Goal: Task Accomplishment & Management: Use online tool/utility

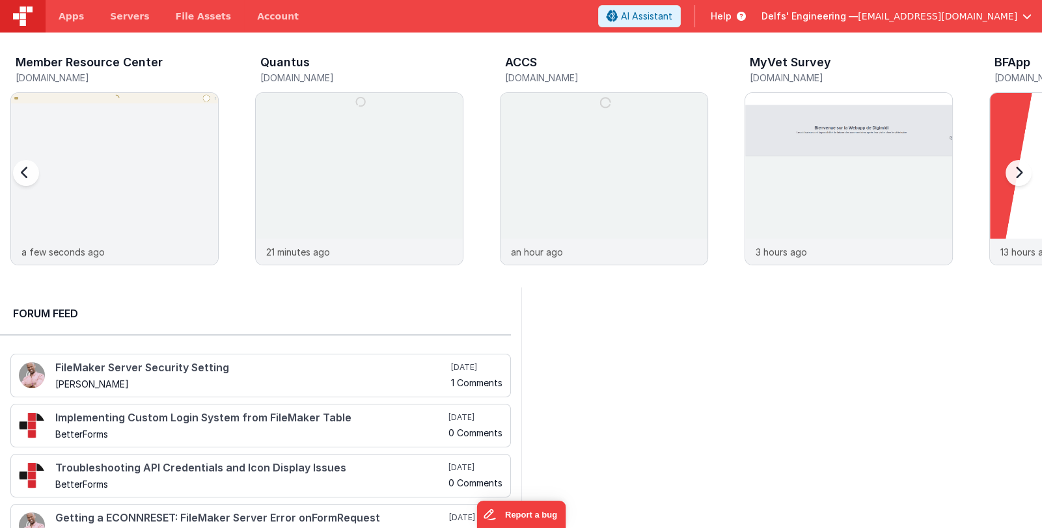
click at [1003, 118] on div at bounding box center [1016, 180] width 52 height 187
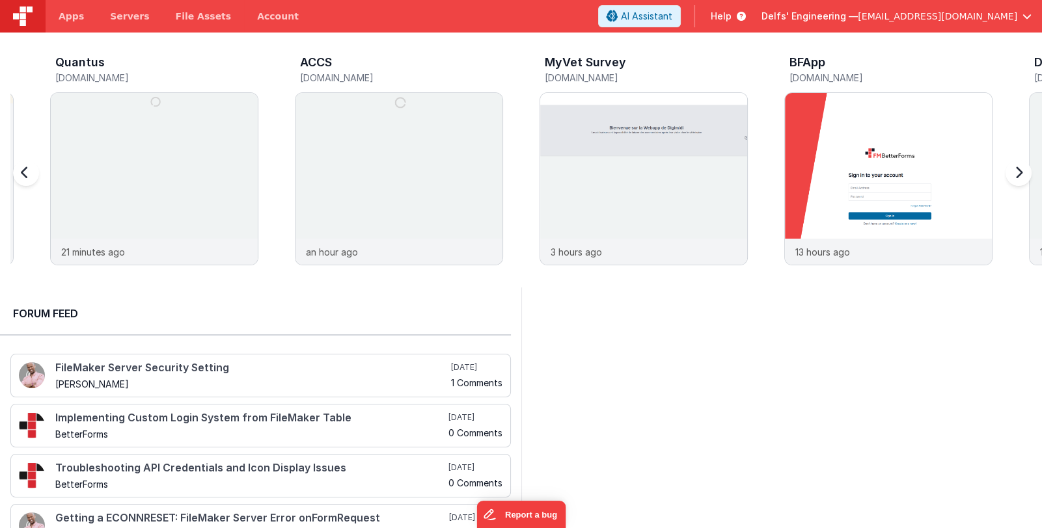
scroll to position [0, 244]
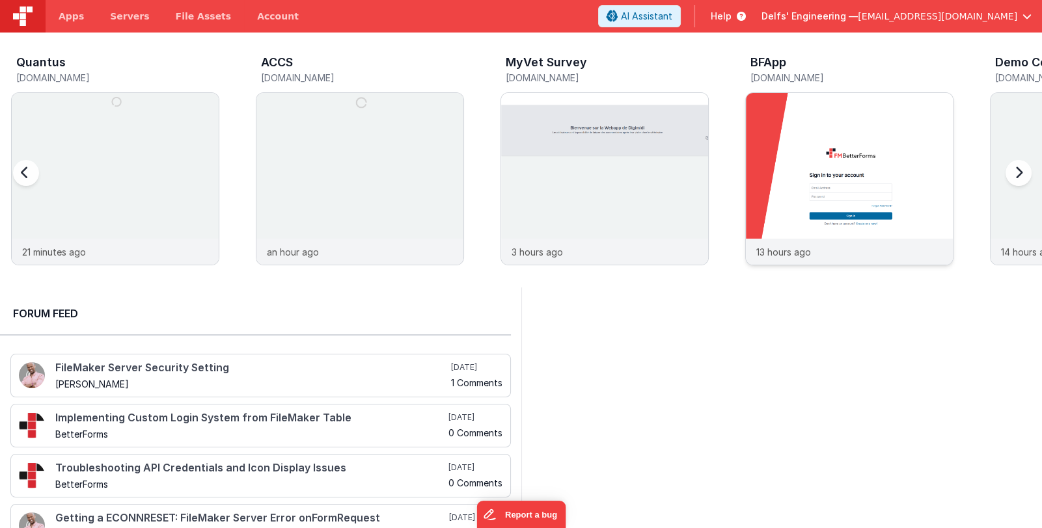
click at [898, 161] on img at bounding box center [849, 196] width 207 height 207
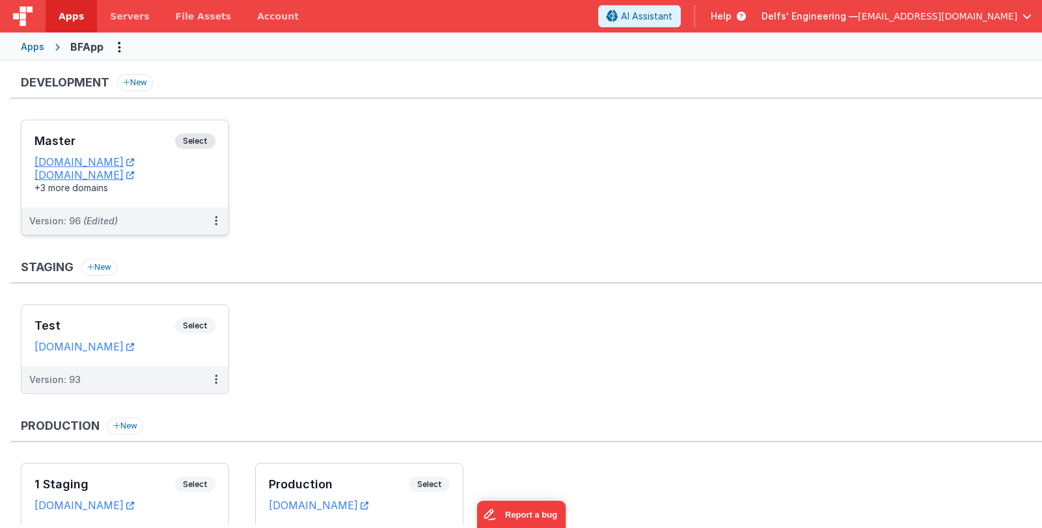
click at [92, 142] on h3 "Master" at bounding box center [104, 141] width 141 height 13
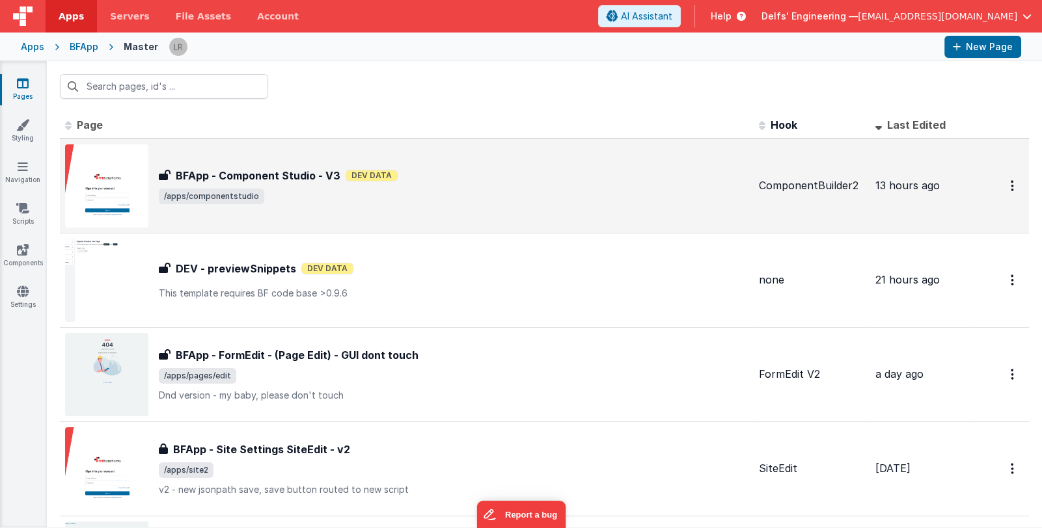
click at [541, 191] on span "/apps/componentstudio" at bounding box center [454, 197] width 590 height 16
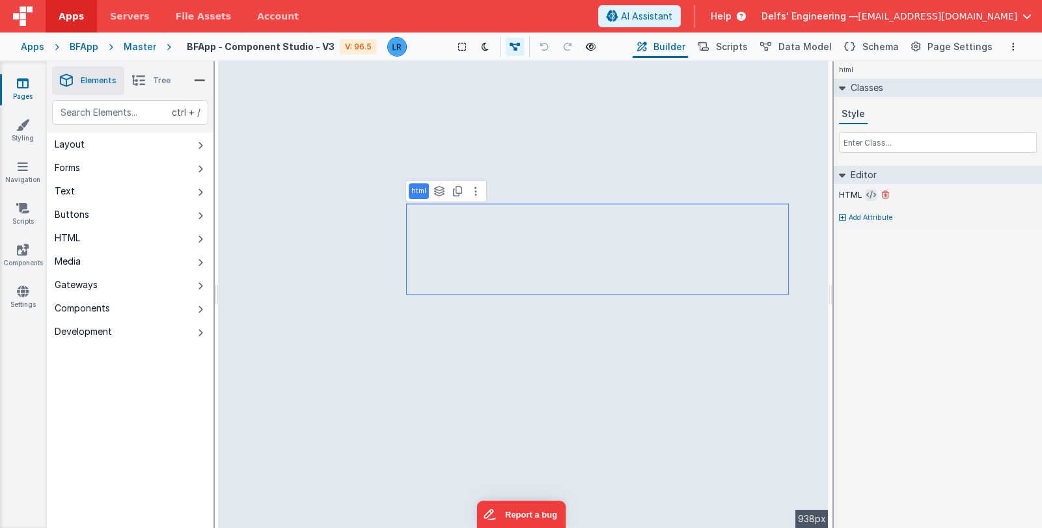
click at [868, 194] on icon at bounding box center [871, 195] width 10 height 10
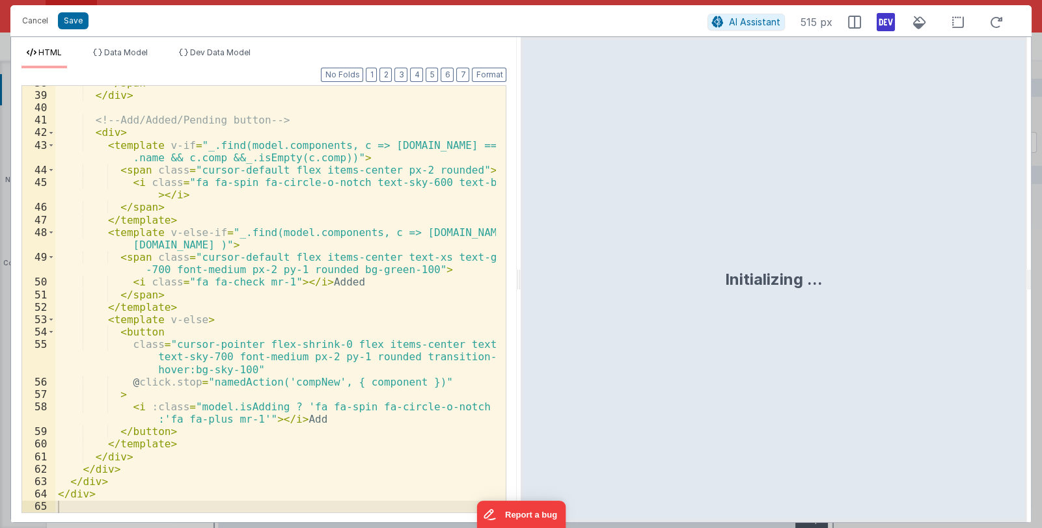
scroll to position [533, 0]
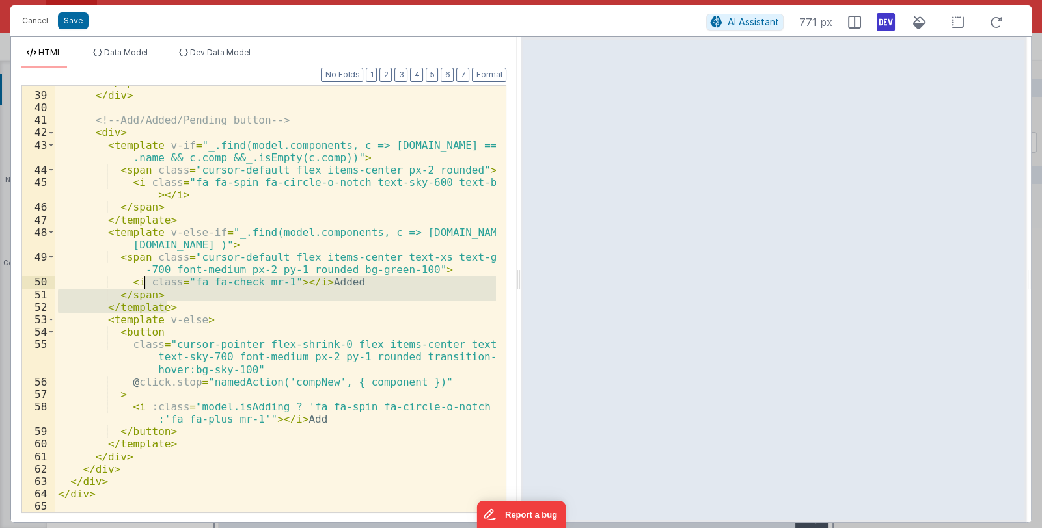
drag, startPoint x: 167, startPoint y: 305, endPoint x: 143, endPoint y: 286, distance: 30.6
click at [143, 286] on div "</ span > </ div > <!-- Add/Added/Pending button --> < div > < template v-if = …" at bounding box center [275, 303] width 441 height 452
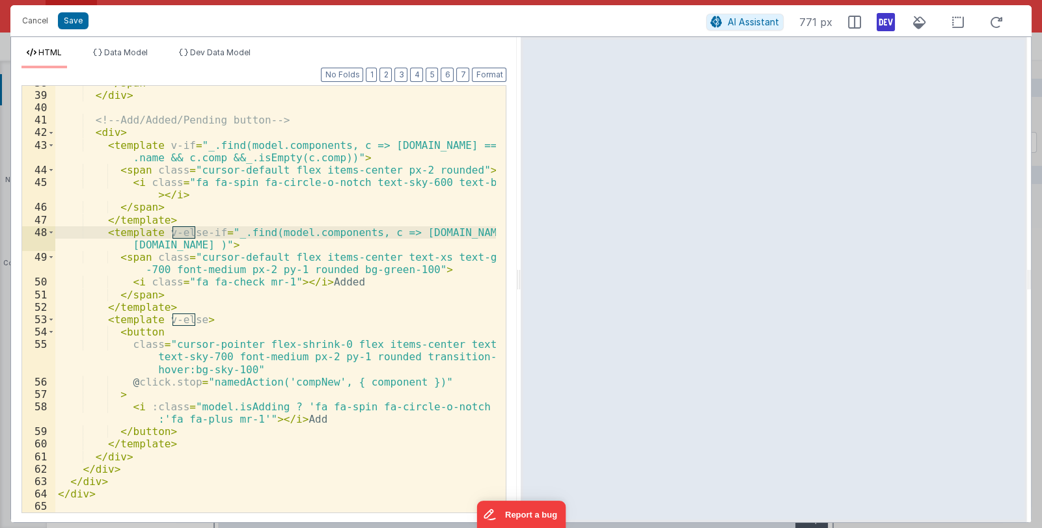
drag, startPoint x: 172, startPoint y: 232, endPoint x: 194, endPoint y: 230, distance: 21.6
click at [194, 230] on div "</ span > </ div > <!-- Add/Added/Pending button --> < div > < template v-if = …" at bounding box center [275, 303] width 441 height 452
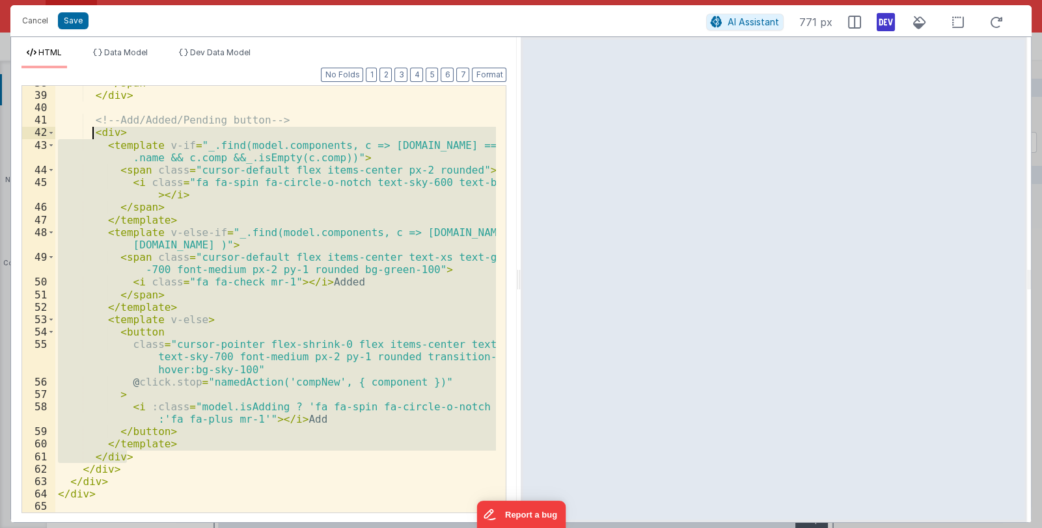
drag, startPoint x: 128, startPoint y: 455, endPoint x: 94, endPoint y: 131, distance: 325.8
click at [94, 131] on div "</ span > </ div > <!-- Add/Added/Pending button --> < div > < template v-if = …" at bounding box center [275, 303] width 441 height 452
click at [144, 457] on div "</ span > </ div > <!-- Add/Added/Pending button --> < div > < template v-if = …" at bounding box center [275, 299] width 441 height 427
drag, startPoint x: 130, startPoint y: 457, endPoint x: 94, endPoint y: 134, distance: 325.4
click at [94, 134] on div "</ span > </ div > <!-- Add/Added/Pending button --> < div > < template v-if = …" at bounding box center [275, 303] width 441 height 452
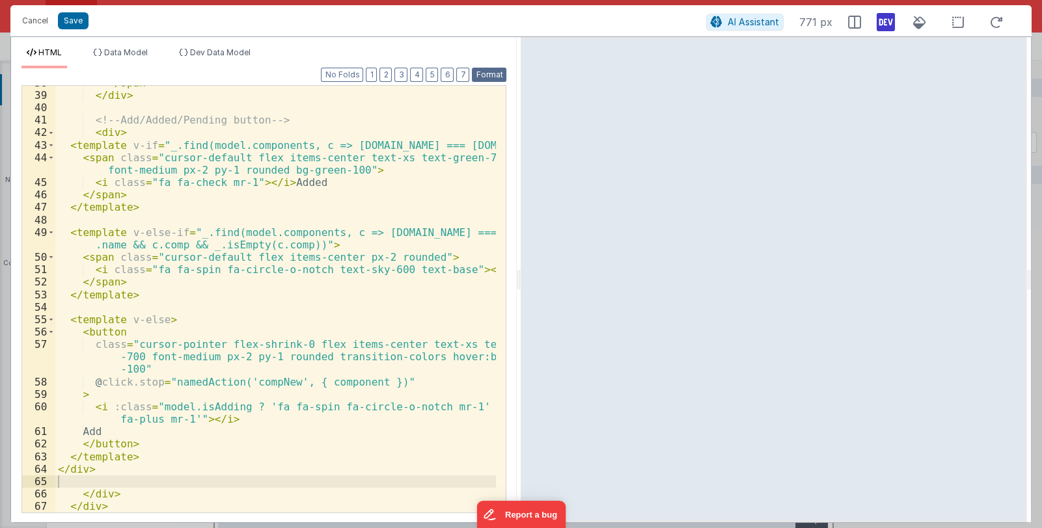
click at [500, 74] on button "Format" at bounding box center [489, 75] width 34 height 14
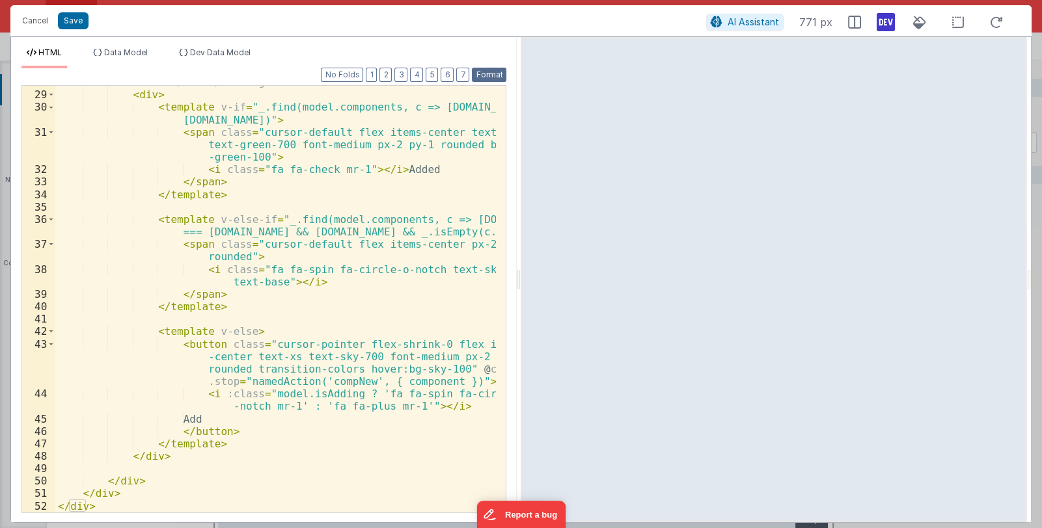
scroll to position [420, 0]
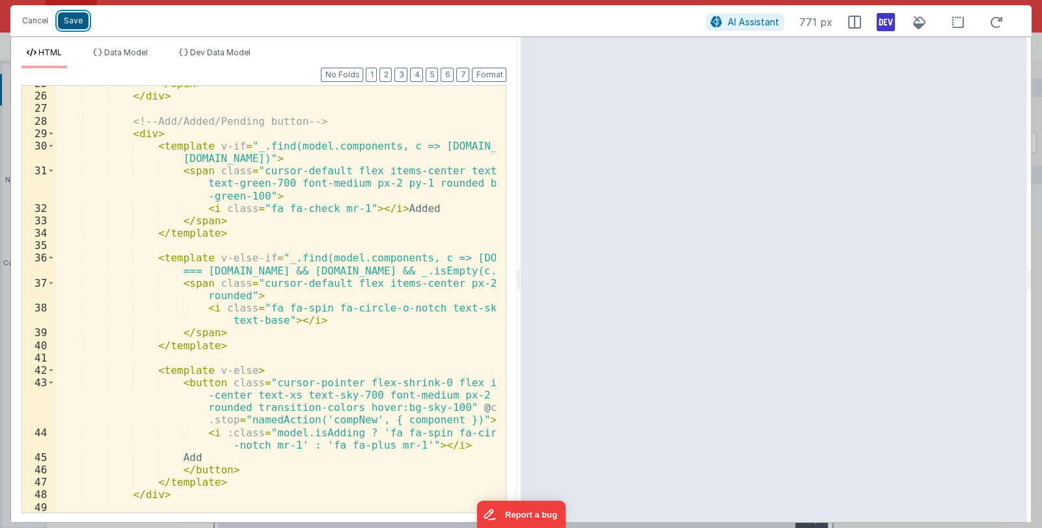
click at [74, 18] on button "Save" at bounding box center [73, 20] width 31 height 17
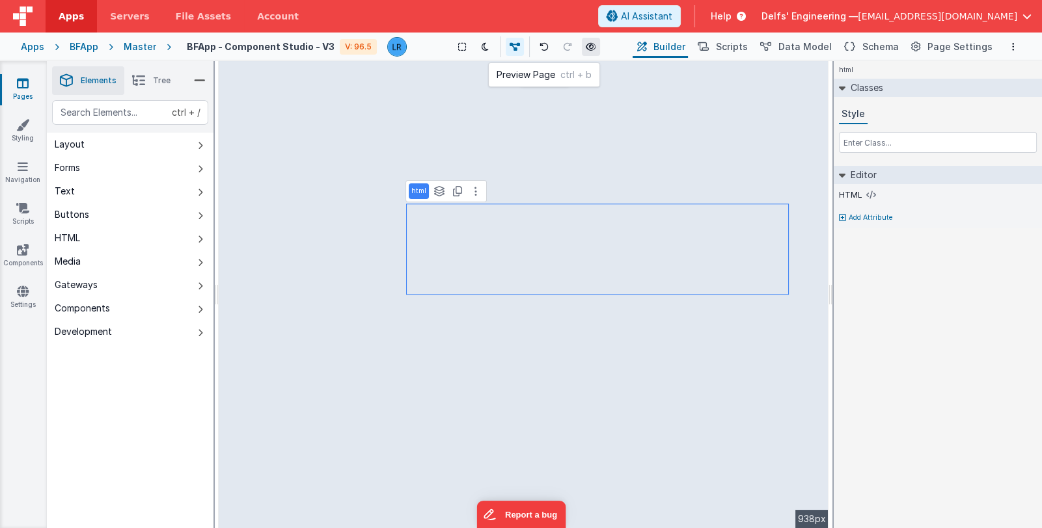
click at [590, 46] on icon at bounding box center [591, 46] width 10 height 9
click at [866, 195] on icon at bounding box center [871, 195] width 10 height 10
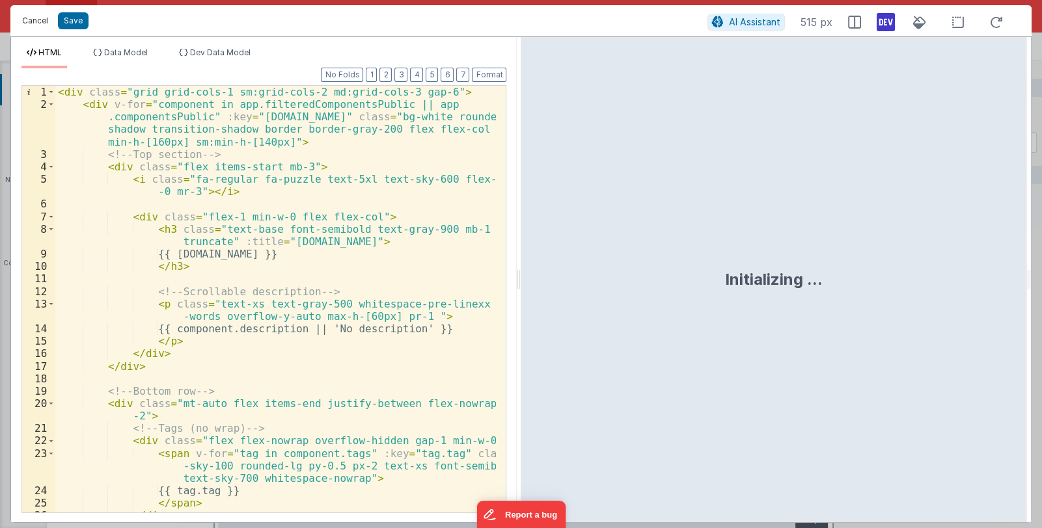
click at [36, 18] on button "Cancel" at bounding box center [35, 21] width 39 height 18
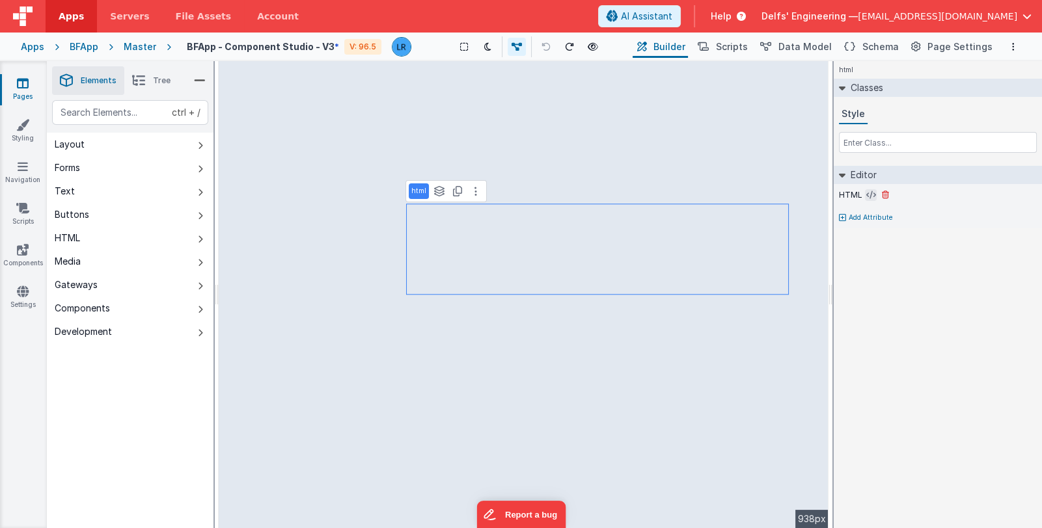
click at [866, 197] on icon at bounding box center [871, 195] width 10 height 10
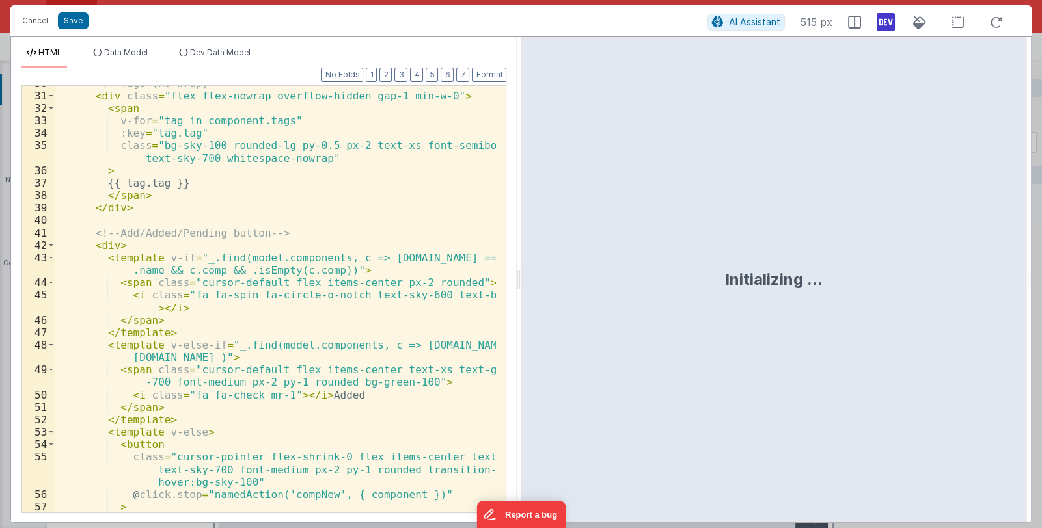
scroll to position [533, 0]
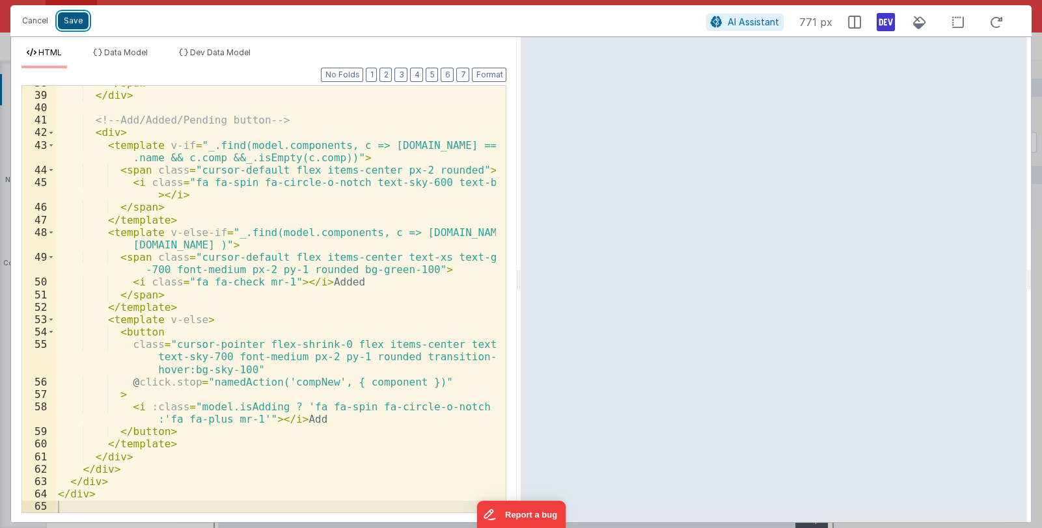
click at [66, 21] on button "Save" at bounding box center [73, 20] width 31 height 17
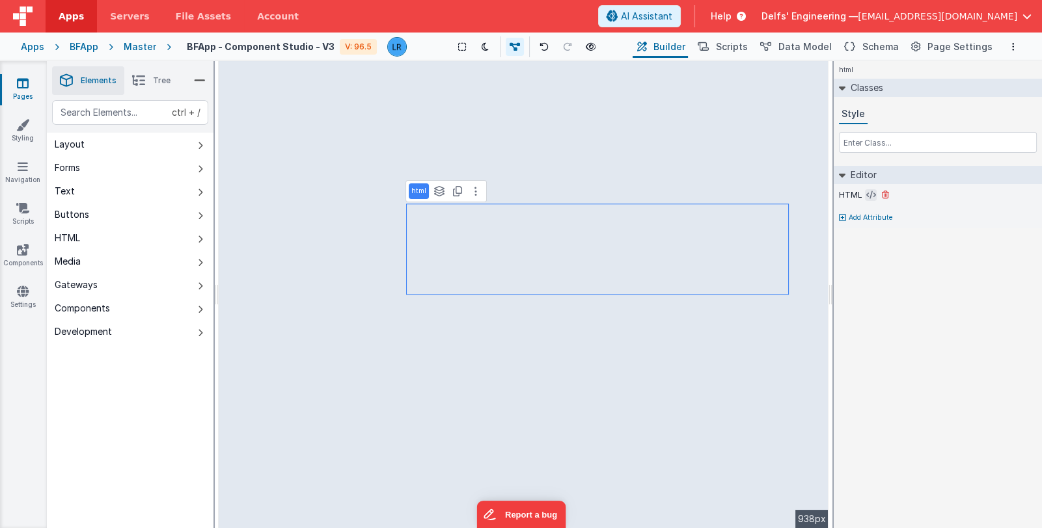
click at [867, 192] on icon at bounding box center [871, 195] width 10 height 10
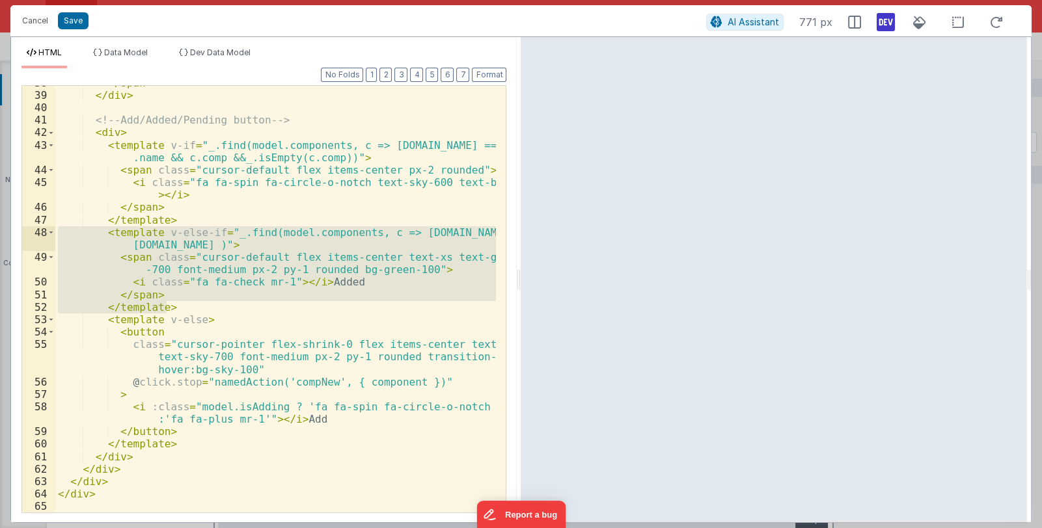
drag, startPoint x: 164, startPoint y: 307, endPoint x: 40, endPoint y: 230, distance: 146.1
click at [40, 230] on div "38 39 40 41 42 43 44 45 46 47 48 49 50 51 52 53 54 55 56 57 58 59 60 61 62 63 6…" at bounding box center [263, 299] width 485 height 428
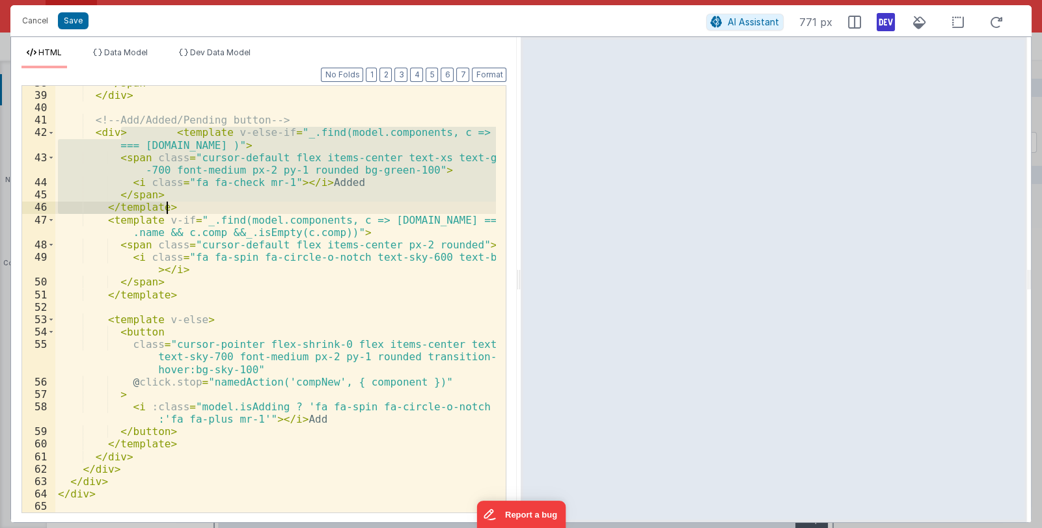
click at [169, 136] on div "</ span > </ div > <!-- Add/Added/Pending button --> < div > < template v-else-…" at bounding box center [275, 299] width 441 height 427
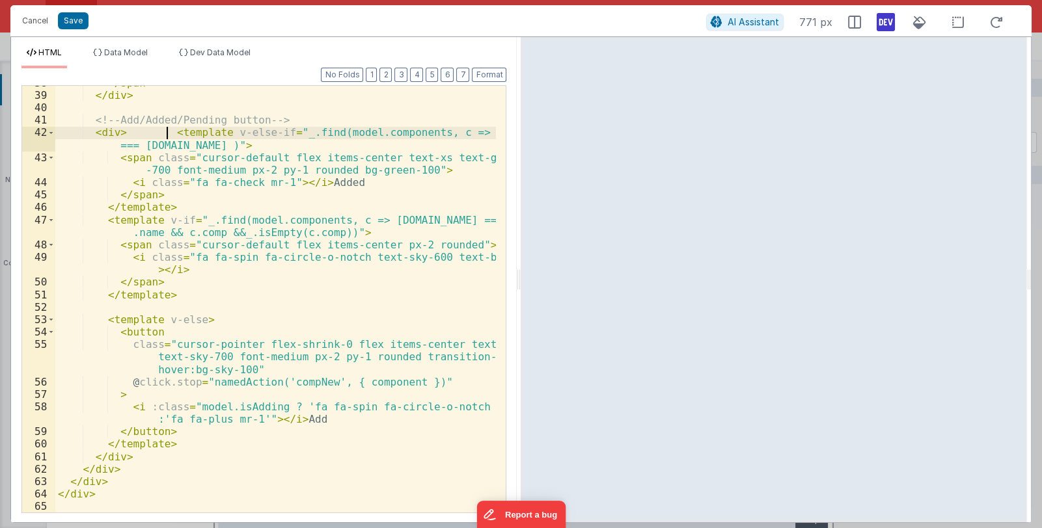
click at [169, 133] on div "</ span > </ div > <!-- Add/Added/Pending button --> < div > < template v-else-…" at bounding box center [275, 303] width 441 height 452
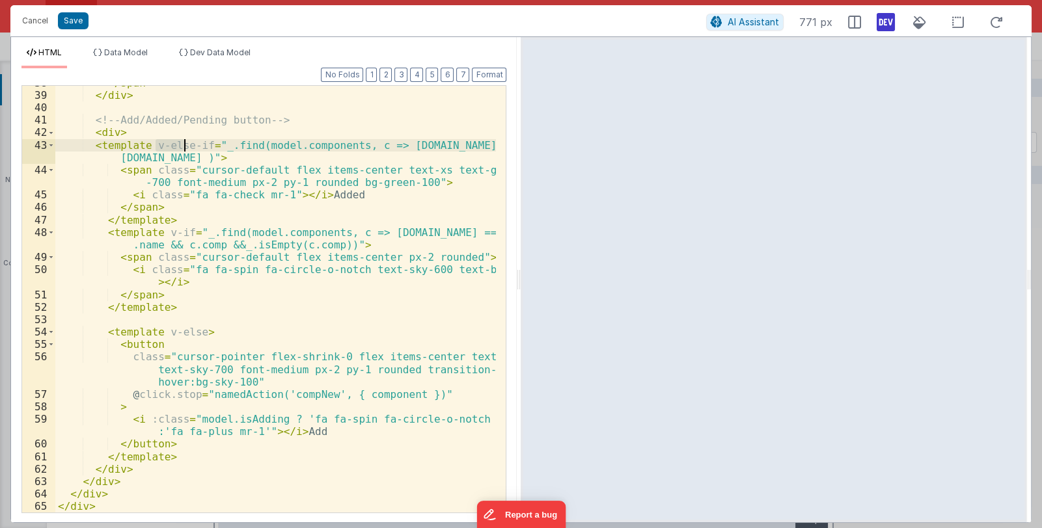
drag, startPoint x: 157, startPoint y: 145, endPoint x: 182, endPoint y: 144, distance: 24.8
click at [182, 144] on div "</ span > </ div > <!-- Add/Added/Pending button --> < div > < template v-else-…" at bounding box center [275, 303] width 441 height 452
click at [50, 131] on span at bounding box center [50, 132] width 7 height 12
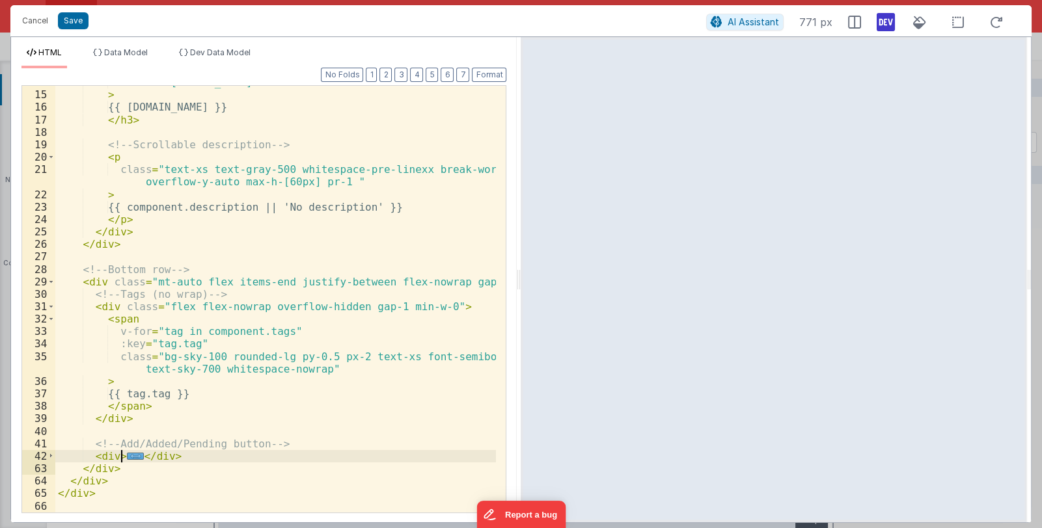
scroll to position [208, 0]
drag, startPoint x: 194, startPoint y: 457, endPoint x: 91, endPoint y: 457, distance: 102.8
click at [91, 457] on div ":title = "[DOMAIN_NAME]" > {{ [DOMAIN_NAME] }} </ h3 > <!-- Scrollable descript…" at bounding box center [275, 302] width 441 height 452
click at [129, 455] on div ":title = "[DOMAIN_NAME]" > {{ [DOMAIN_NAME] }} </ h3 > <!-- Scrollable descript…" at bounding box center [275, 299] width 441 height 427
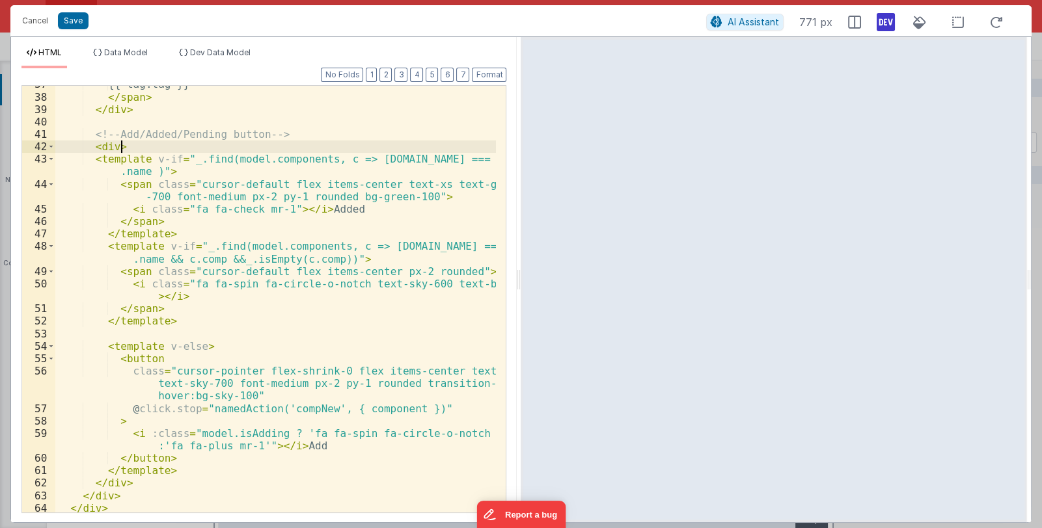
scroll to position [545, 0]
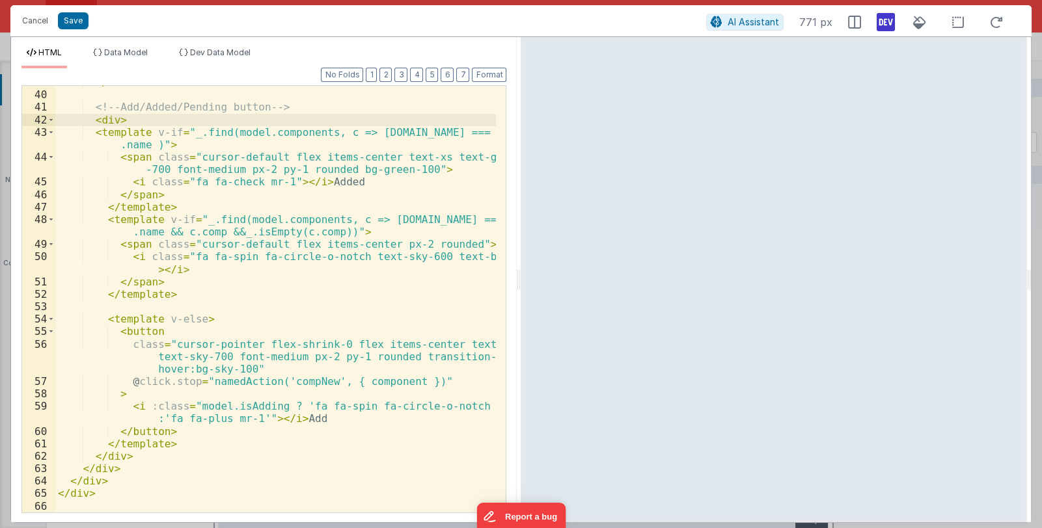
click at [149, 408] on div "</ div > <!-- Add/Added/Pending button --> < div > < template v-if = "_.find(mo…" at bounding box center [275, 302] width 441 height 452
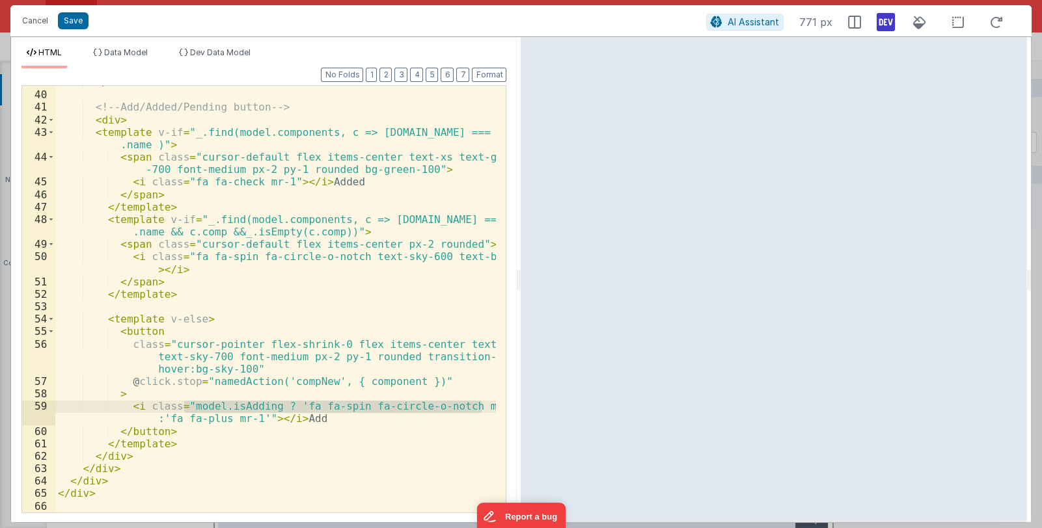
drag, startPoint x: 182, startPoint y: 405, endPoint x: 482, endPoint y: 405, distance: 300.0
click at [482, 405] on div "</ div > <!-- Add/Added/Pending button --> < div > < template v-if = "_.find(mo…" at bounding box center [275, 302] width 441 height 452
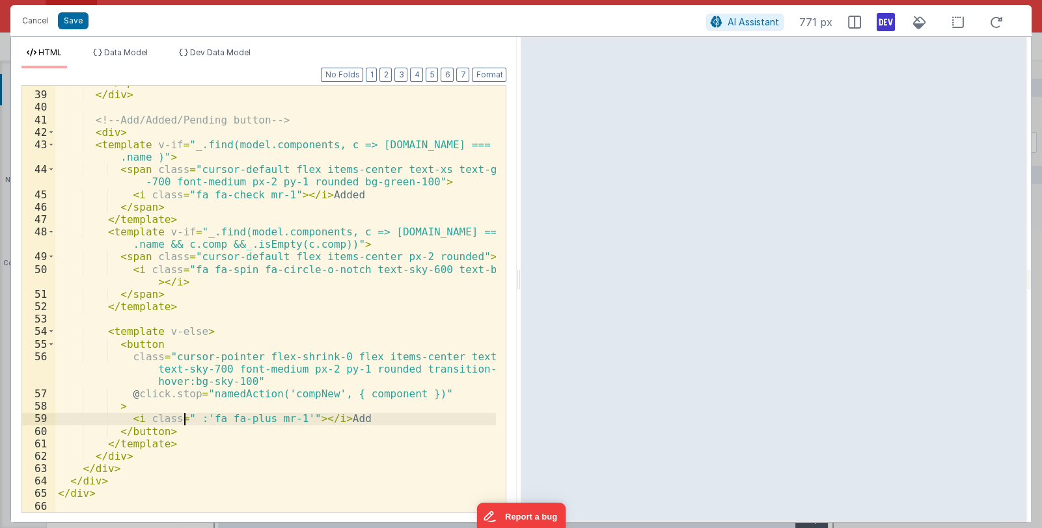
scroll to position [533, 0]
drag, startPoint x: 198, startPoint y: 416, endPoint x: 186, endPoint y: 419, distance: 12.6
click at [186, 419] on div "</ span > </ div > <!-- Add/Added/Pending button --> < div > < template v-if = …" at bounding box center [275, 302] width 441 height 452
click at [273, 419] on div "</ span > </ div > <!-- Add/Added/Pending button --> < div > < template v-if = …" at bounding box center [275, 302] width 441 height 452
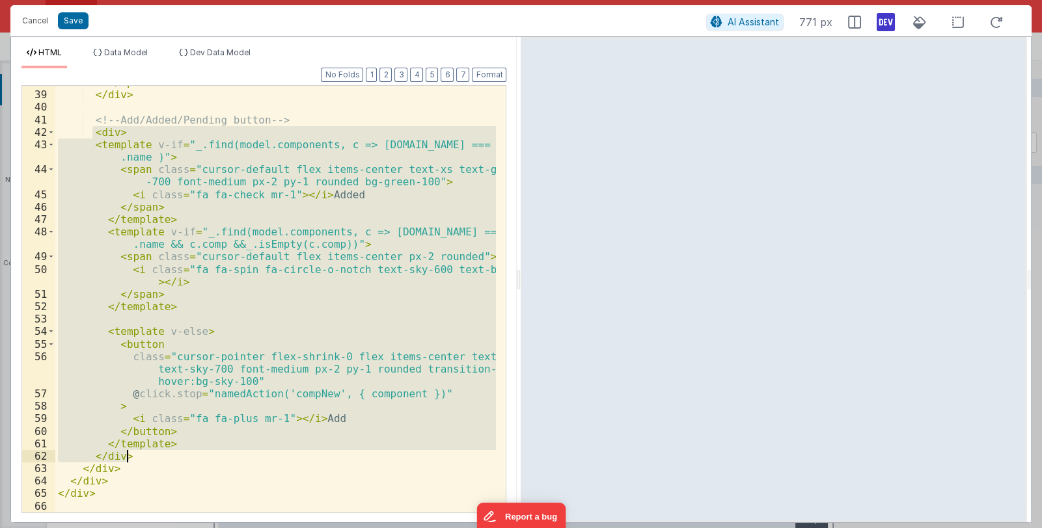
drag, startPoint x: 91, startPoint y: 132, endPoint x: 157, endPoint y: 461, distance: 335.1
click at [157, 461] on div "</ span > </ div > <!-- Add/Added/Pending button --> < div > < template v-if = …" at bounding box center [275, 302] width 441 height 452
click at [75, 18] on button "Save" at bounding box center [73, 20] width 31 height 17
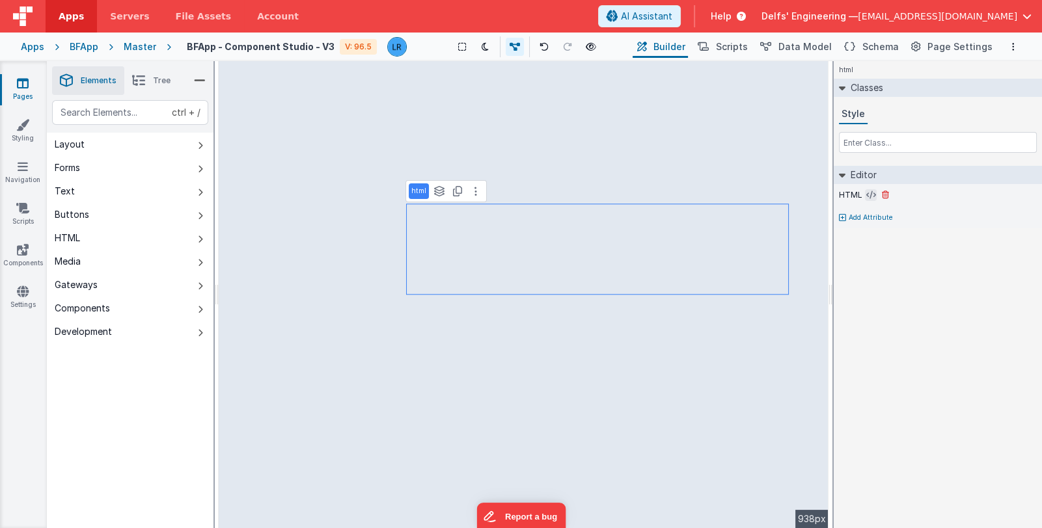
click at [866, 192] on icon at bounding box center [871, 195] width 10 height 10
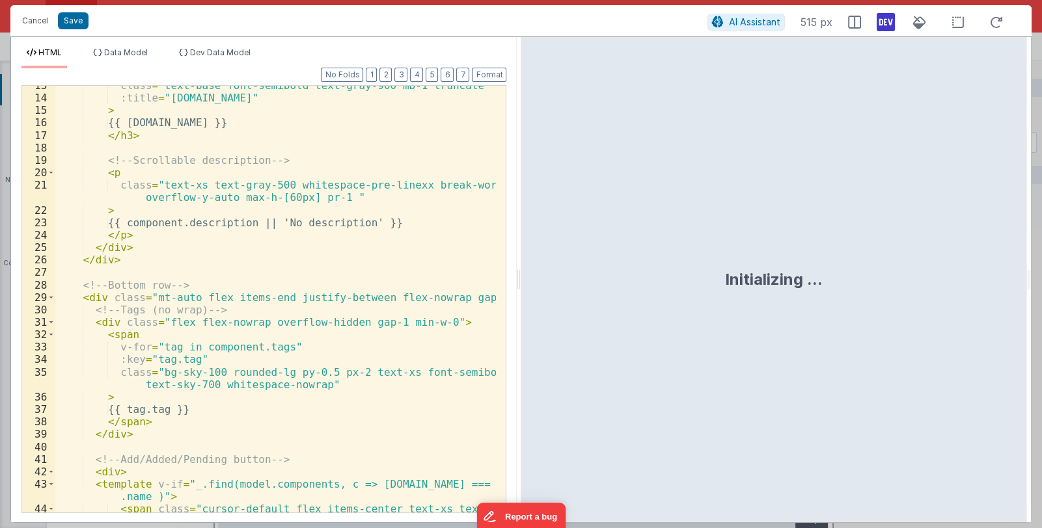
scroll to position [271, 0]
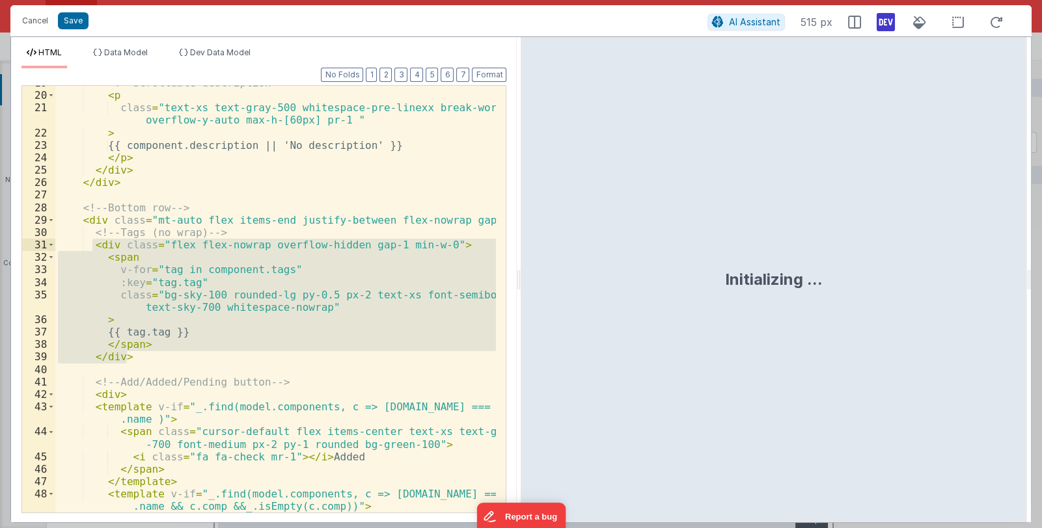
drag, startPoint x: 129, startPoint y: 356, endPoint x: 93, endPoint y: 243, distance: 118.3
click at [93, 243] on div "<!-- Scrollable description --> < p class = "text-xs text-gray-500 whitespace-p…" at bounding box center [275, 303] width 441 height 452
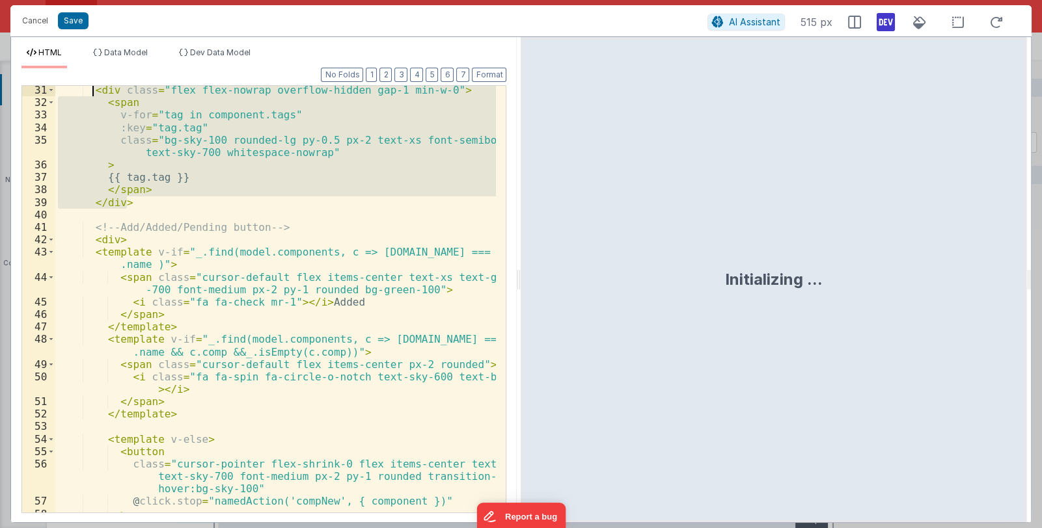
scroll to position [533, 0]
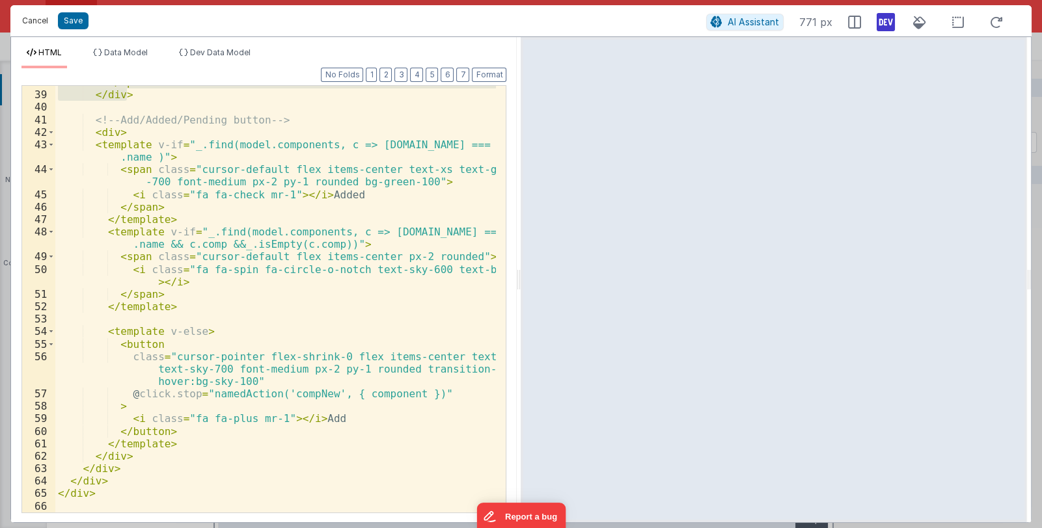
click at [27, 25] on button "Cancel" at bounding box center [35, 21] width 39 height 18
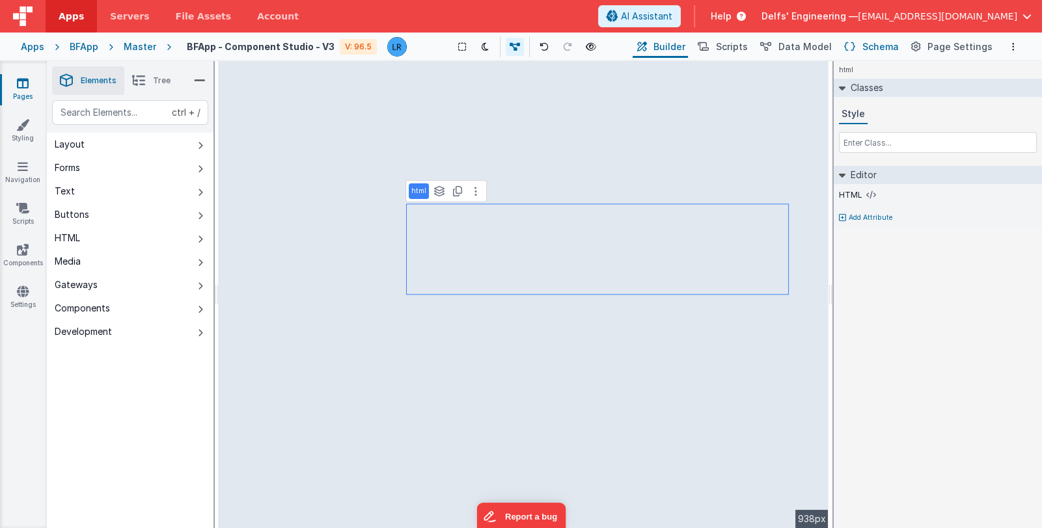
click at [863, 44] on button "Schema" at bounding box center [870, 47] width 62 height 22
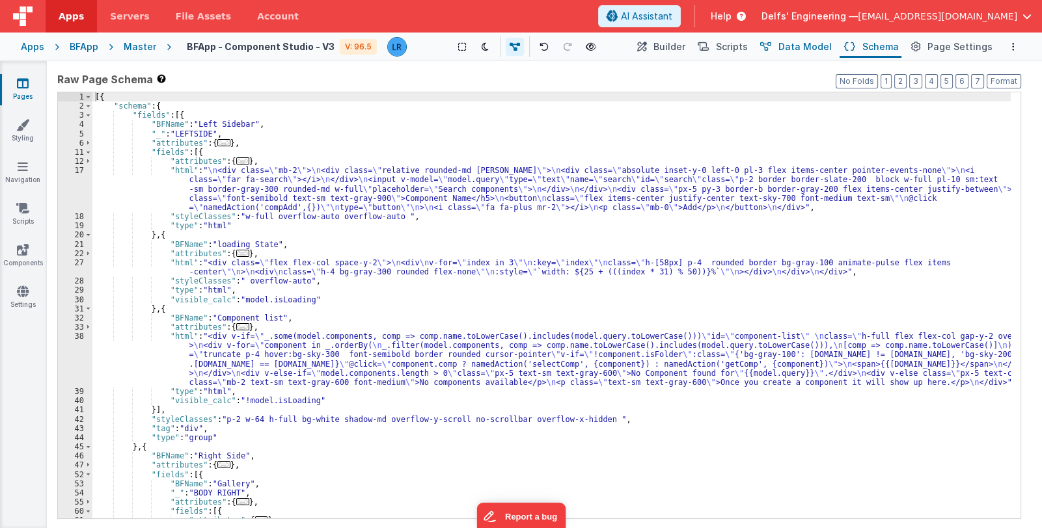
click at [826, 42] on span "Data Model" at bounding box center [804, 46] width 53 height 13
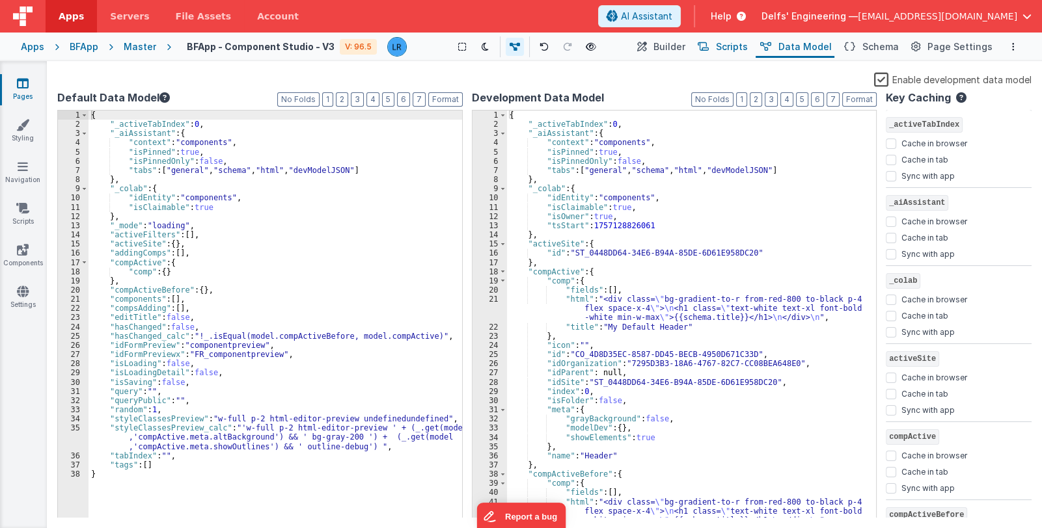
click at [741, 44] on span "Scripts" at bounding box center [732, 46] width 32 height 13
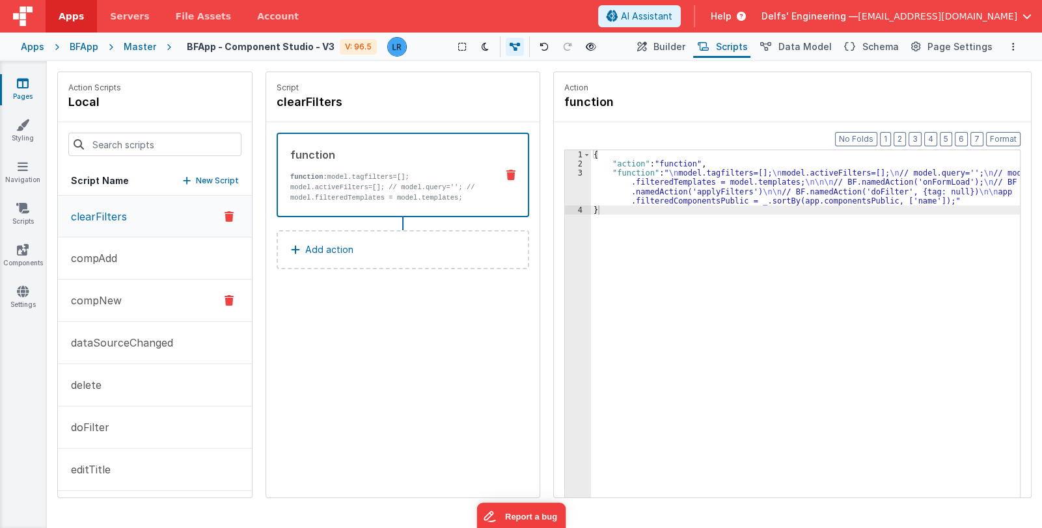
click at [116, 298] on p "compNew" at bounding box center [92, 301] width 59 height 16
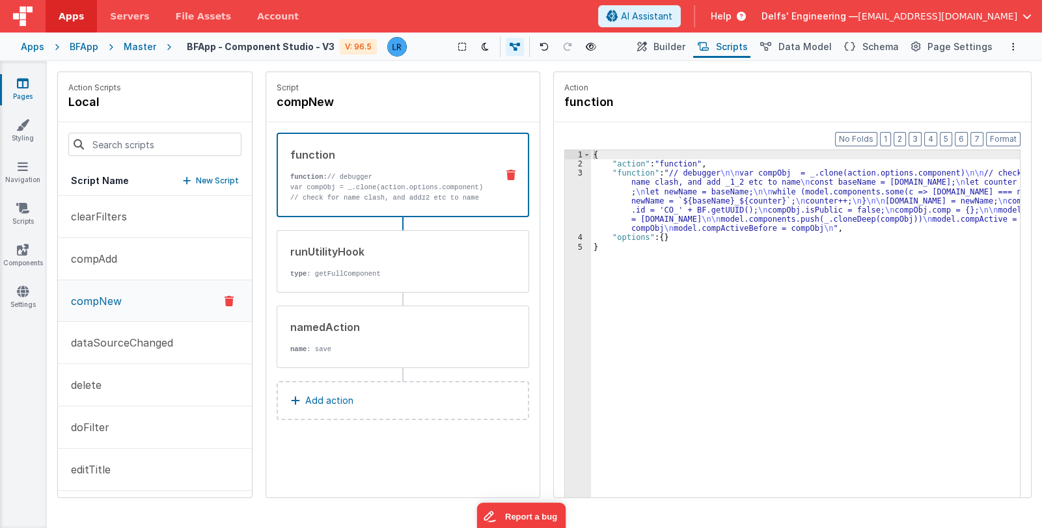
click at [651, 208] on div "{ "action" : "function" , "function" : "// debugger \n\n var compObj = _.clone(…" at bounding box center [805, 353] width 429 height 407
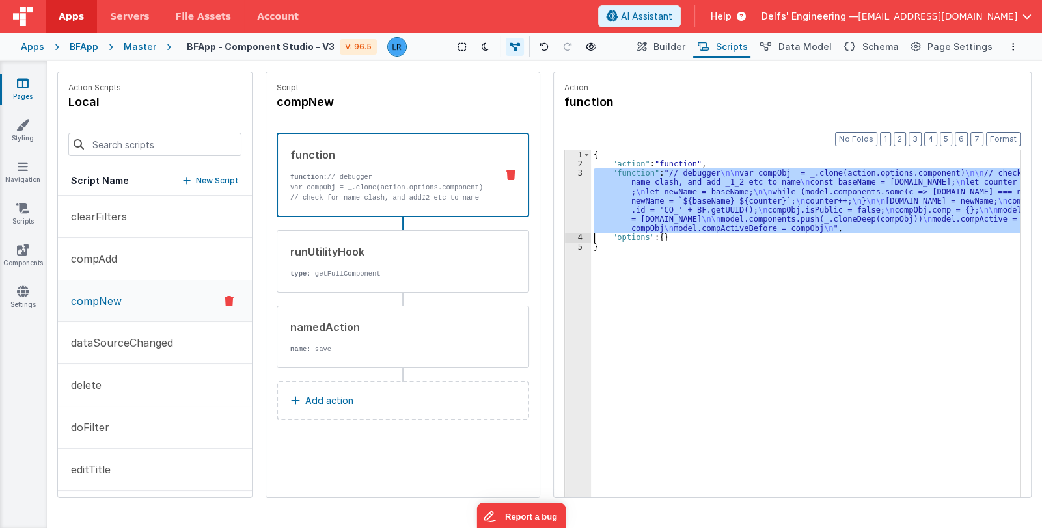
click at [566, 210] on div "3" at bounding box center [578, 201] width 26 height 64
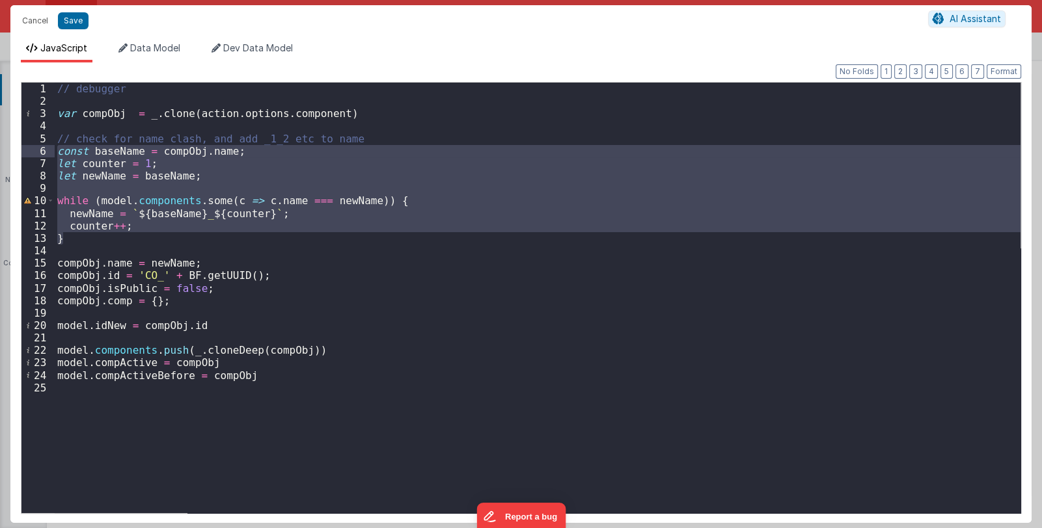
drag, startPoint x: 66, startPoint y: 239, endPoint x: 52, endPoint y: 152, distance: 89.0
click at [52, 152] on div "1 2 3 4 5 6 7 8 9 10 11 12 13 14 15 16 17 18 19 20 21 22 23 24 25 // debugger v…" at bounding box center [521, 298] width 1000 height 432
click at [41, 20] on button "Cancel" at bounding box center [35, 21] width 39 height 18
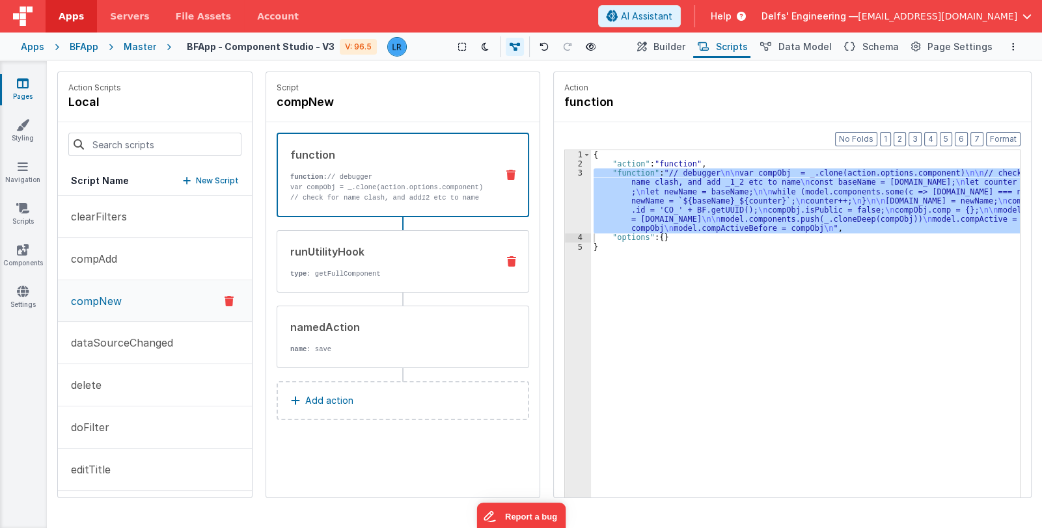
click at [408, 264] on div "runUtilityHook type : getFullComponent" at bounding box center [382, 261] width 210 height 35
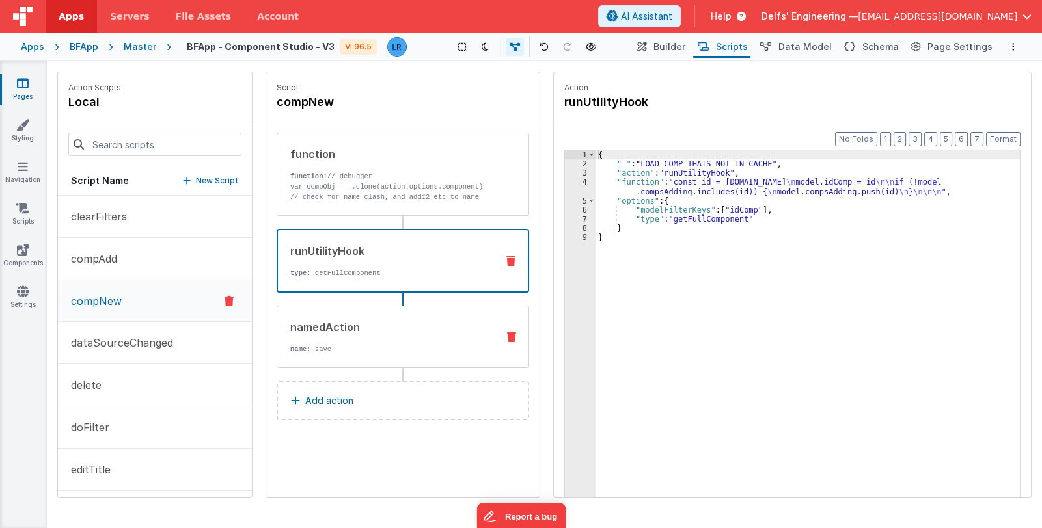
click at [389, 334] on div "namedAction name : save" at bounding box center [382, 336] width 210 height 35
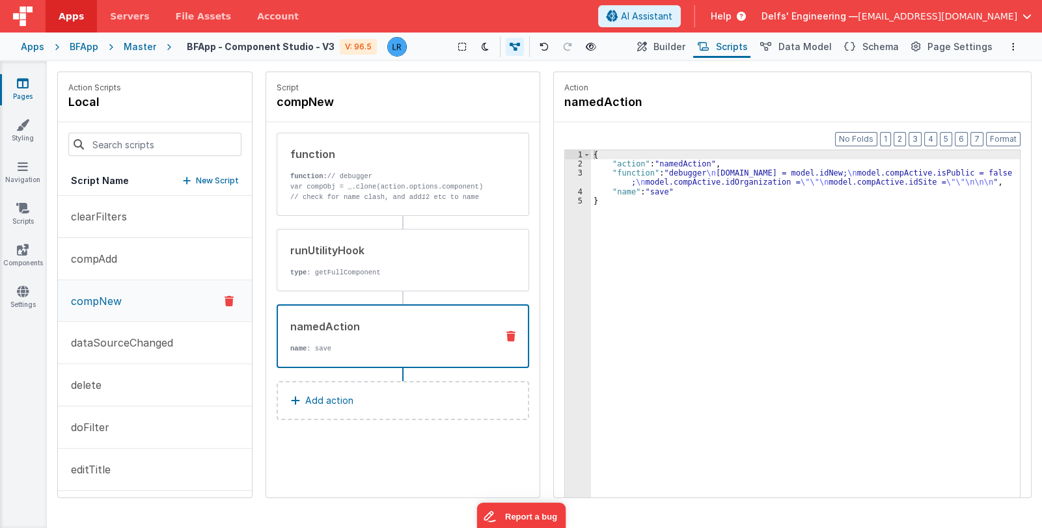
click at [629, 181] on div "{ "action" : "namedAction" , "function" : "debugger \n [DOMAIN_NAME] = model.id…" at bounding box center [805, 353] width 429 height 407
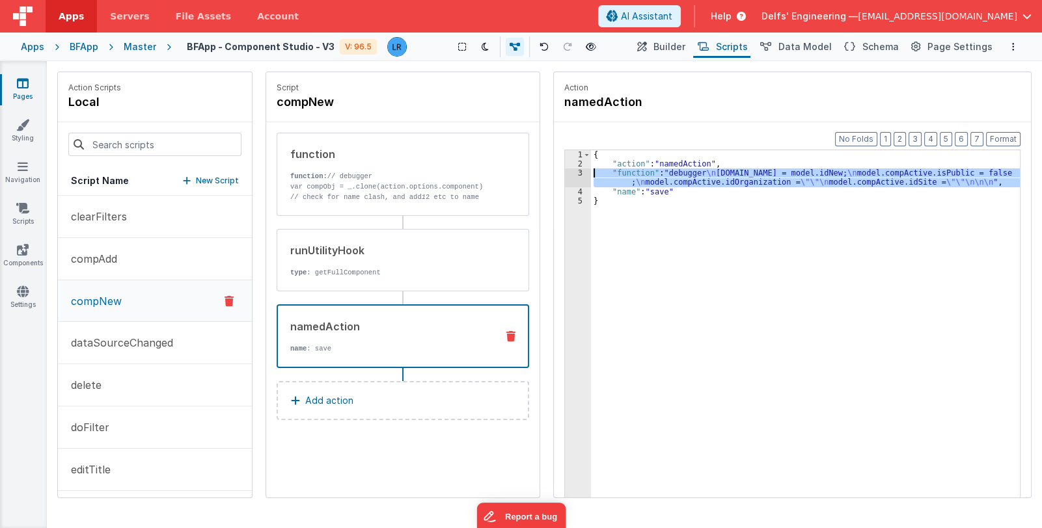
click at [576, 177] on div "3" at bounding box center [578, 178] width 26 height 18
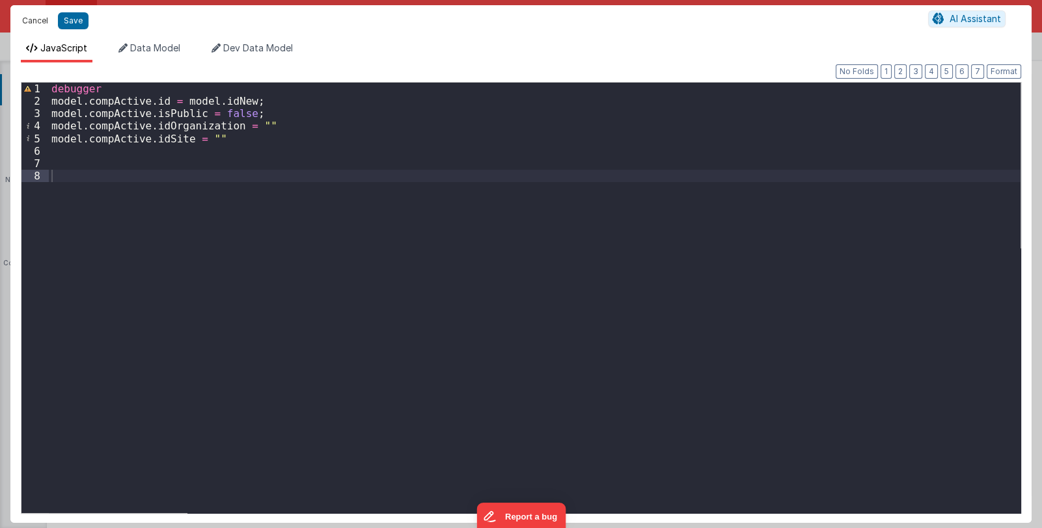
click at [37, 20] on button "Cancel" at bounding box center [35, 21] width 39 height 18
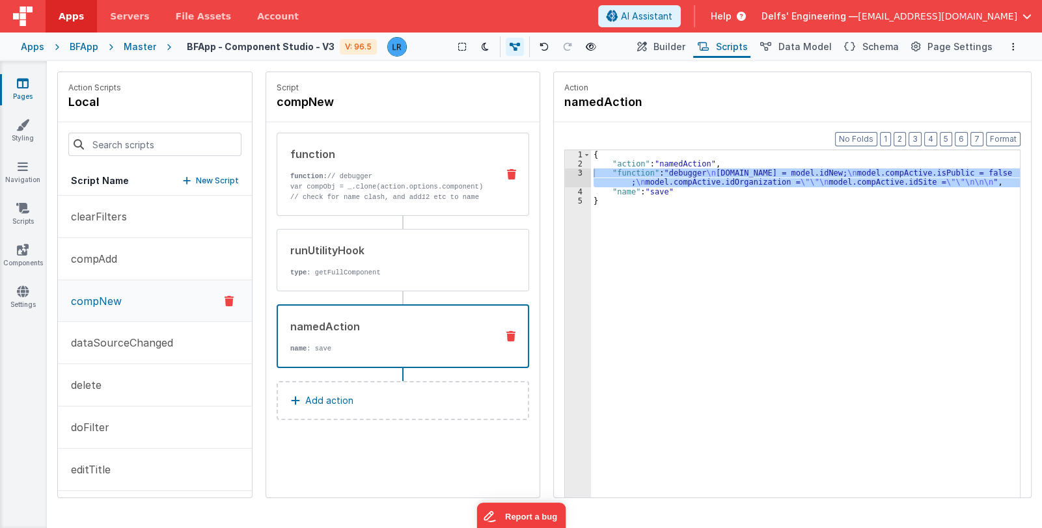
click at [403, 181] on div "function: // debugger var compObj = _.clone(action.options.component) // check …" at bounding box center [388, 186] width 197 height 31
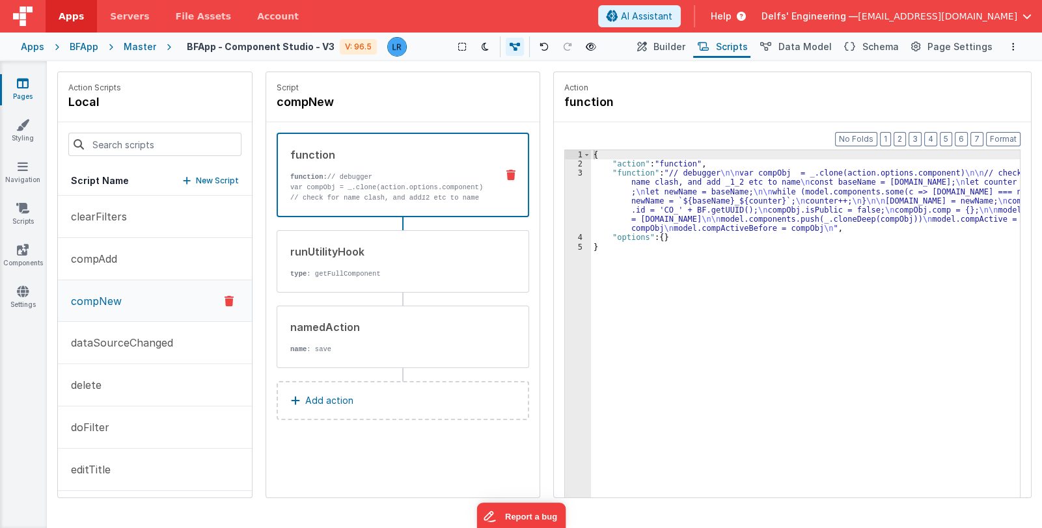
click at [614, 205] on div "{ "action" : "function" , "function" : "// debugger \n\n var compObj = _.clone(…" at bounding box center [805, 353] width 429 height 407
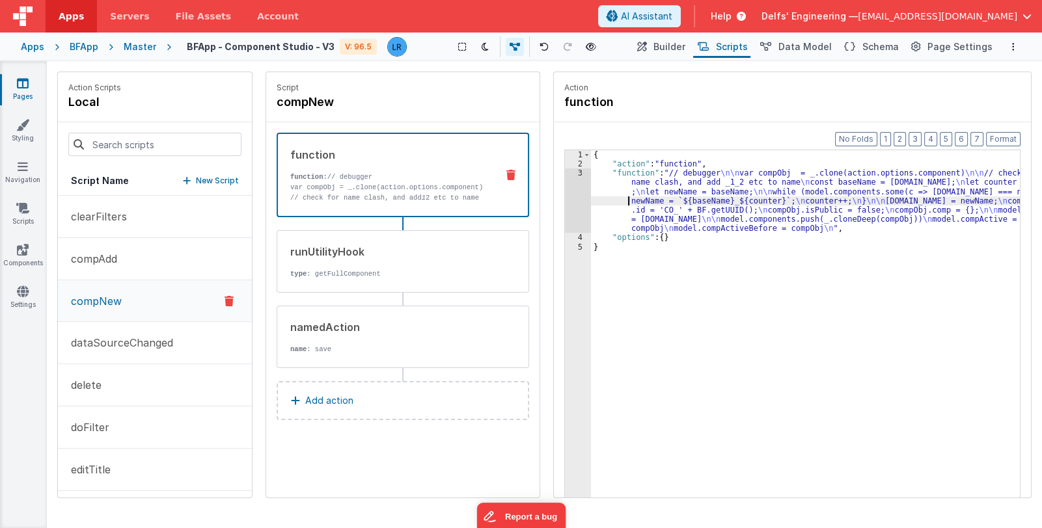
click at [573, 204] on div "3" at bounding box center [578, 201] width 26 height 64
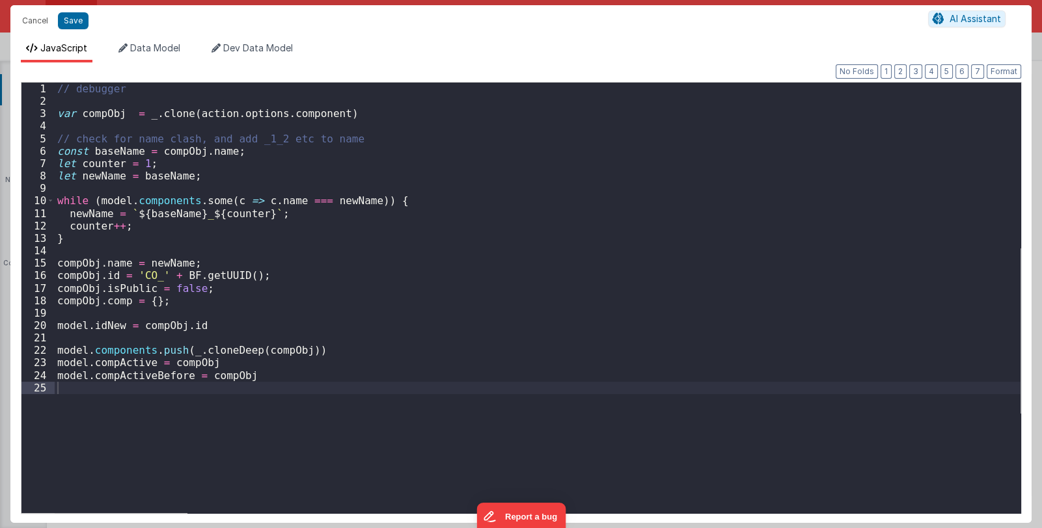
click at [573, 204] on div "Cancel Save AI Assistant JavaScript Data Model Dev Data Model Format 7 6 5 4 3 …" at bounding box center [521, 264] width 1042 height 528
click at [33, 17] on button "Cancel" at bounding box center [35, 21] width 39 height 18
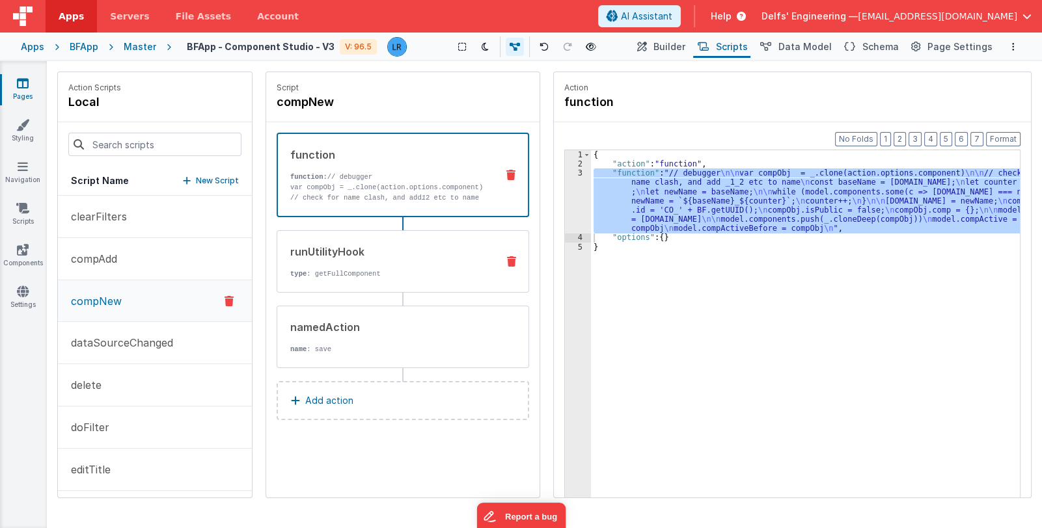
click at [386, 264] on div "runUtilityHook type : getFullComponent" at bounding box center [382, 261] width 210 height 35
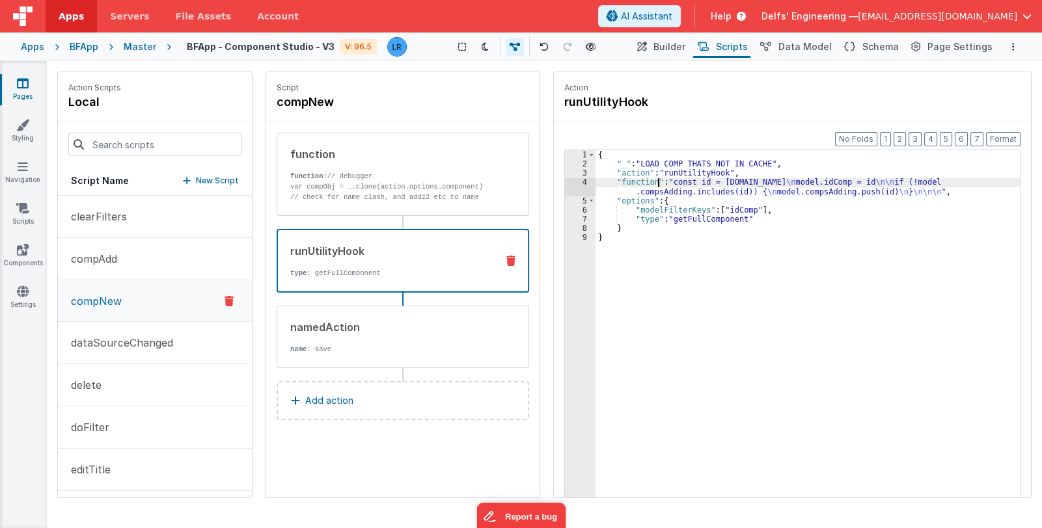
click at [656, 186] on div "{ "_" : "LOAD COMP THATS NOT IN CACHE" , "action" : "runUtilityHook" , "functio…" at bounding box center [807, 353] width 425 height 407
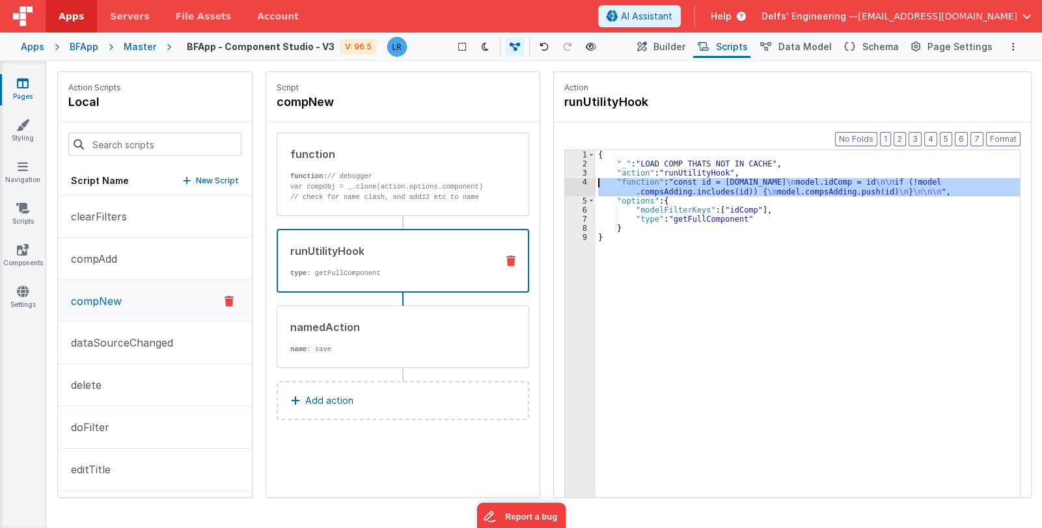
click at [578, 184] on div "4" at bounding box center [580, 187] width 31 height 18
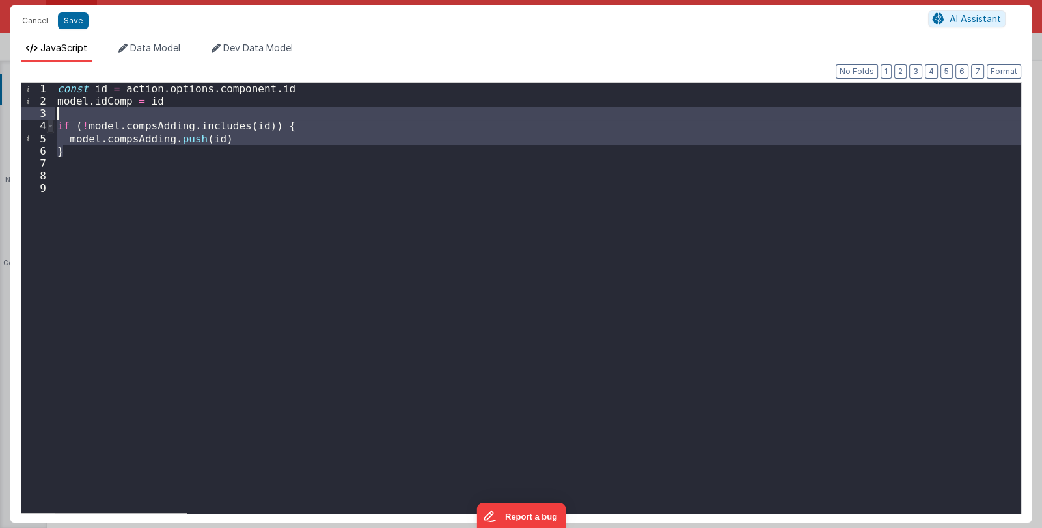
drag, startPoint x: 64, startPoint y: 154, endPoint x: 49, endPoint y: 119, distance: 37.6
click at [49, 119] on div "1 2 3 4 5 6 7 8 9 const id = action . options . component . id model . idComp =…" at bounding box center [521, 298] width 1000 height 432
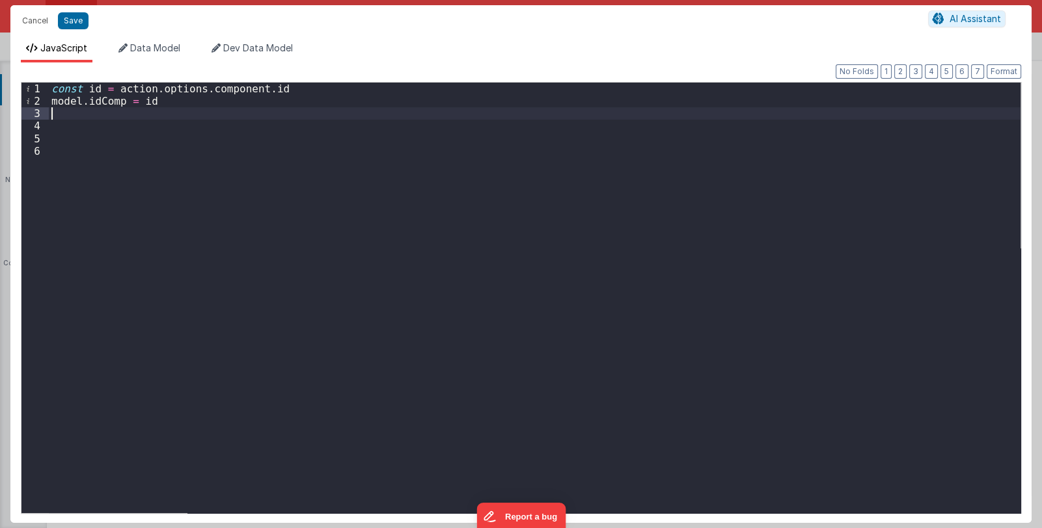
click at [59, 153] on div "const id = action . options . component . id model . idComp = id" at bounding box center [534, 310] width 971 height 455
click at [75, 19] on button "Save" at bounding box center [73, 20] width 31 height 17
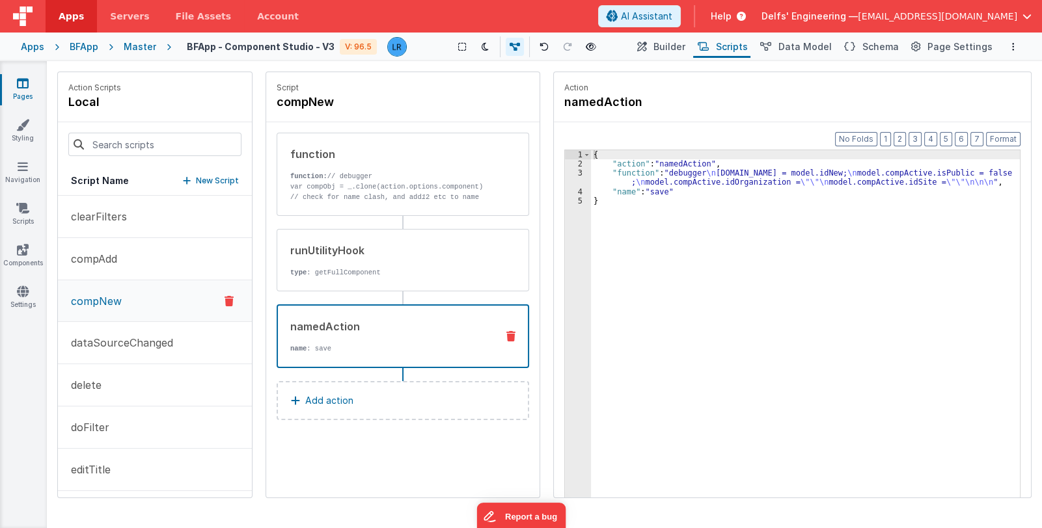
click at [363, 323] on div "namedAction" at bounding box center [388, 327] width 196 height 16
click at [617, 174] on div "{ "action" : "namedAction" , "function" : "debugger \n [DOMAIN_NAME] = model.id…" at bounding box center [805, 353] width 429 height 407
click at [576, 178] on div "3" at bounding box center [578, 178] width 26 height 18
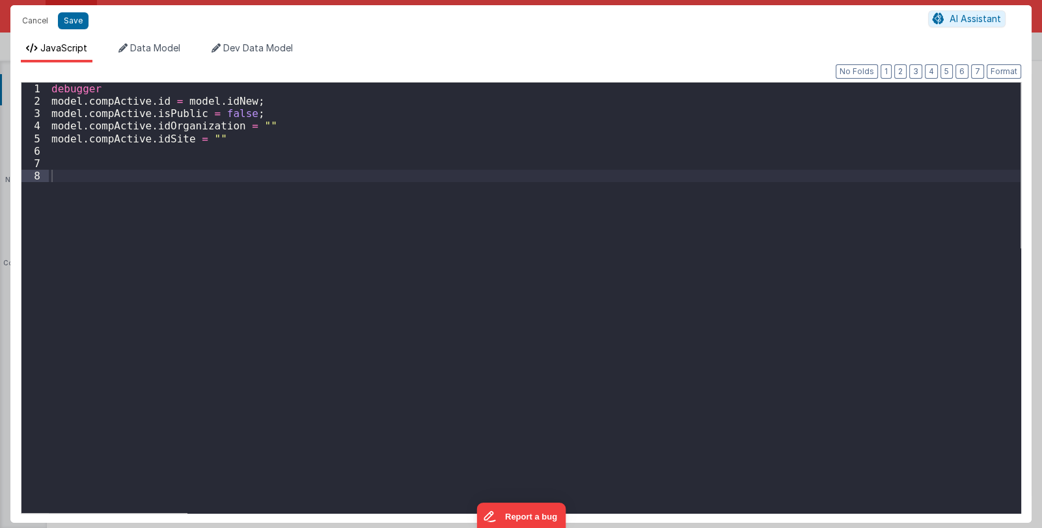
click at [576, 178] on div "Cancel Save AI Assistant JavaScript Data Model Dev Data Model Format 7 6 5 4 3 …" at bounding box center [521, 264] width 1042 height 528
click at [29, 21] on button "Cancel" at bounding box center [35, 21] width 39 height 18
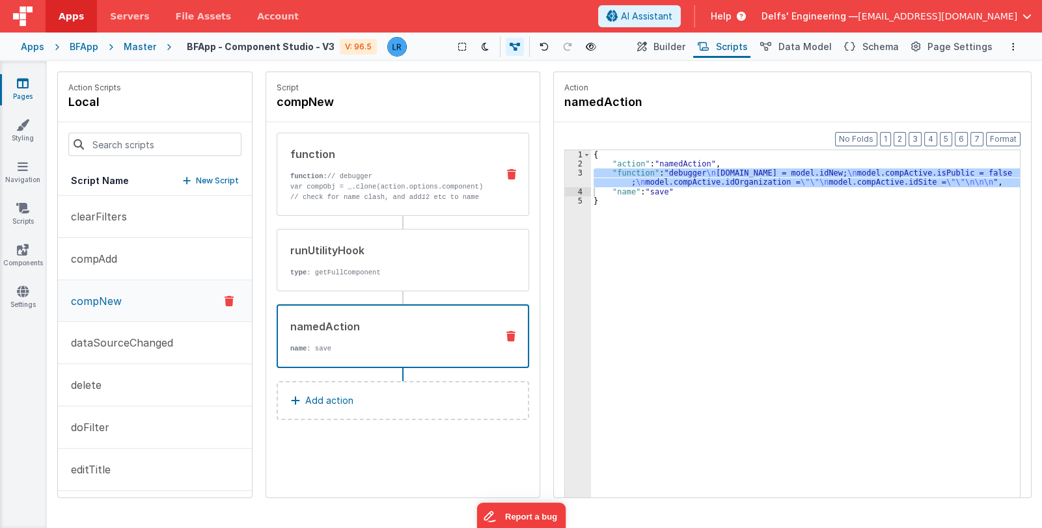
click at [394, 174] on p "function: // debugger" at bounding box center [388, 176] width 197 height 10
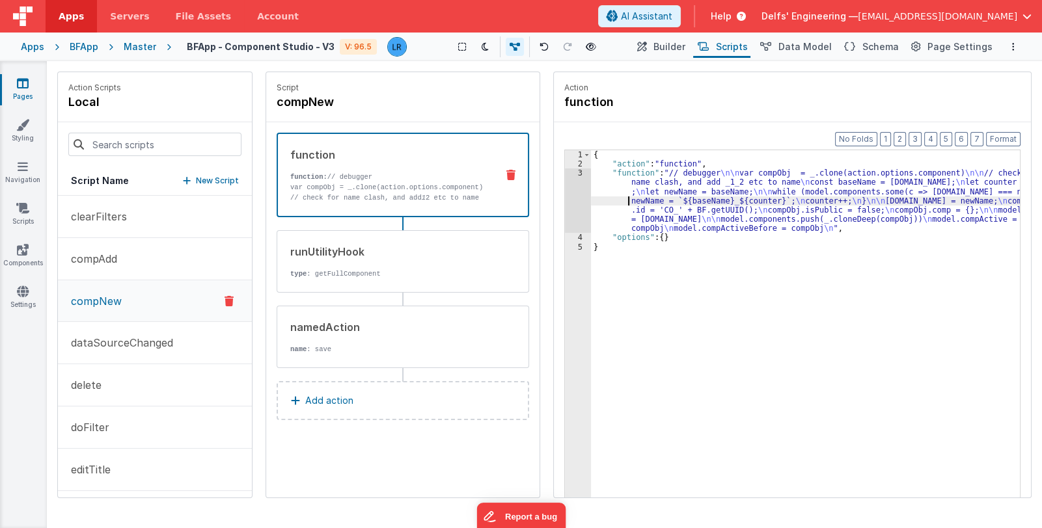
click at [608, 199] on div "{ "action" : "function" , "function" : "// debugger \n\n var compObj = _.clone(…" at bounding box center [805, 353] width 429 height 407
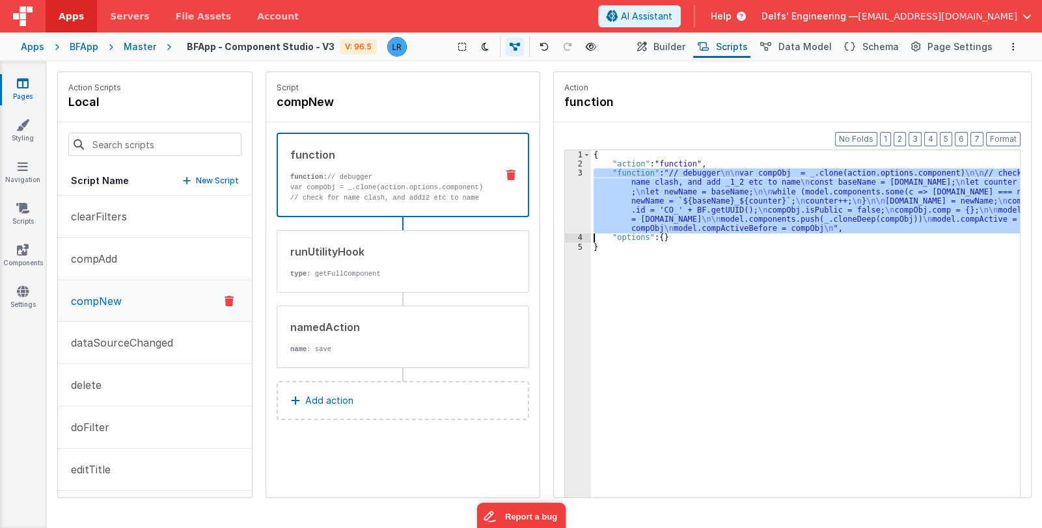
click at [579, 207] on div "3" at bounding box center [578, 201] width 26 height 64
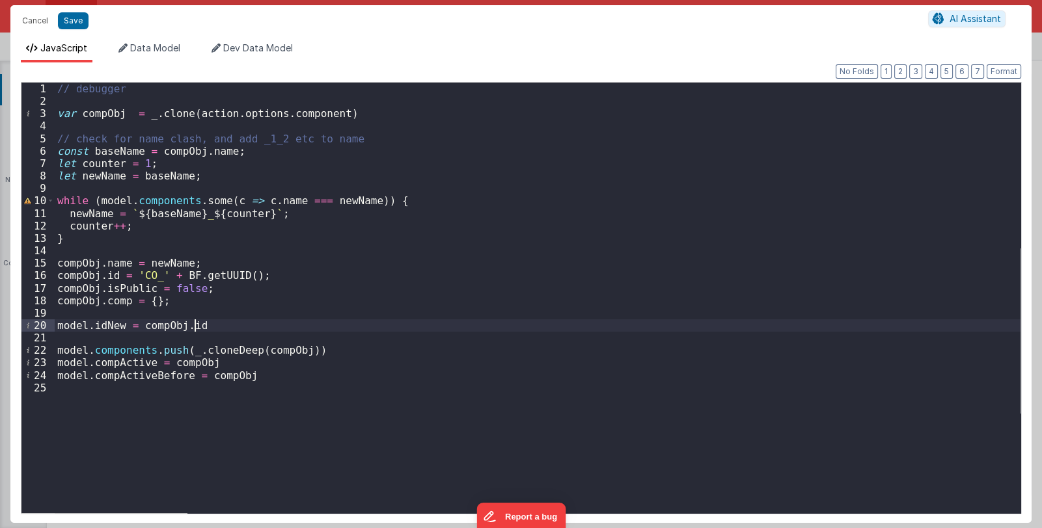
click at [209, 321] on div "// debugger var compObj = _ . clone ( action . options . component ) // check f…" at bounding box center [538, 310] width 966 height 455
click at [35, 20] on button "Cancel" at bounding box center [35, 21] width 39 height 18
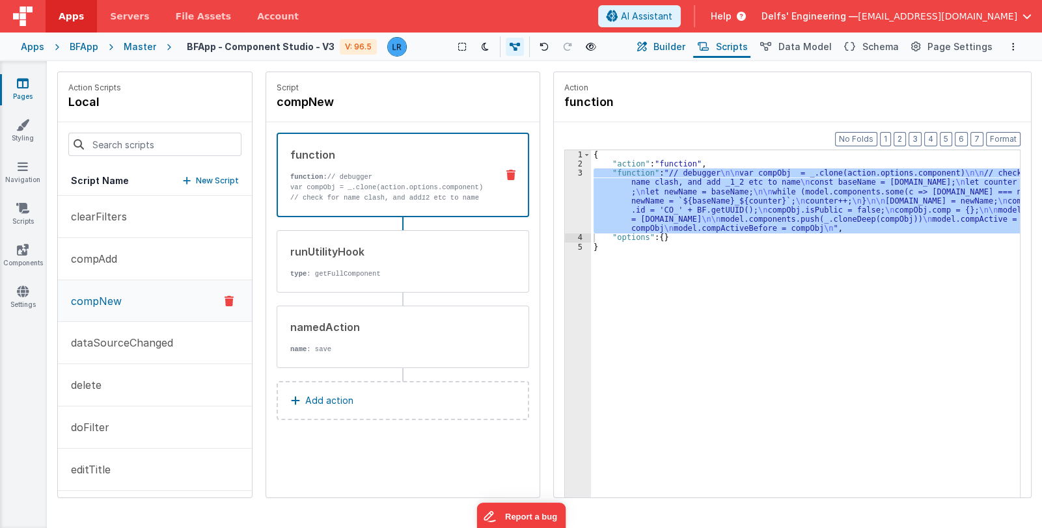
click at [669, 45] on span "Builder" at bounding box center [669, 46] width 32 height 13
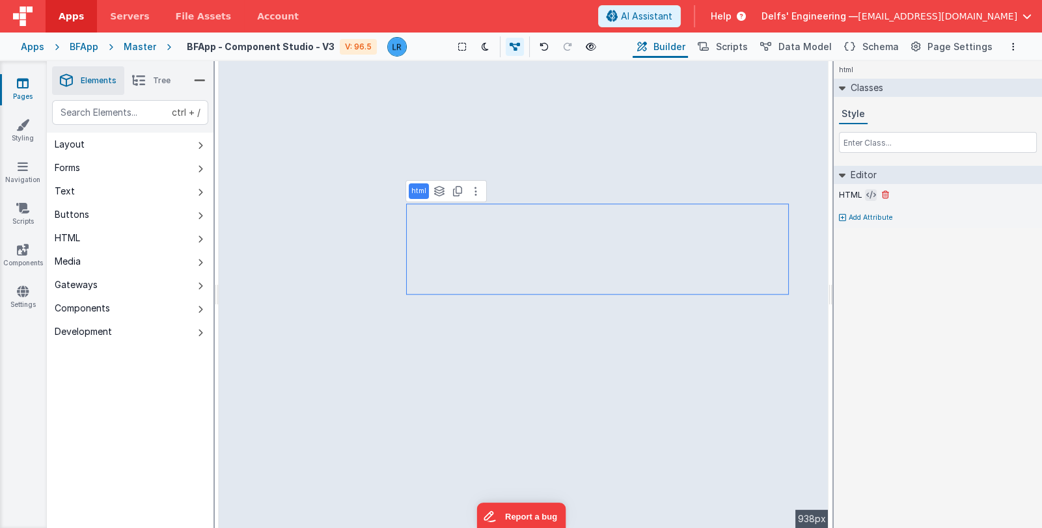
click at [866, 195] on icon at bounding box center [871, 195] width 10 height 10
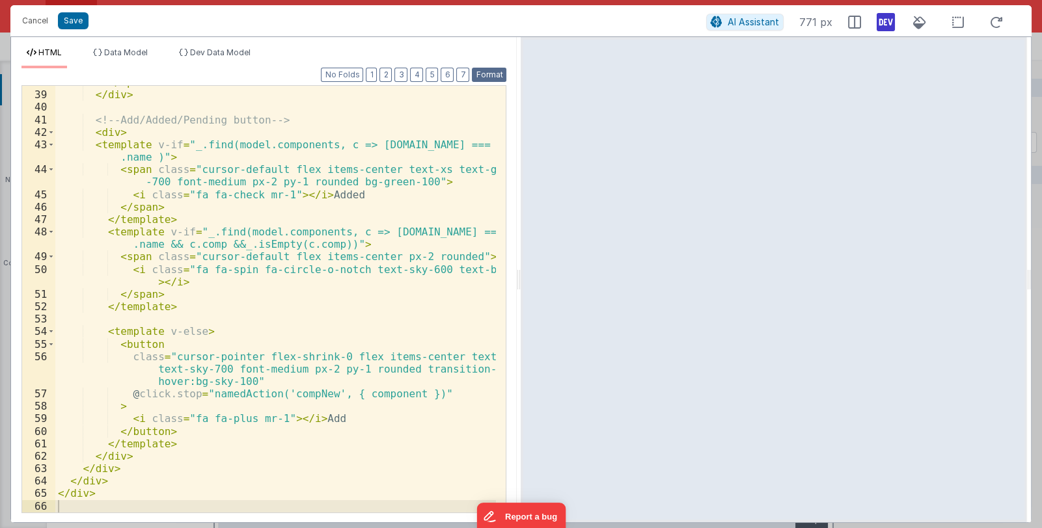
click at [495, 68] on button "Format" at bounding box center [489, 75] width 34 height 14
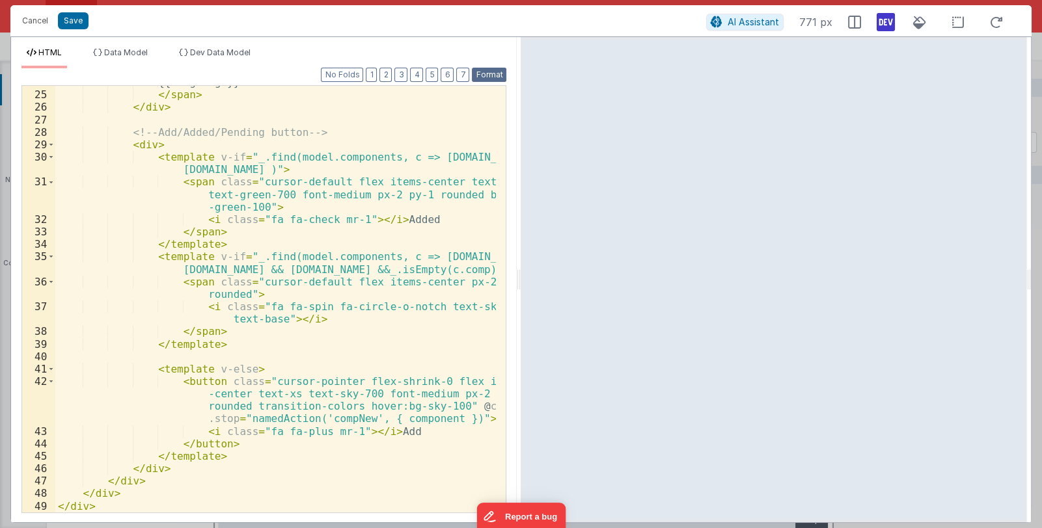
scroll to position [408, 0]
click at [28, 18] on button "Cancel" at bounding box center [35, 21] width 39 height 18
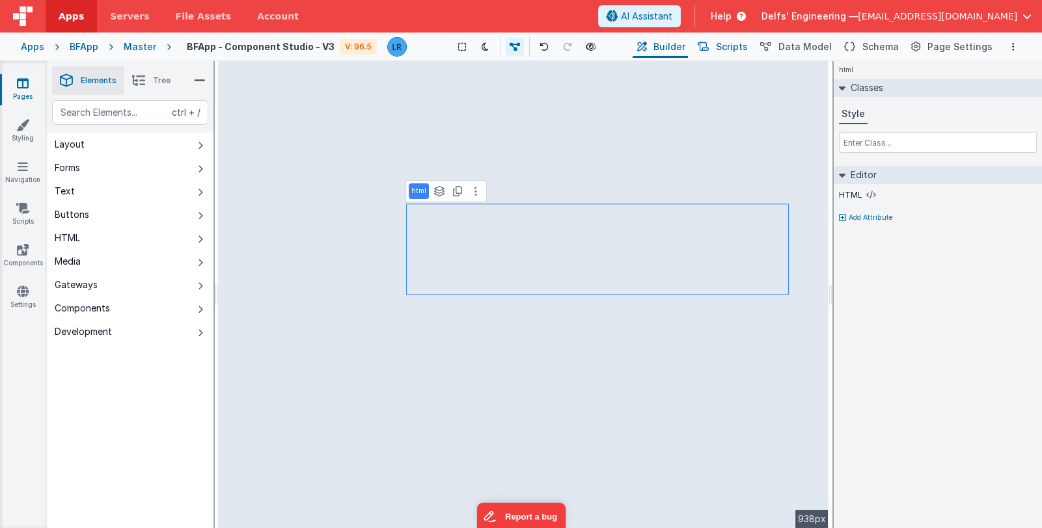
click at [738, 46] on span "Scripts" at bounding box center [732, 46] width 32 height 13
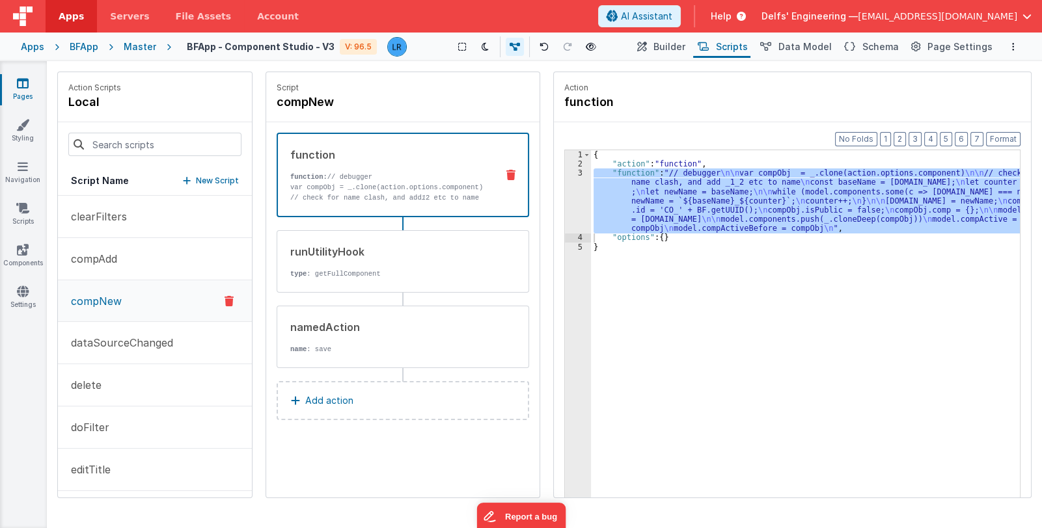
click at [644, 205] on div "{ "action" : "function" , "function" : "// debugger \n\n var compObj = _.clone(…" at bounding box center [805, 344] width 429 height 388
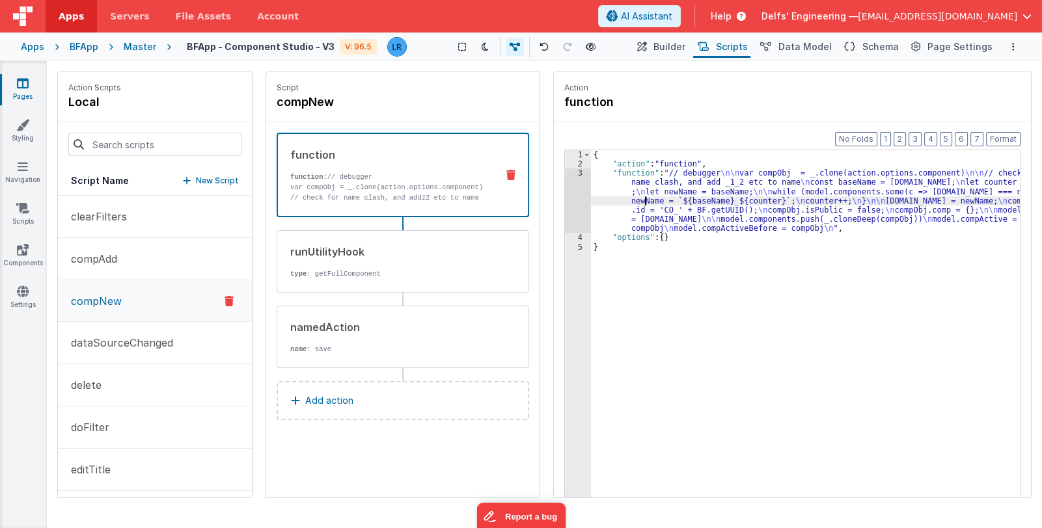
click at [581, 197] on div "3" at bounding box center [578, 201] width 26 height 64
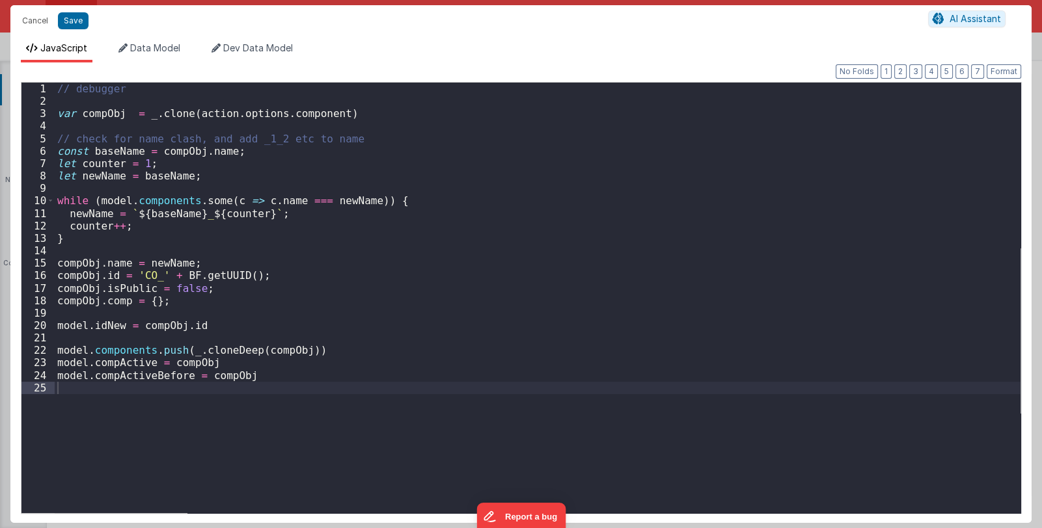
click at [581, 197] on div "Cancel Save AI Assistant JavaScript Data Model Dev Data Model Format 7 6 5 4 3 …" at bounding box center [521, 264] width 1042 height 528
click at [57, 334] on div "// debugger var compObj = _ . clone ( action . options . component ) // check f…" at bounding box center [538, 310] width 966 height 455
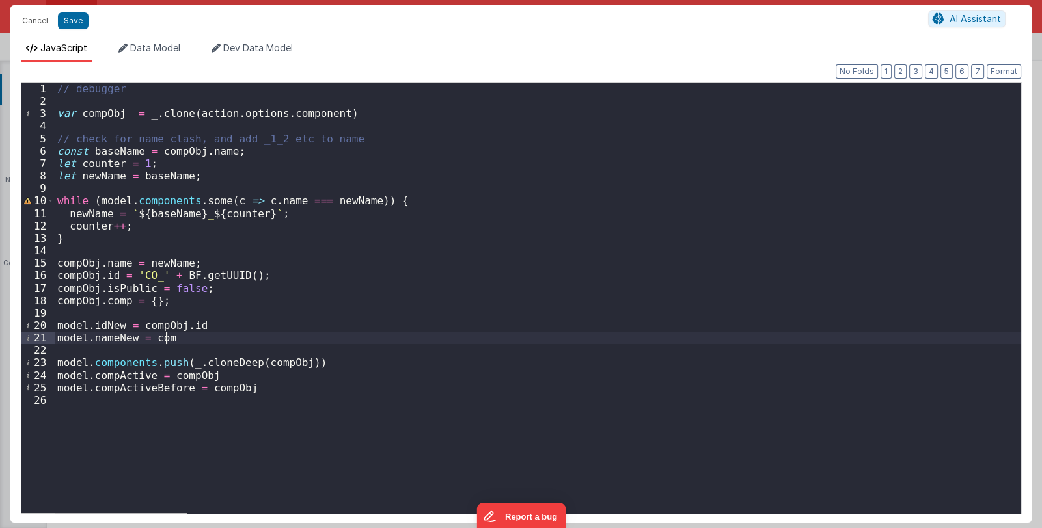
click at [174, 340] on div "// debugger var compObj = _ . clone ( action . options . component ) // check f…" at bounding box center [538, 310] width 966 height 455
click at [115, 262] on div "// debugger var compObj = _ . clone ( action . options . component ) // check f…" at bounding box center [538, 310] width 966 height 455
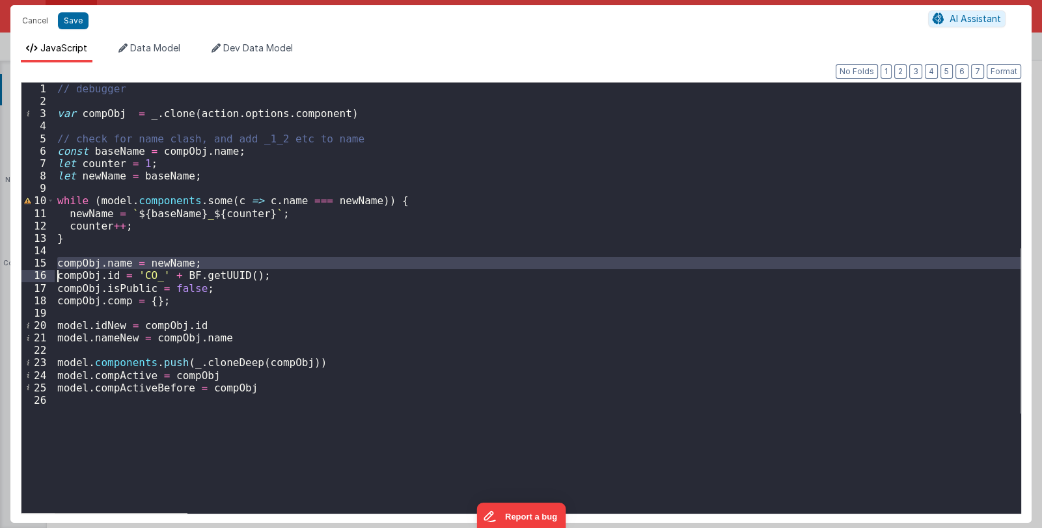
click at [115, 262] on div "// debugger var compObj = _ . clone ( action . options . component ) // check f…" at bounding box center [538, 310] width 966 height 455
click at [208, 340] on div "// debugger var compObj = _ . clone ( action . options . component ) // check f…" at bounding box center [538, 310] width 966 height 455
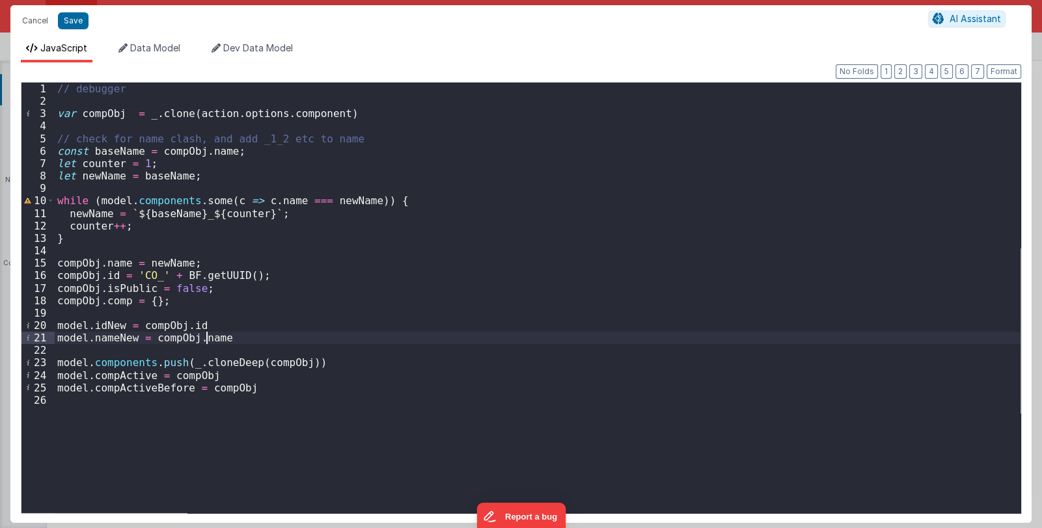
click at [208, 340] on div "// debugger var compObj = _ . clone ( action . options . component ) // check f…" at bounding box center [538, 310] width 966 height 455
click at [77, 26] on button "Save" at bounding box center [73, 20] width 31 height 17
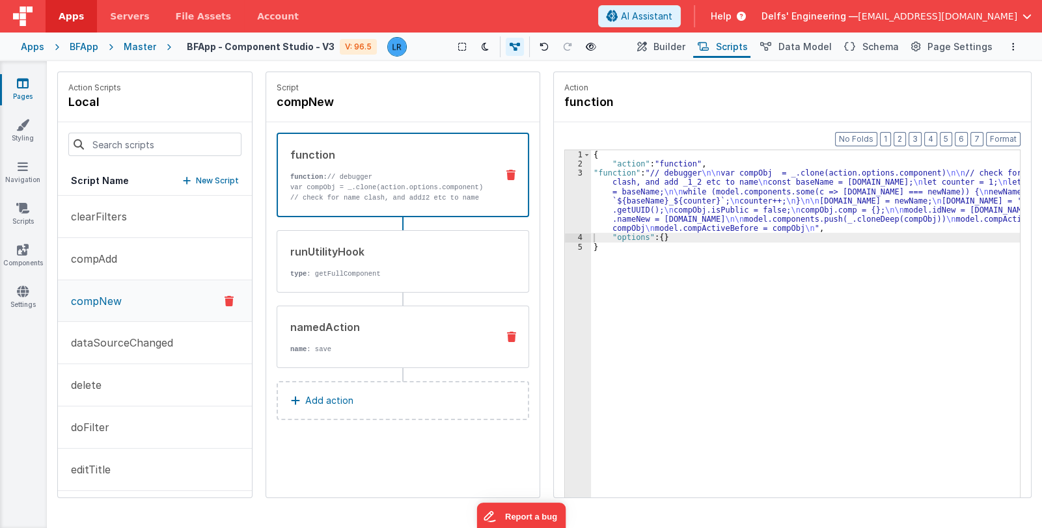
click at [341, 334] on div "namedAction name : save" at bounding box center [382, 336] width 210 height 35
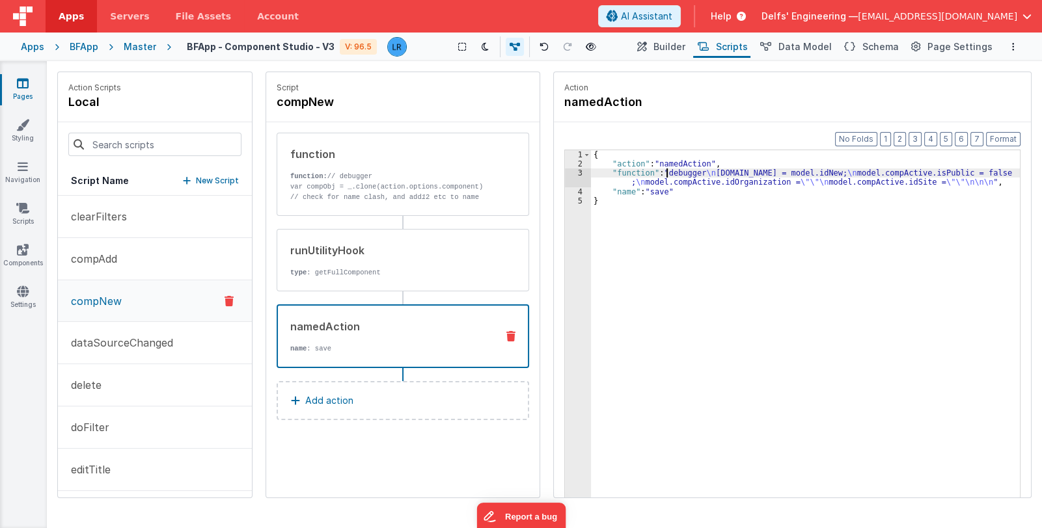
click at [666, 174] on div "{ "action" : "namedAction" , "function" : "debugger \n [DOMAIN_NAME] = model.id…" at bounding box center [805, 353] width 429 height 407
click at [582, 180] on div "3" at bounding box center [578, 178] width 26 height 18
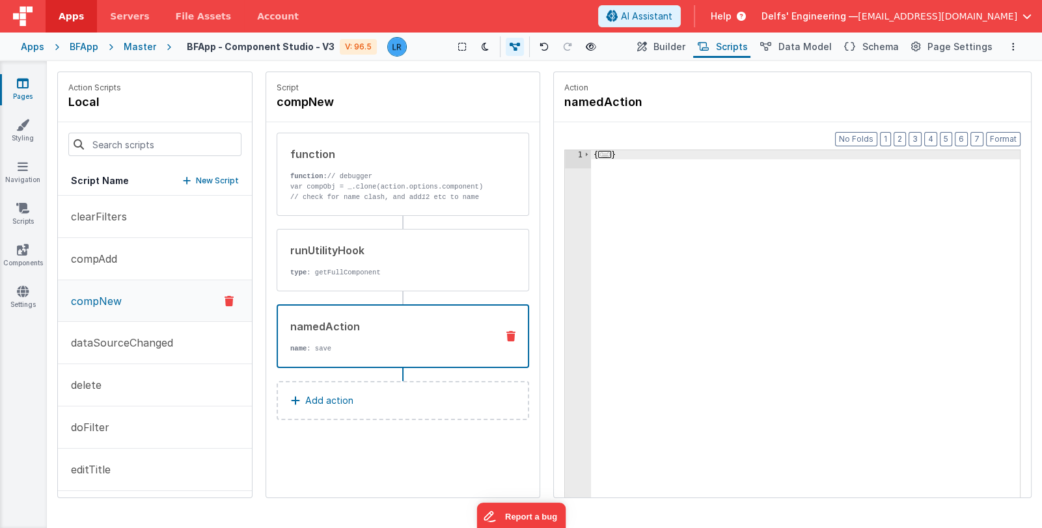
click at [604, 151] on span "..." at bounding box center [604, 154] width 13 height 7
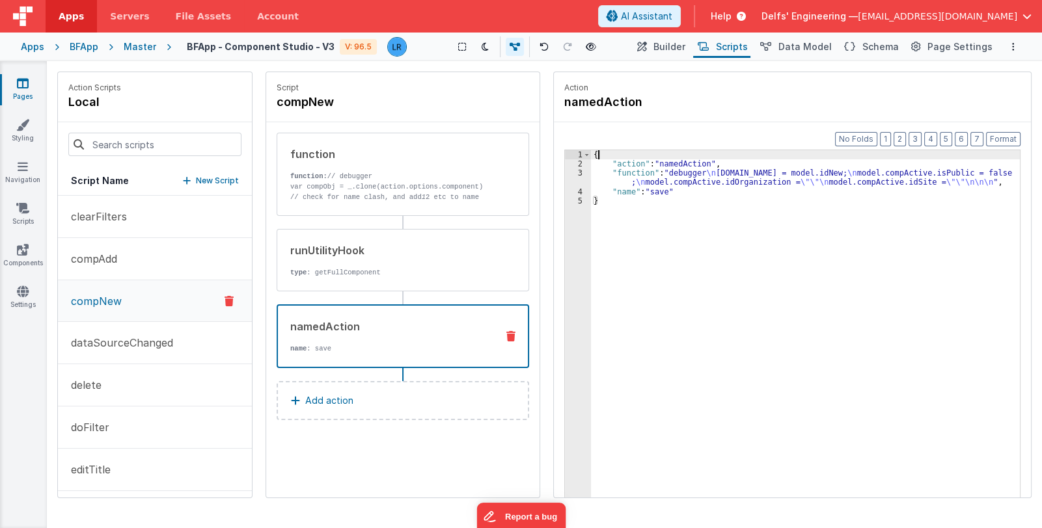
click at [651, 186] on div "{ "action" : "namedAction" , "function" : "debugger \n [DOMAIN_NAME] = model.id…" at bounding box center [805, 353] width 429 height 407
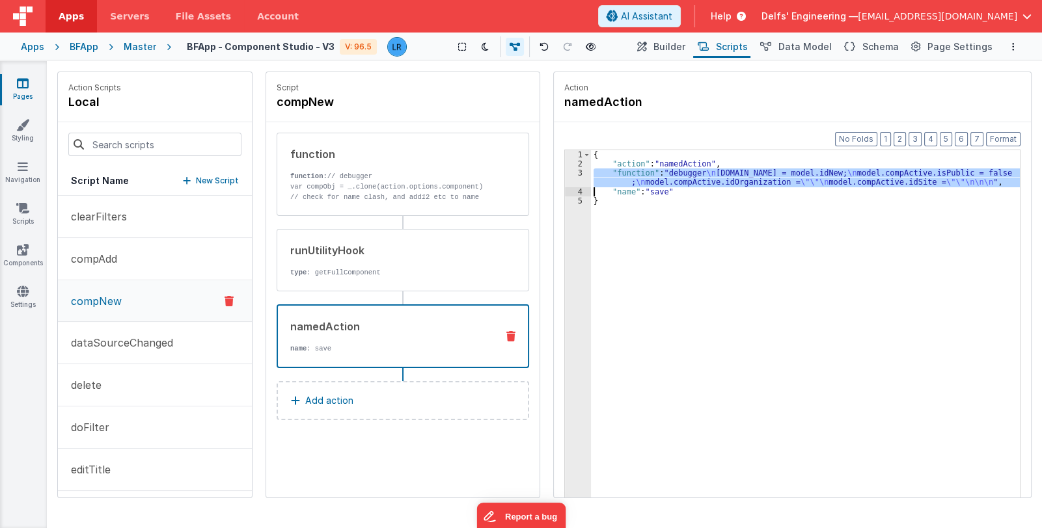
click at [567, 178] on div "3" at bounding box center [578, 178] width 26 height 18
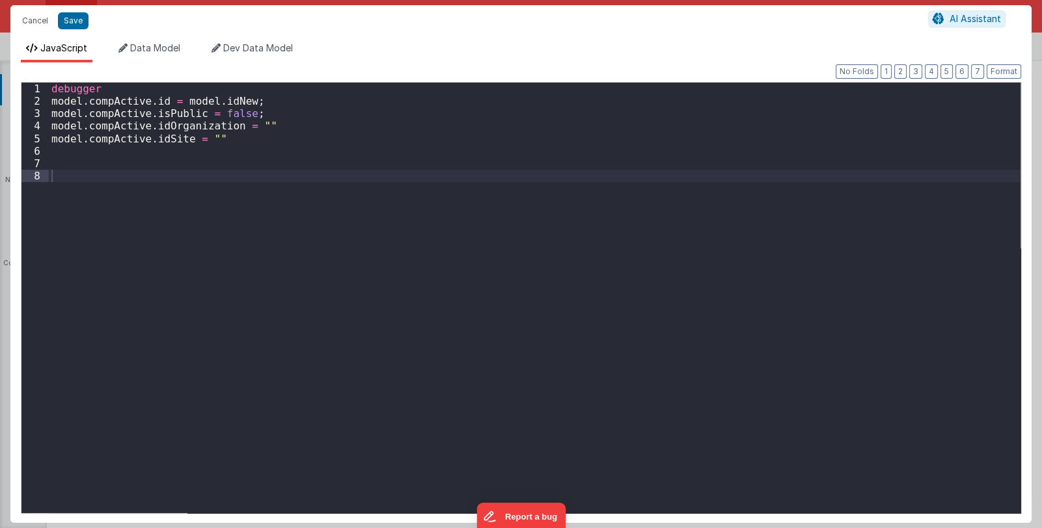
click at [567, 178] on div "Cancel Save AI Assistant JavaScript Data Model Dev Data Model Format 7 6 5 4 3 …" at bounding box center [521, 264] width 1042 height 528
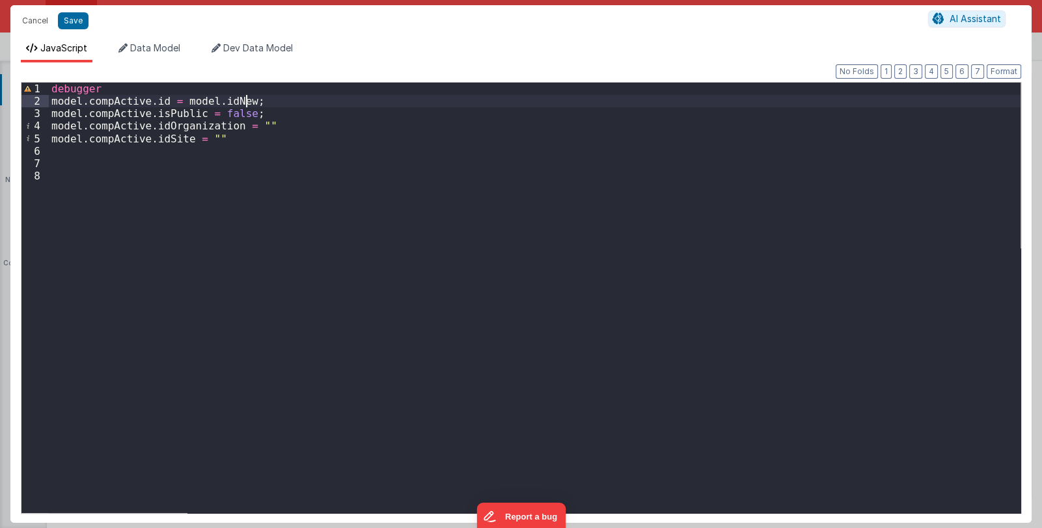
click at [247, 100] on div "debugger model . compActive . id = model . idNew ; model . compActive . isPubli…" at bounding box center [534, 310] width 971 height 455
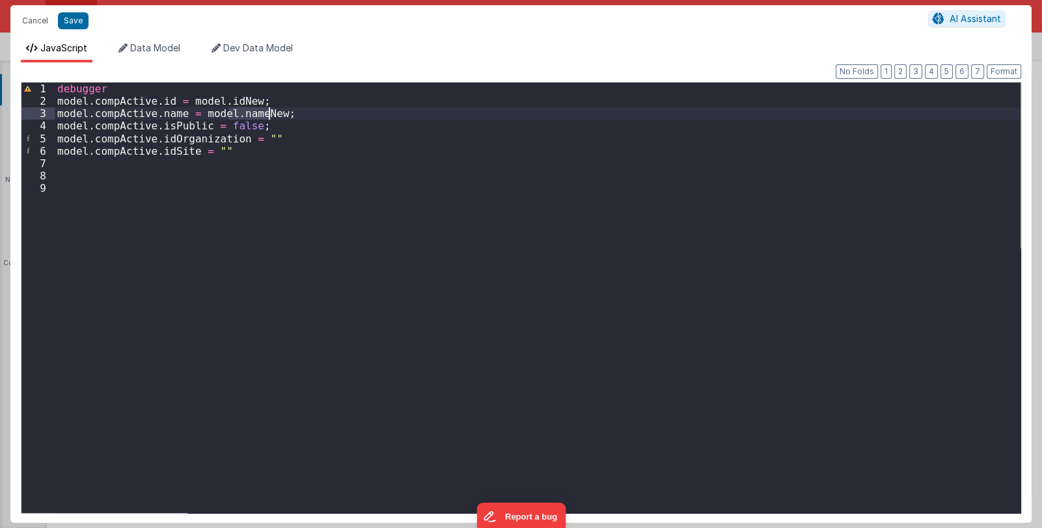
drag, startPoint x: 229, startPoint y: 115, endPoint x: 270, endPoint y: 115, distance: 41.0
click at [270, 115] on div "debugger model . compActive . id = model . idNew ; model . compActive . name = …" at bounding box center [538, 310] width 966 height 455
click at [66, 21] on button "Save" at bounding box center [73, 20] width 31 height 17
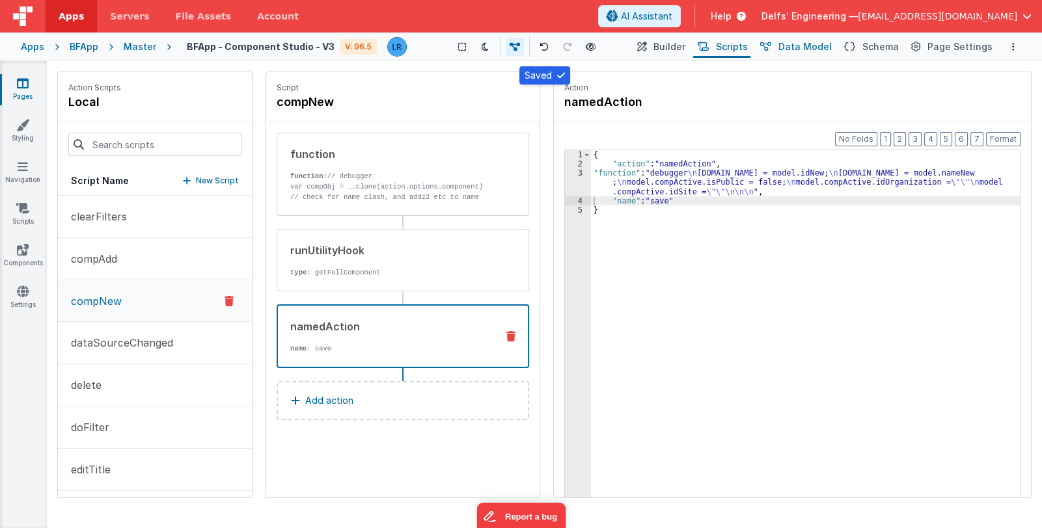
click at [791, 47] on span "Data Model" at bounding box center [804, 46] width 53 height 13
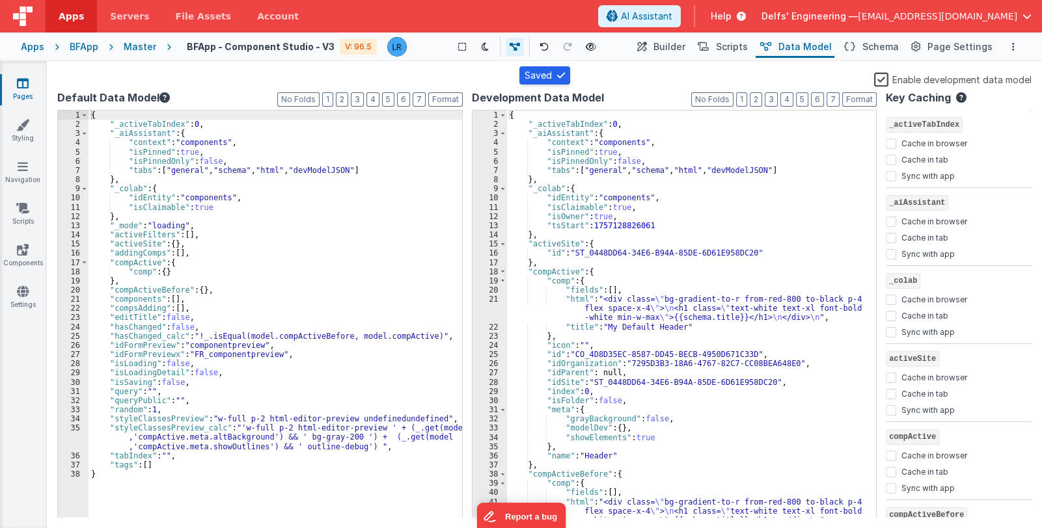
click at [290, 253] on div "{ "_activeTabIndex" : 0 , "_aiAssistant" : { "context" : "components" , "isPinn…" at bounding box center [274, 324] width 373 height 427
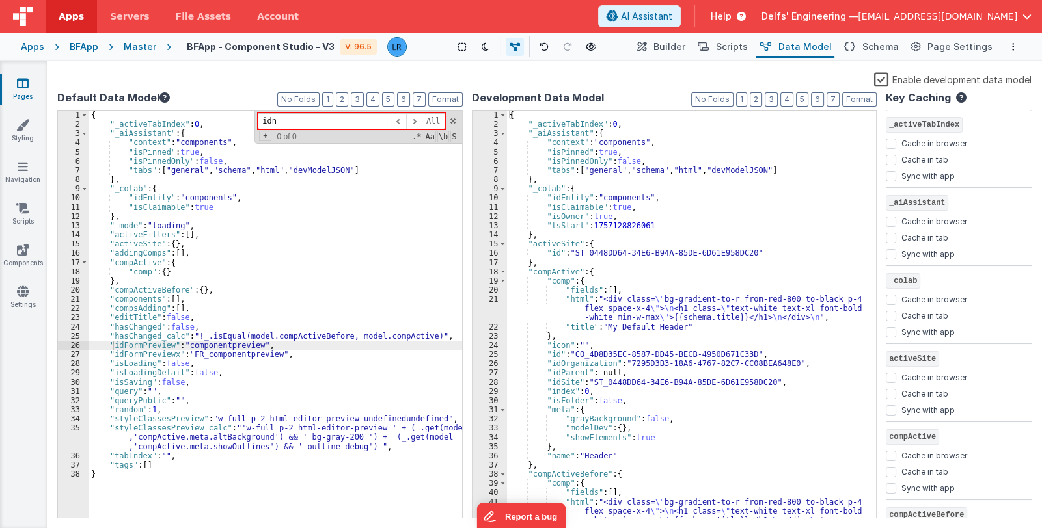
type input "idn"
click at [449, 119] on span at bounding box center [452, 120] width 9 height 9
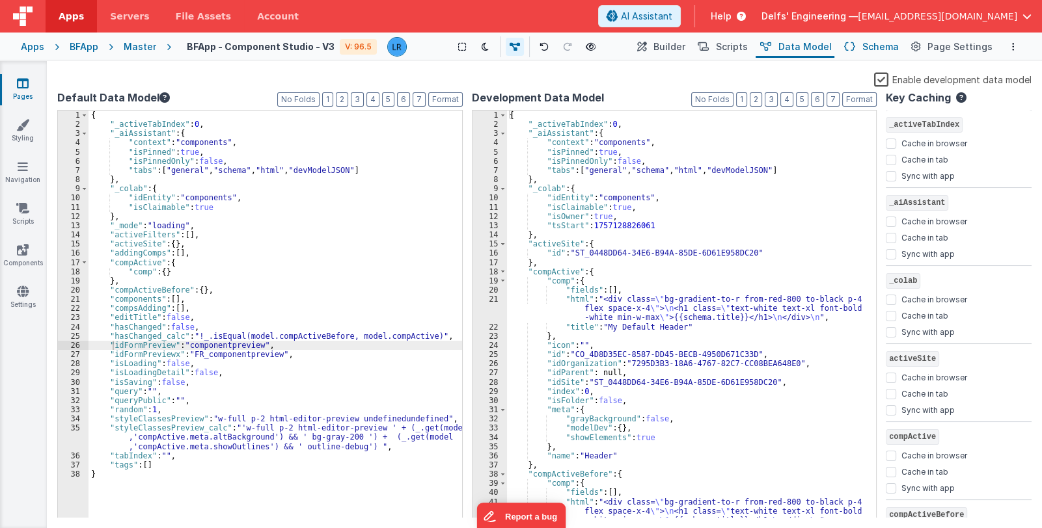
click at [877, 42] on span "Schema" at bounding box center [880, 46] width 36 height 13
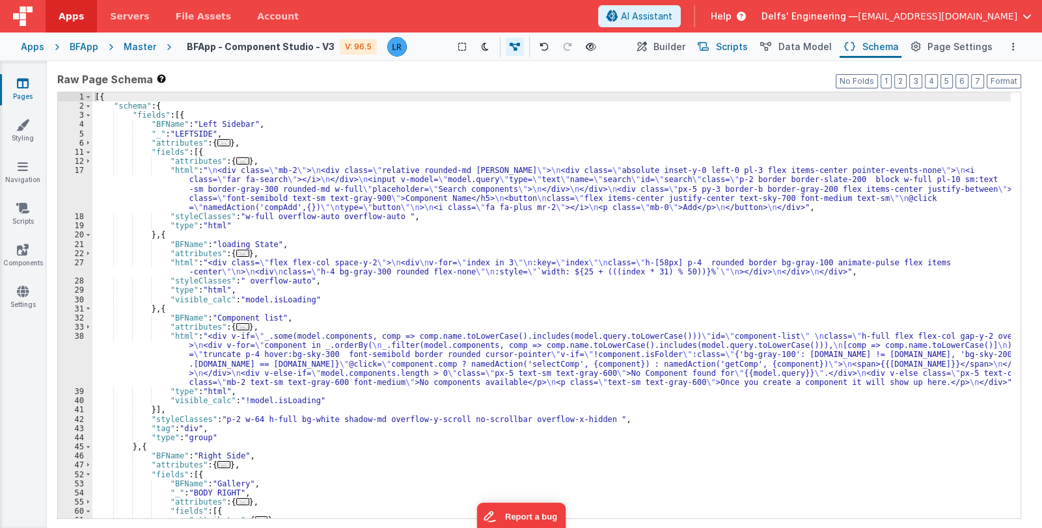
click at [747, 47] on span "Scripts" at bounding box center [732, 46] width 32 height 13
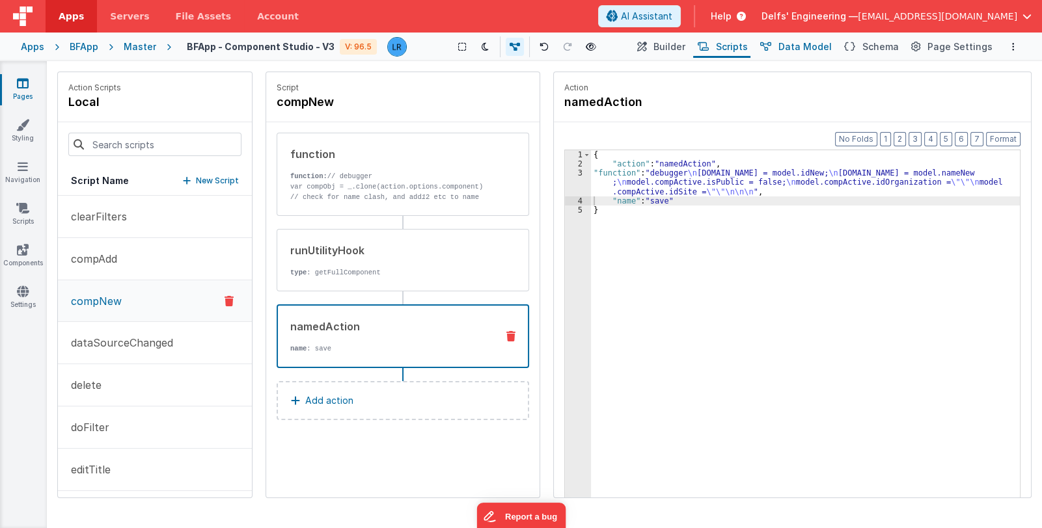
click at [804, 43] on span "Data Model" at bounding box center [804, 46] width 53 height 13
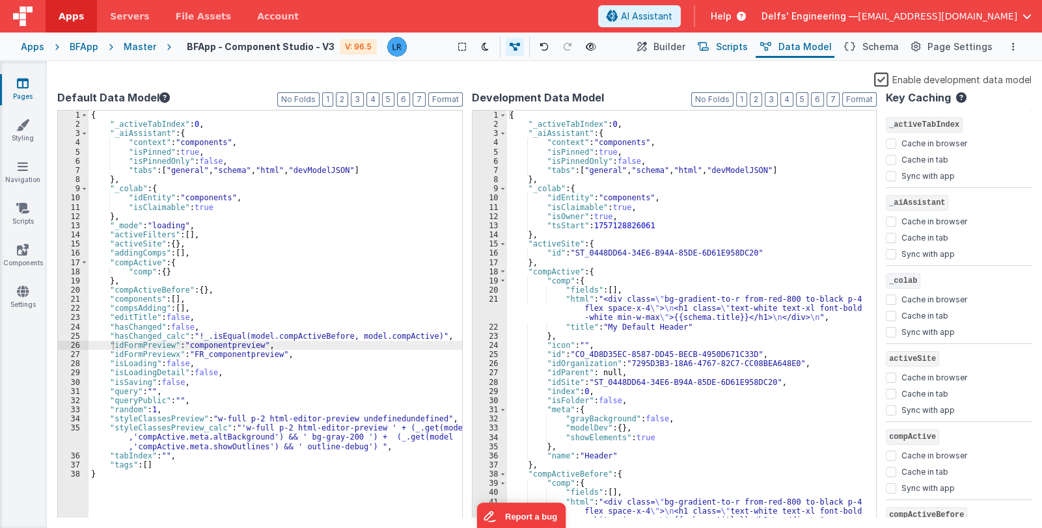
click at [734, 44] on span "Scripts" at bounding box center [732, 46] width 32 height 13
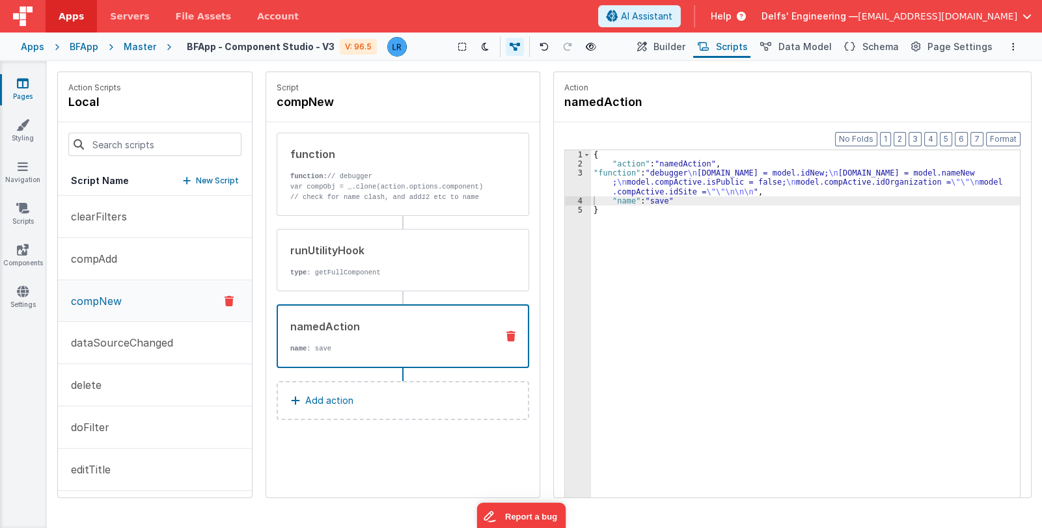
click at [107, 305] on p "compNew" at bounding box center [92, 301] width 59 height 16
click at [362, 185] on p "var compObj = _.clone(action.options.component)" at bounding box center [388, 187] width 197 height 10
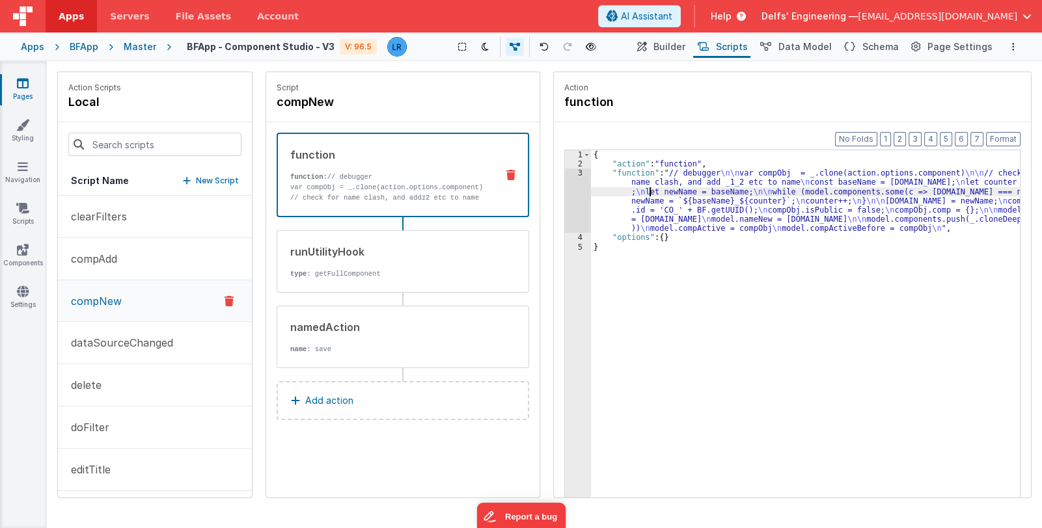
click at [648, 190] on div "{ "action" : "function" , "function" : "// debugger \n\n var compObj = _.clone(…" at bounding box center [805, 353] width 429 height 407
click at [566, 208] on div "3" at bounding box center [578, 201] width 26 height 64
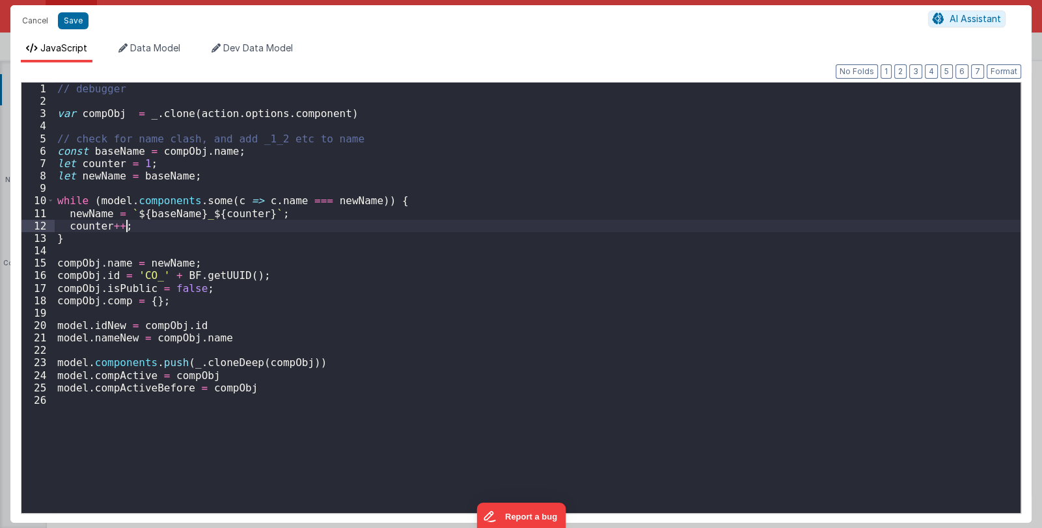
click at [566, 208] on div "// debugger var compObj = _ . clone ( action . options . component ) // check f…" at bounding box center [538, 310] width 966 height 455
click at [64, 101] on div "// debugger var compObj = _ . clone ( action . options . component ) // check f…" at bounding box center [538, 310] width 966 height 455
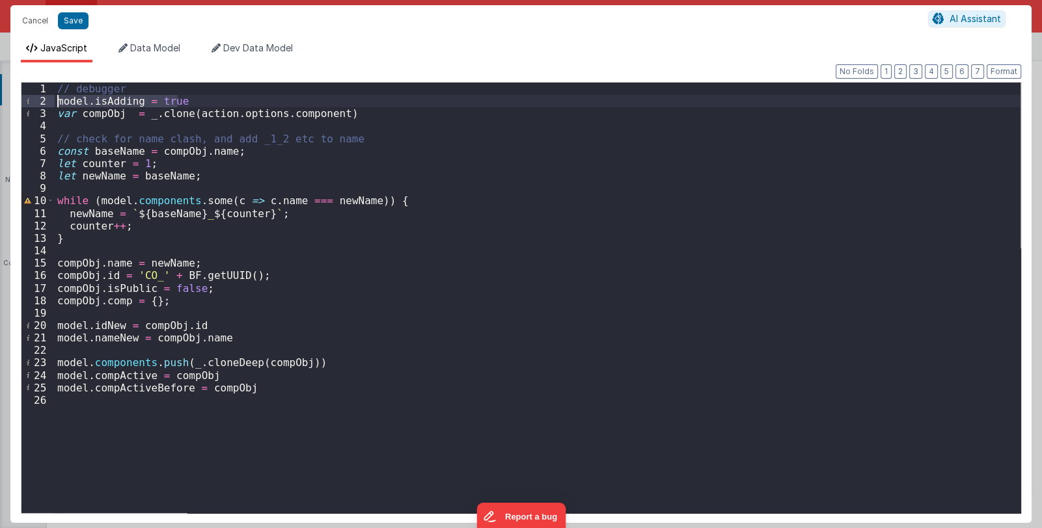
drag, startPoint x: 183, startPoint y: 100, endPoint x: 47, endPoint y: 100, distance: 136.0
click at [47, 100] on div "1 2 3 4 5 6 7 8 9 10 11 12 13 14 15 16 17 18 19 20 21 22 23 24 25 26 // debugge…" at bounding box center [521, 298] width 1000 height 432
click at [75, 21] on button "Save" at bounding box center [73, 20] width 31 height 17
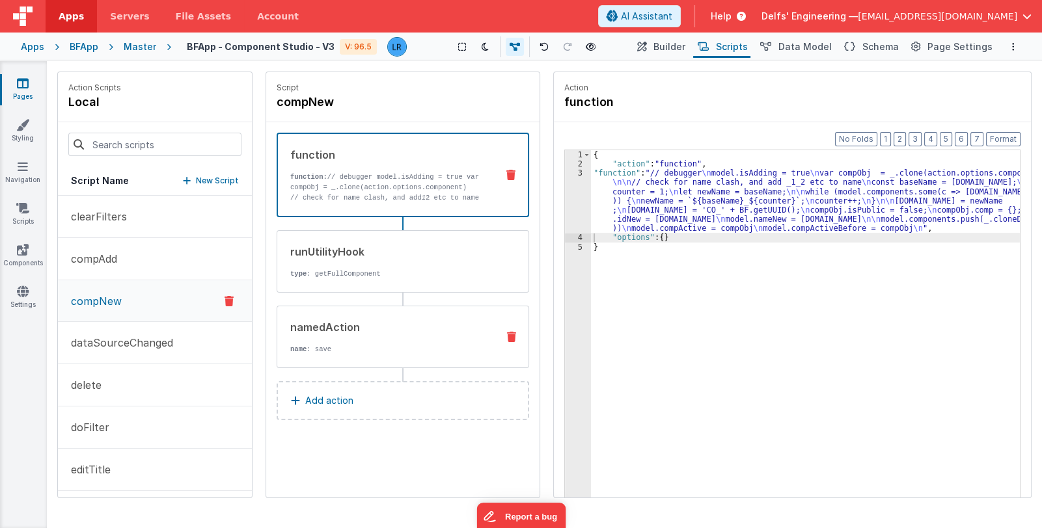
click at [355, 329] on div "namedAction" at bounding box center [388, 327] width 197 height 16
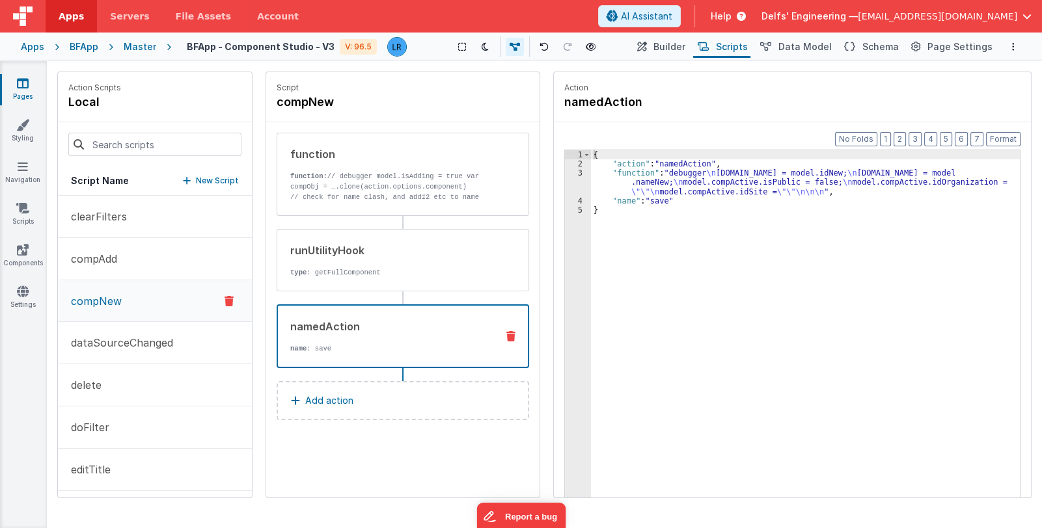
click at [366, 398] on button "Add action" at bounding box center [403, 400] width 252 height 39
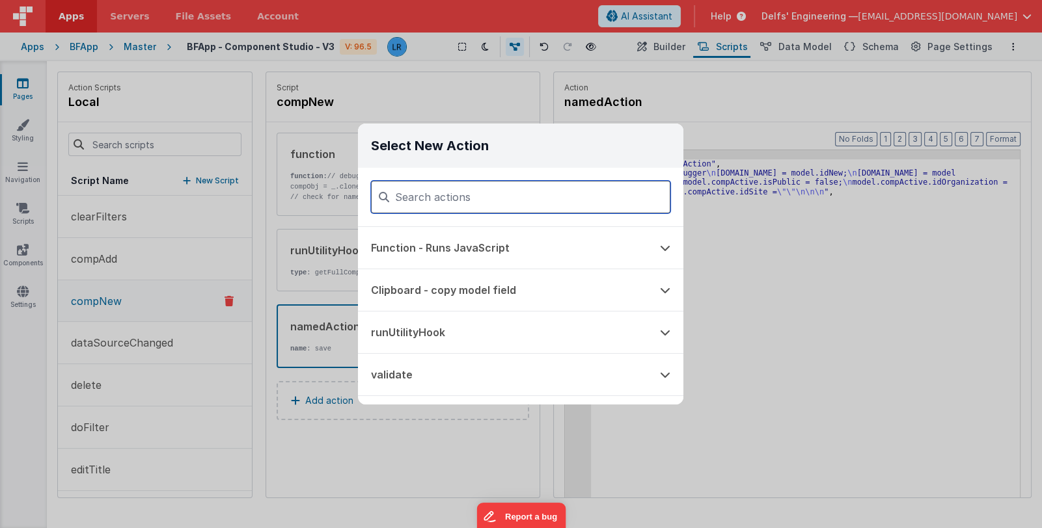
click at [433, 206] on input at bounding box center [520, 197] width 299 height 33
click at [420, 249] on button "Function - Runs JavaScript" at bounding box center [502, 248] width 289 height 42
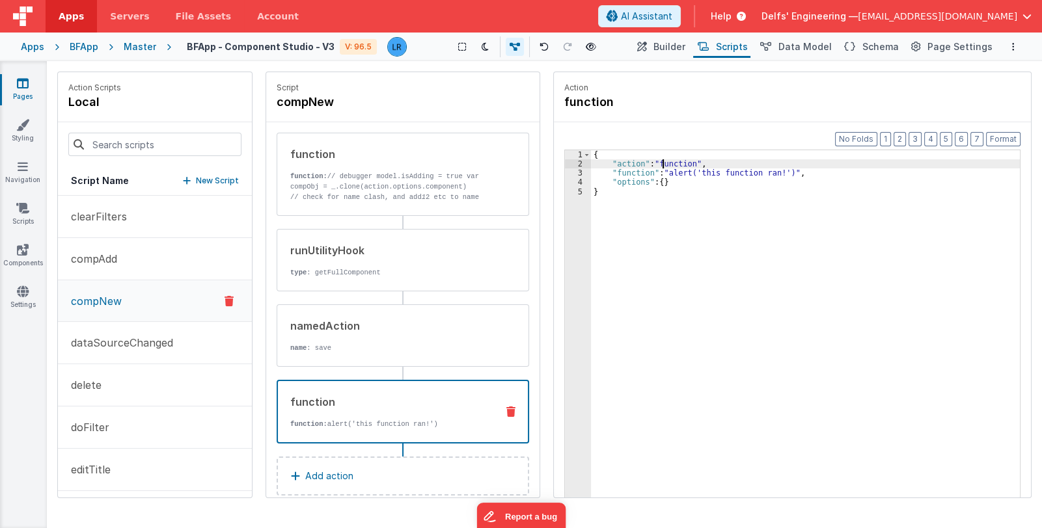
click at [663, 168] on div "{ "action" : "function" , "function" : "alert('this function ran!')" , "options…" at bounding box center [805, 353] width 429 height 407
click at [608, 174] on div "{ "action" : "function" , "function" : "alert('this function ran!')" , "options…" at bounding box center [805, 353] width 429 height 407
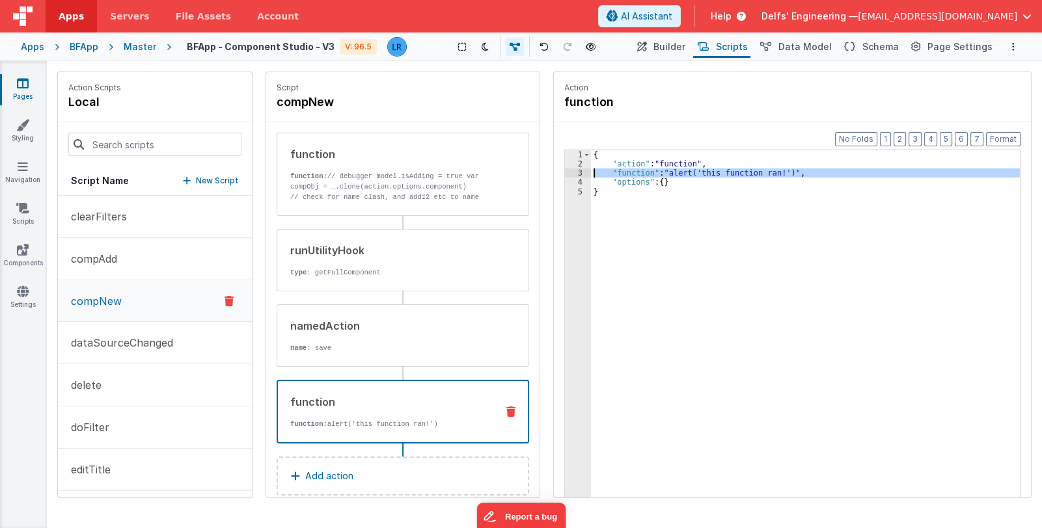
click at [575, 174] on div "3" at bounding box center [578, 173] width 26 height 9
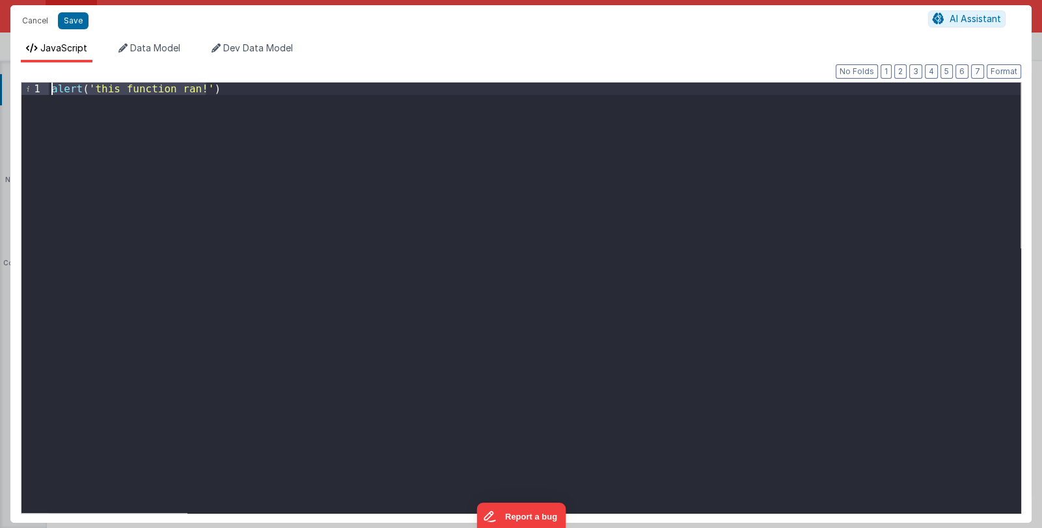
drag, startPoint x: 200, startPoint y: 90, endPoint x: 40, endPoint y: 90, distance: 159.4
click at [40, 90] on div "1 alert ( 'this function ran!' ) XXXXXXXXXXXXXXXXXXXXXXXXXXXXXXXXXXXXXXXXXXXXXX…" at bounding box center [521, 298] width 1000 height 432
paste textarea
click at [83, 21] on button "Save" at bounding box center [73, 20] width 31 height 17
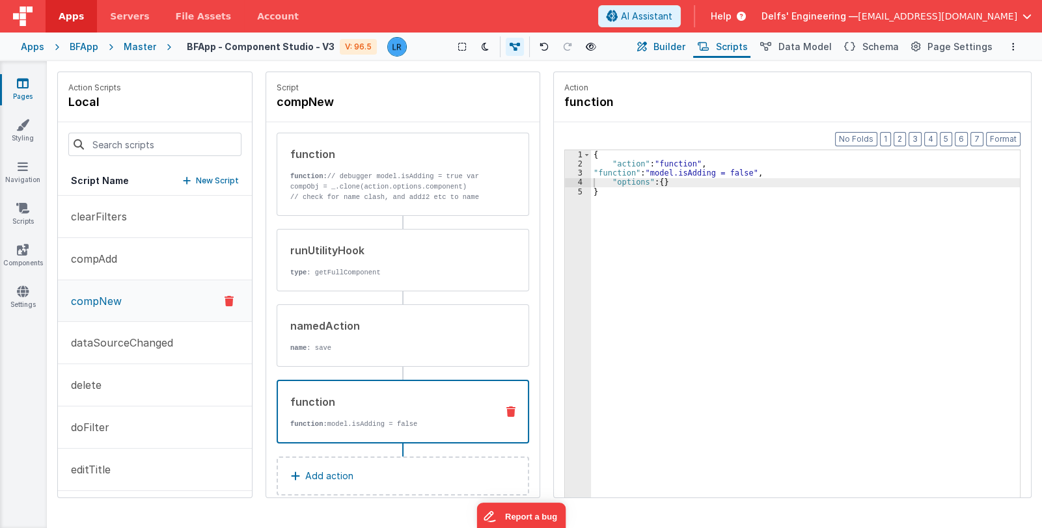
click at [671, 49] on span "Builder" at bounding box center [669, 46] width 32 height 13
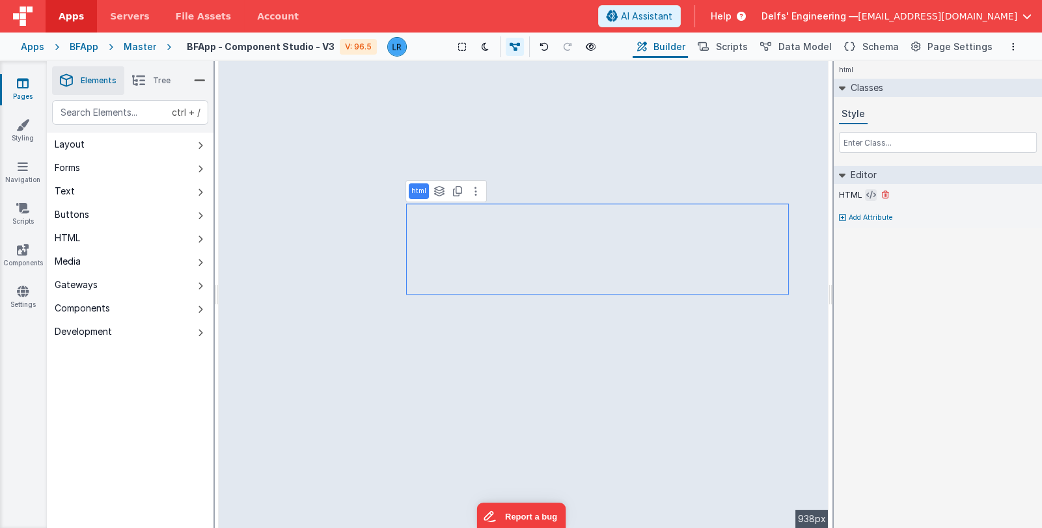
click at [866, 191] on icon at bounding box center [871, 195] width 10 height 10
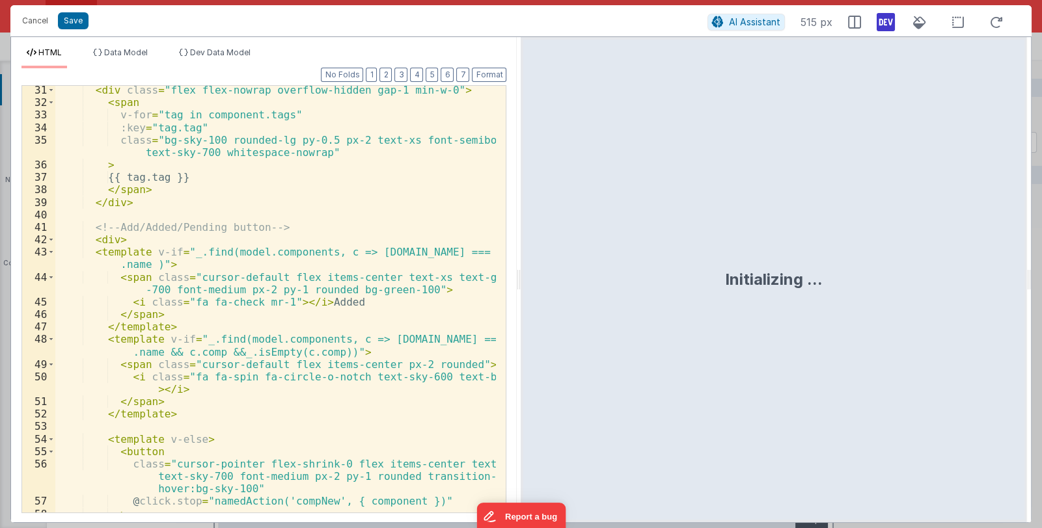
scroll to position [533, 0]
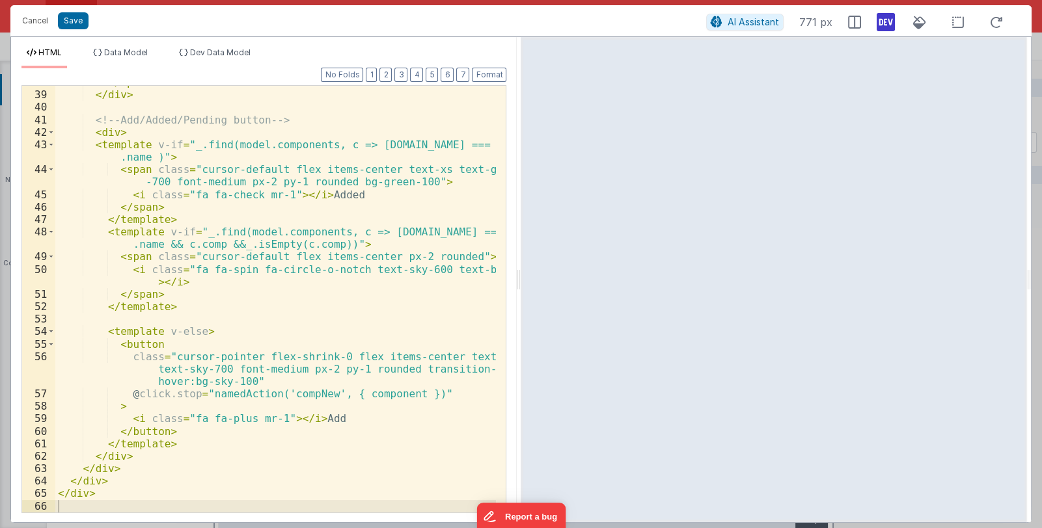
click at [168, 346] on div "</ span > </ div > <!-- Add/Added/Pending button --> < div > < template v-if = …" at bounding box center [275, 302] width 441 height 452
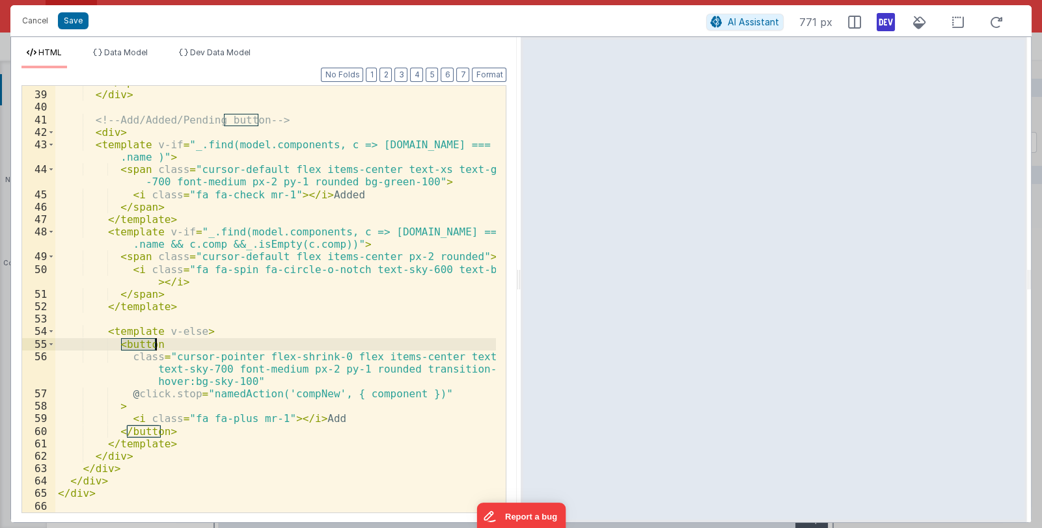
click at [168, 346] on div "</ span > </ div > <!-- Add/Added/Pending button --> < div > < template v-if = …" at bounding box center [275, 302] width 441 height 452
click at [260, 382] on div "</ span > </ div > <!-- Add/Added/Pending button --> < div > < template v-if = …" at bounding box center [275, 302] width 441 height 452
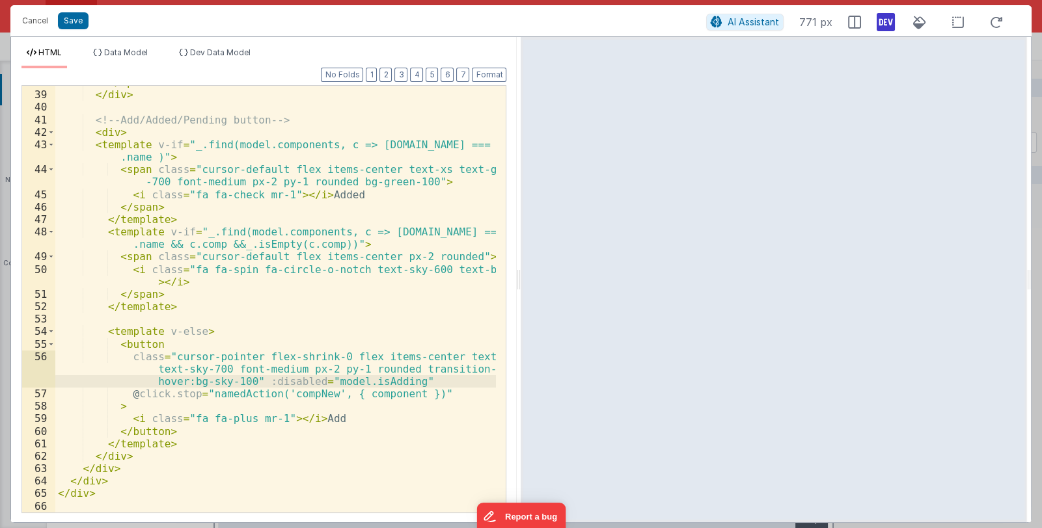
click at [316, 380] on div "</ span > </ div > <!-- Add/Added/Pending button --> < div > < template v-if = …" at bounding box center [275, 302] width 441 height 452
click at [322, 383] on div "</ span > </ div > <!-- Add/Added/Pending button --> < div > < template v-if = …" at bounding box center [275, 302] width 441 height 452
click at [66, 19] on button "Save" at bounding box center [73, 20] width 31 height 17
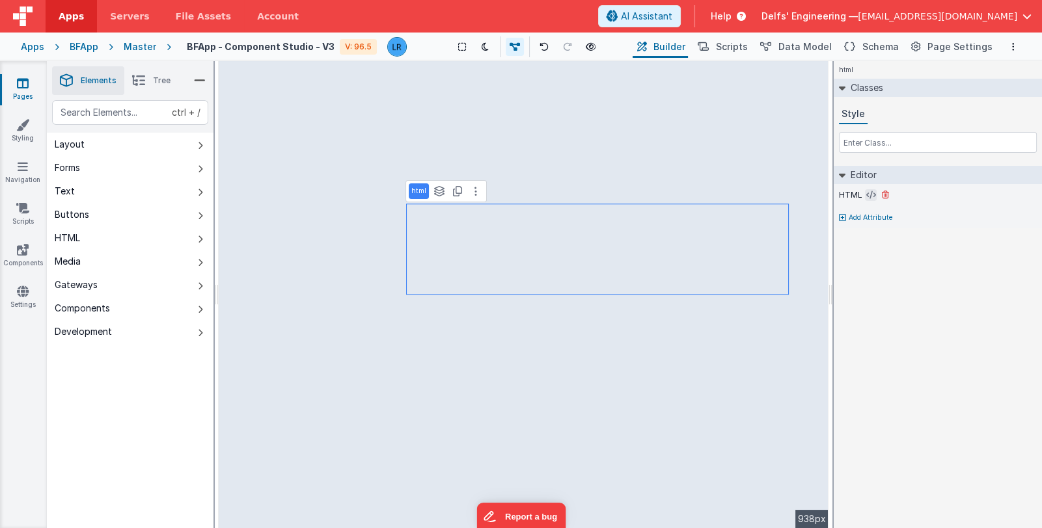
click at [867, 195] on icon at bounding box center [871, 195] width 10 height 10
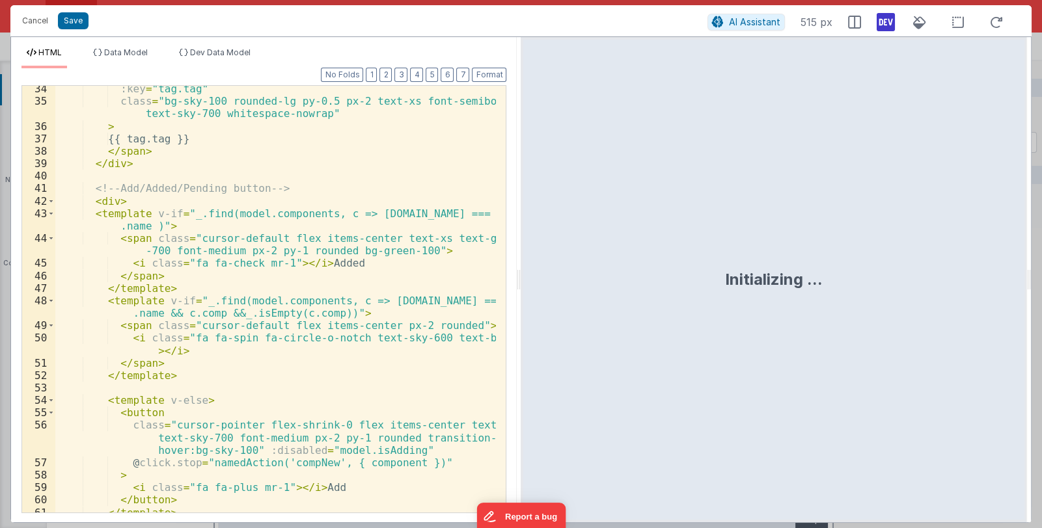
scroll to position [503, 0]
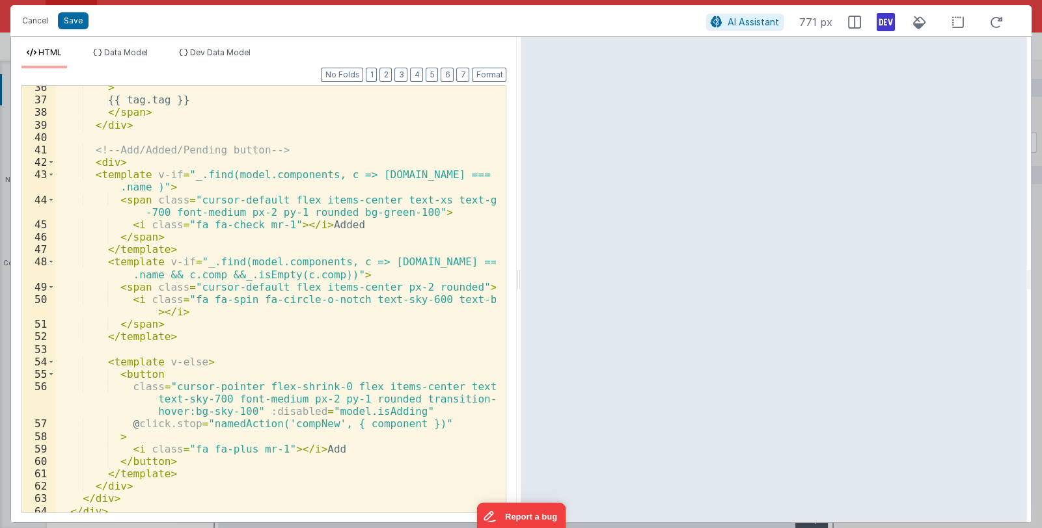
click at [127, 163] on div "> {{ tag.tag }} </ span > </ div > <!-- Add/Added/Pending button --> < div > < …" at bounding box center [275, 307] width 441 height 452
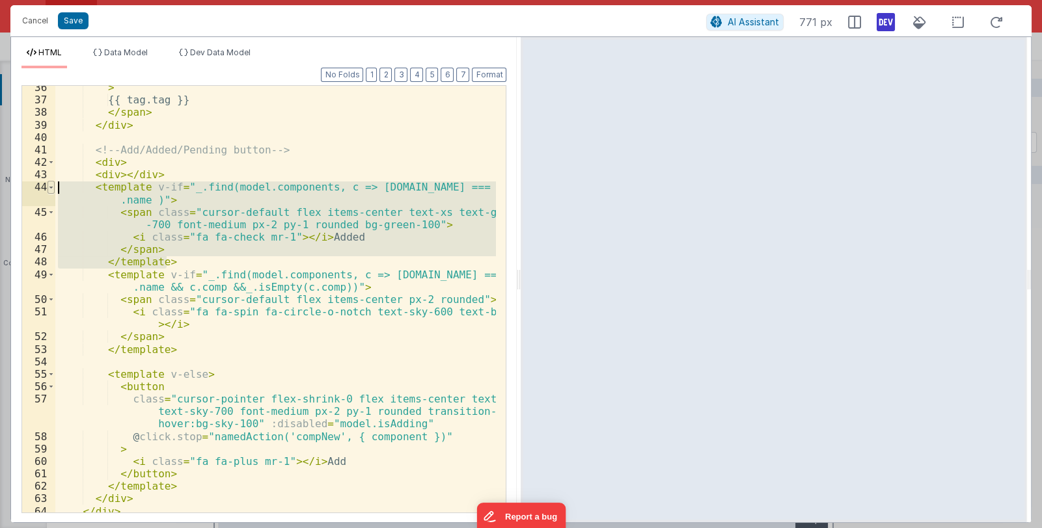
drag, startPoint x: 169, startPoint y: 259, endPoint x: 51, endPoint y: 189, distance: 137.7
click at [51, 189] on div "36 37 38 39 40 41 42 43 44 45 46 47 48 49 50 51 52 53 54 55 56 57 58 59 60 61 6…" at bounding box center [263, 299] width 485 height 428
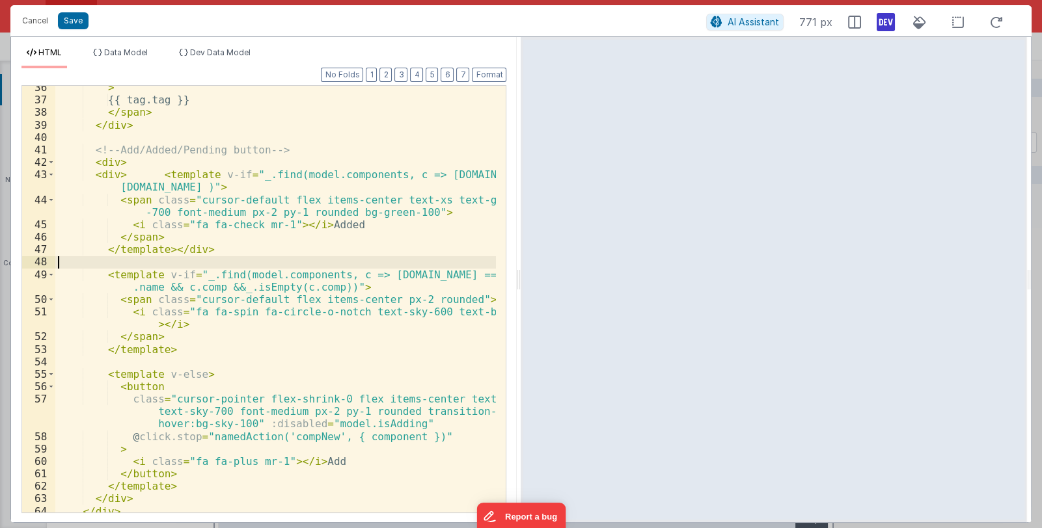
click at [130, 264] on div "> {{ tag.tag }} </ span > </ div > <!-- Add/Added/Pending button --> < div > < …" at bounding box center [275, 307] width 441 height 452
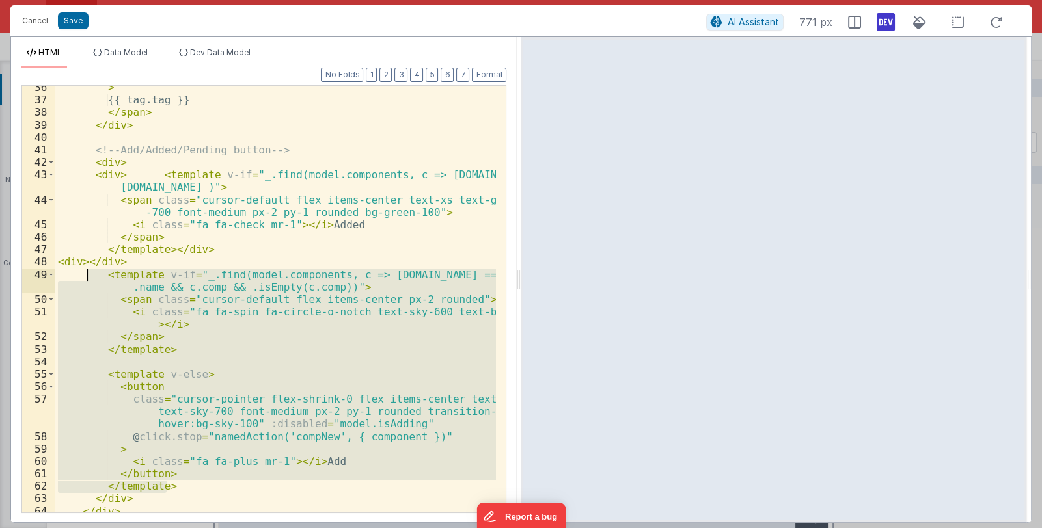
drag, startPoint x: 172, startPoint y: 480, endPoint x: 85, endPoint y: 278, distance: 220.0
click at [85, 278] on div "> {{ tag.tag }} </ span > </ div > <!-- Add/Added/Pending button --> < div > < …" at bounding box center [275, 307] width 441 height 452
click at [85, 263] on div "> {{ tag.tag }} </ span > </ div > <!-- Add/Added/Pending button --> < div > < …" at bounding box center [275, 307] width 441 height 452
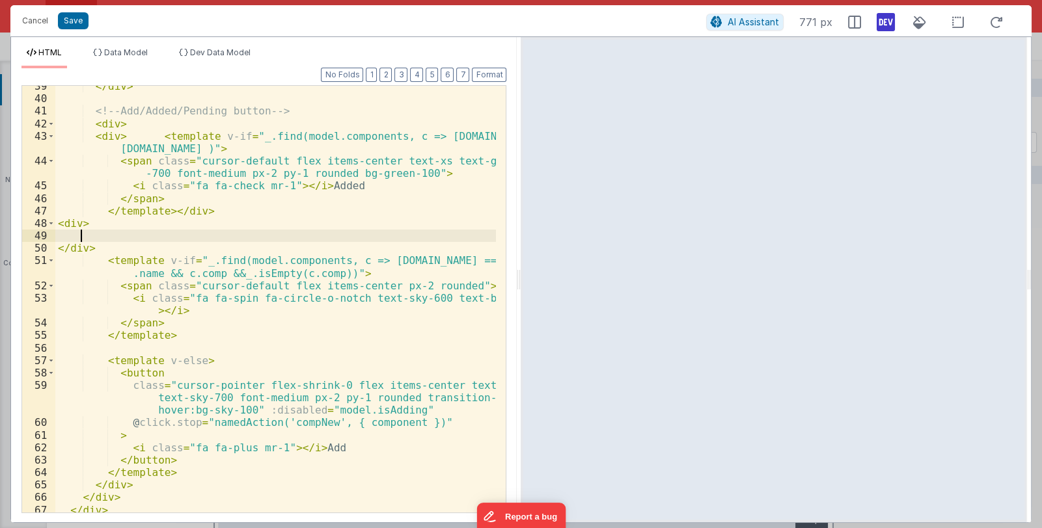
scroll to position [542, 0]
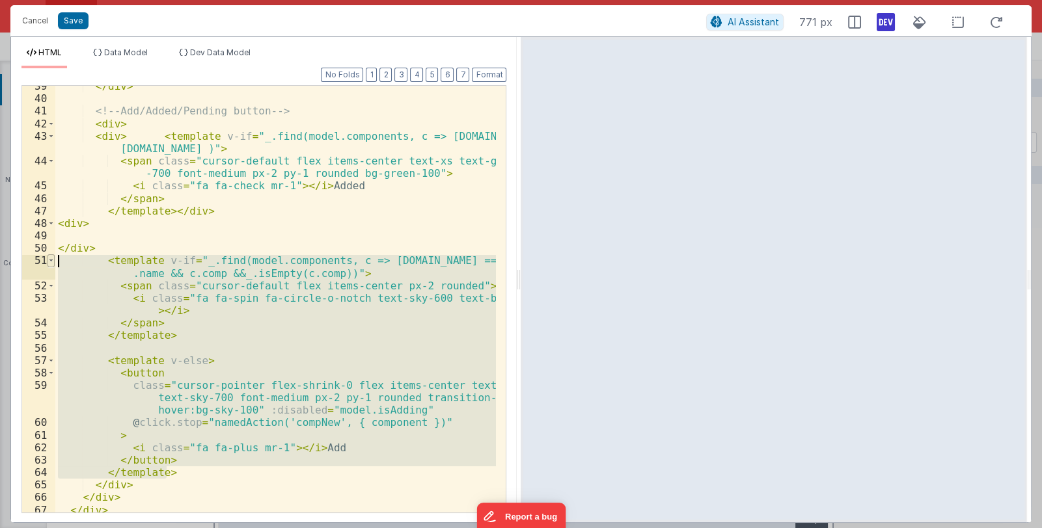
drag, startPoint x: 176, startPoint y: 474, endPoint x: 53, endPoint y: 264, distance: 242.9
click at [53, 264] on div "39 40 41 42 43 44 45 46 47 48 49 50 51 52 53 54 55 56 57 58 59 60 61 62 63 64 6…" at bounding box center [263, 299] width 485 height 428
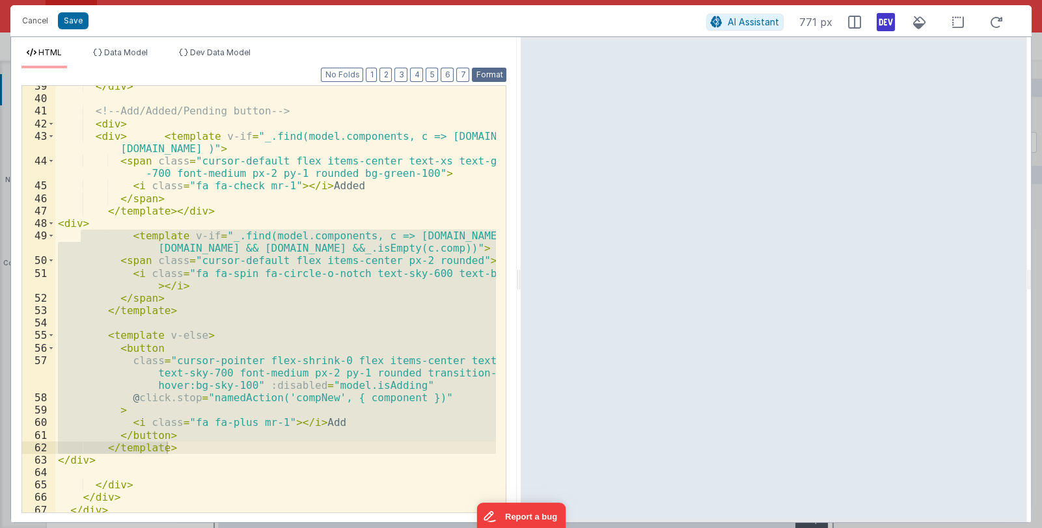
click at [494, 77] on button "Format" at bounding box center [489, 75] width 34 height 14
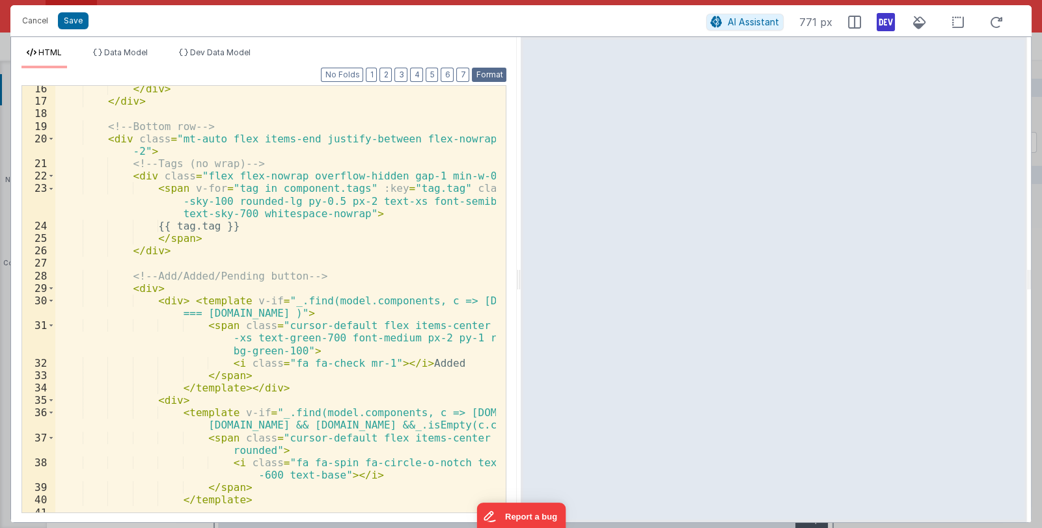
scroll to position [265, 0]
click at [78, 21] on button "Save" at bounding box center [73, 20] width 31 height 17
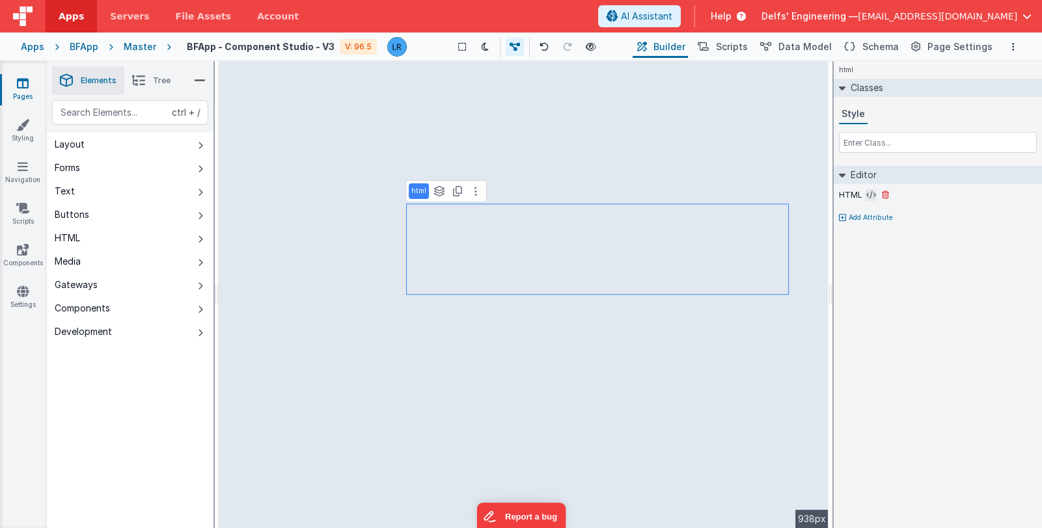
click at [869, 191] on icon at bounding box center [871, 195] width 10 height 10
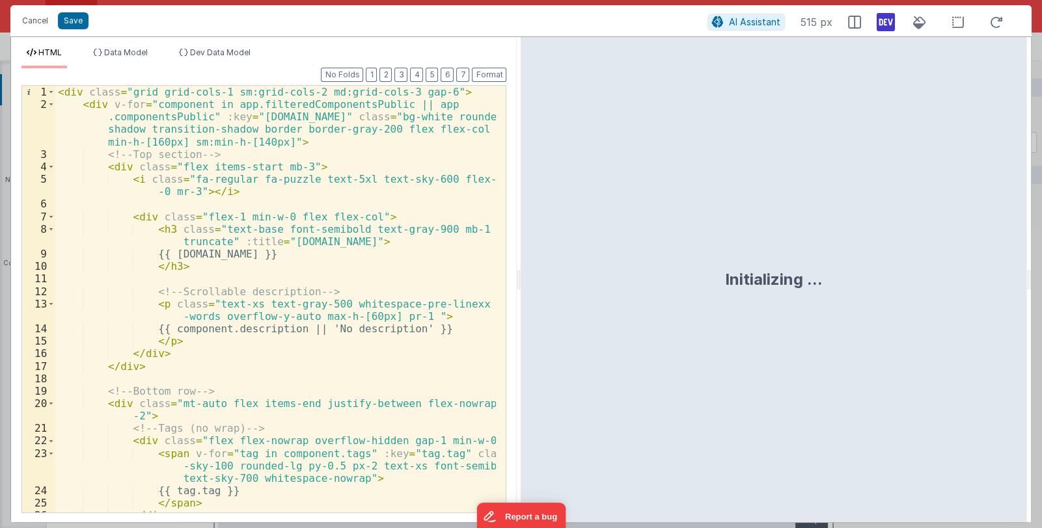
scroll to position [116, 0]
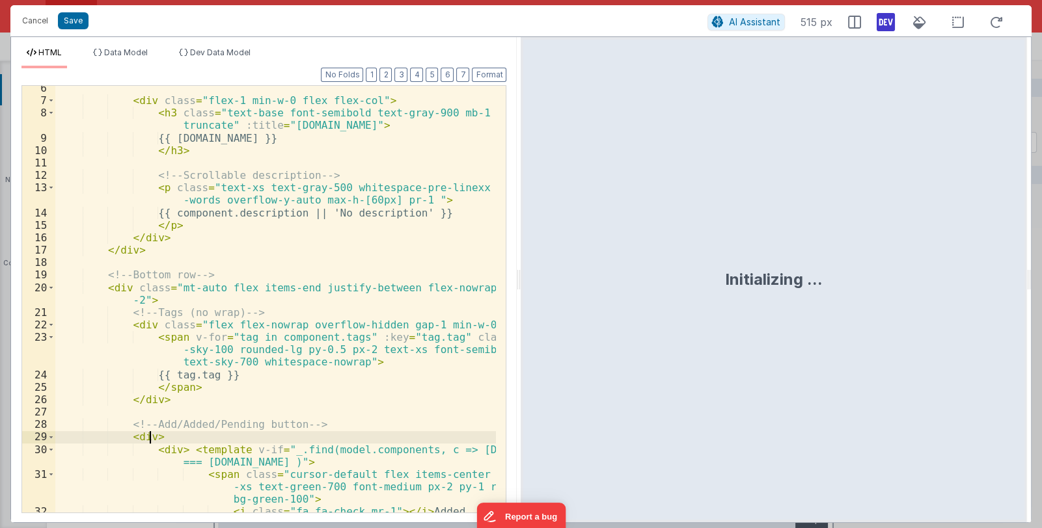
click at [149, 438] on div "< div class = "flex-1 min-w-0 flex flex-col" > < h3 class = "text-base font-sem…" at bounding box center [275, 308] width 441 height 452
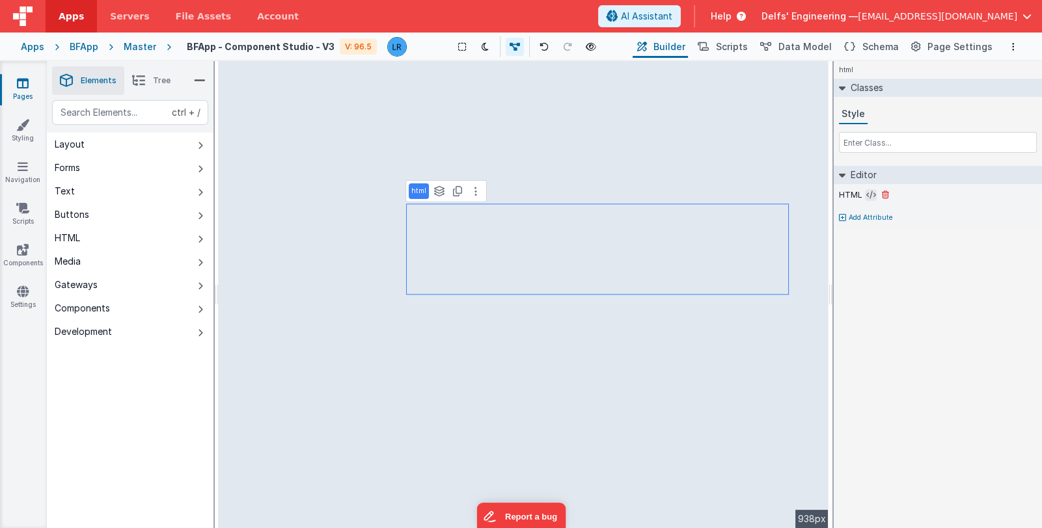
click at [869, 189] on button at bounding box center [871, 195] width 12 height 12
click at [867, 193] on icon at bounding box center [871, 195] width 10 height 10
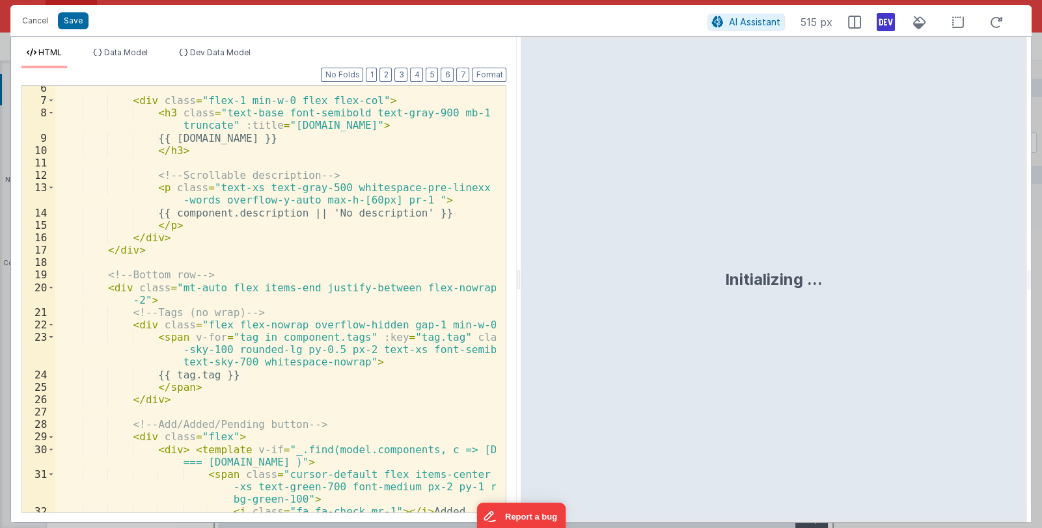
scroll to position [155, 0]
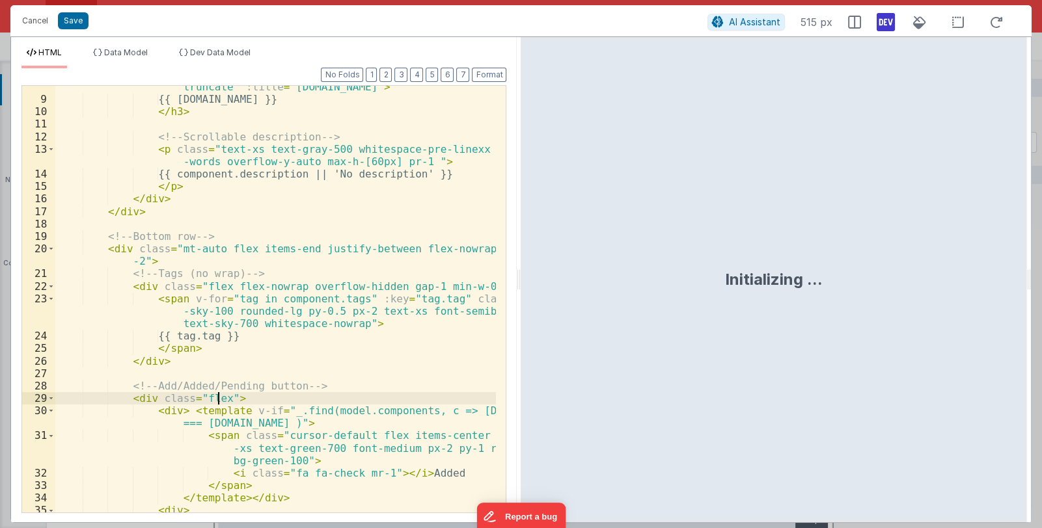
click at [219, 398] on div "< h3 class = "text-base font-semibold text-gray-900 mb-1 truncate" :title = "[D…" at bounding box center [275, 306] width 441 height 477
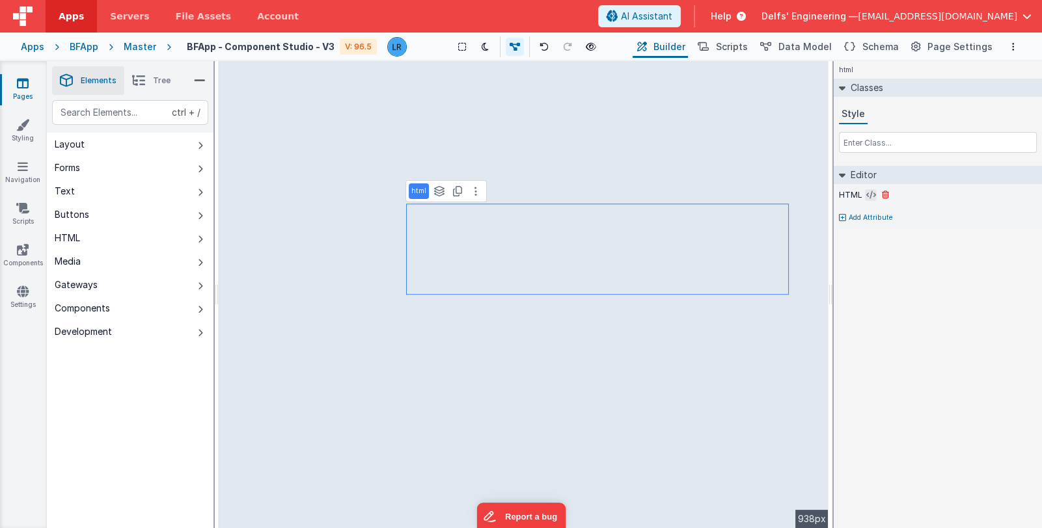
click at [869, 194] on icon at bounding box center [871, 195] width 10 height 10
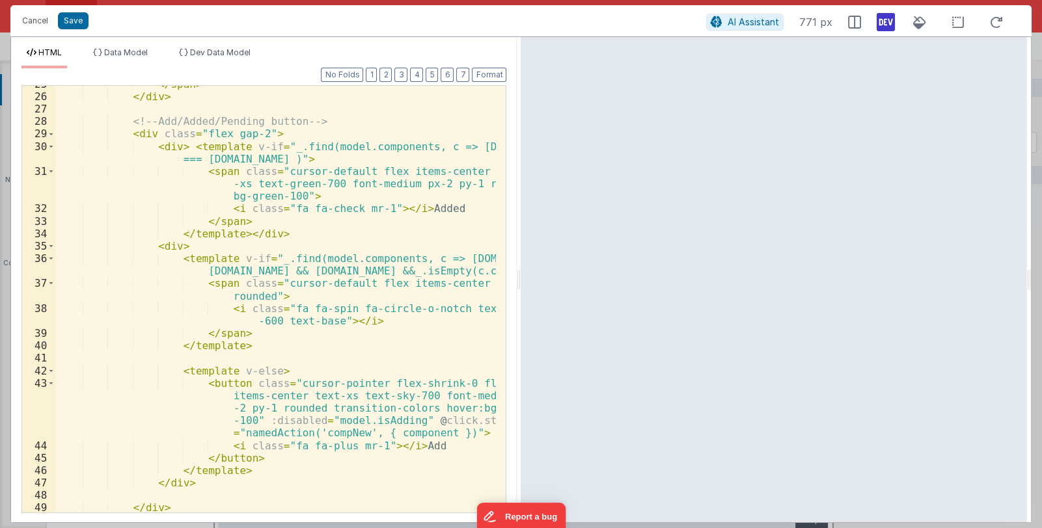
scroll to position [420, 0]
click at [29, 18] on button "Cancel" at bounding box center [35, 21] width 39 height 18
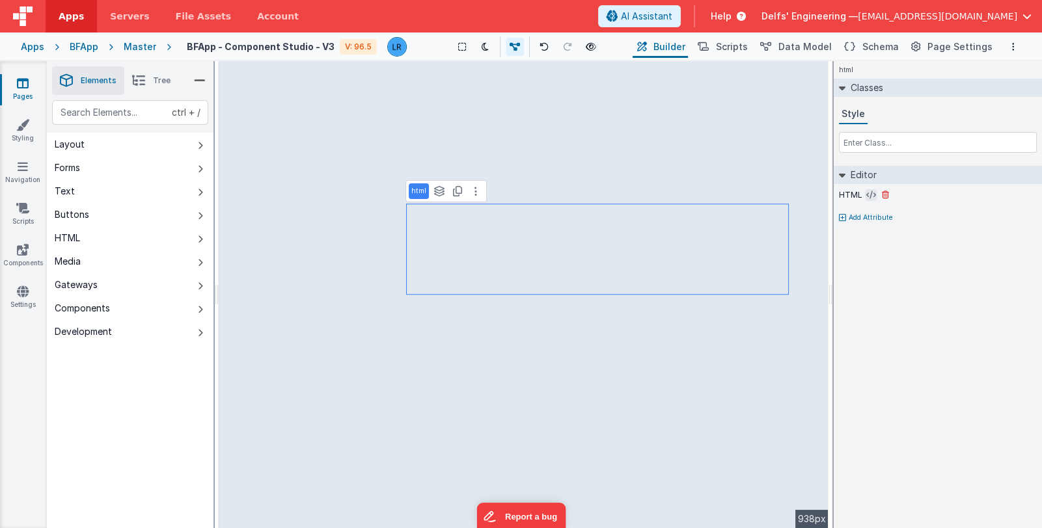
click at [868, 198] on icon at bounding box center [871, 195] width 10 height 10
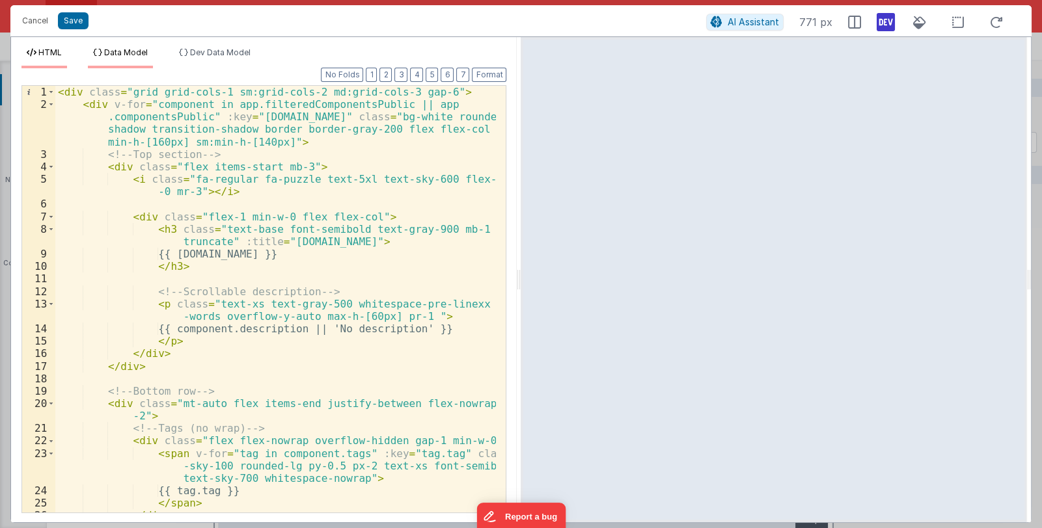
click at [122, 51] on span "Data Model" at bounding box center [126, 52] width 44 height 10
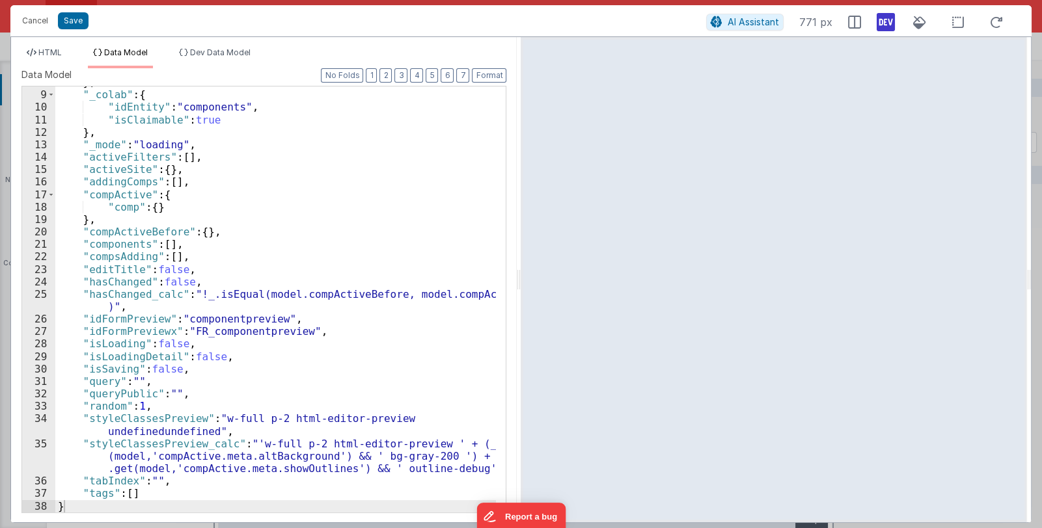
scroll to position [97, 0]
click at [154, 496] on div "} , "_colab" : { "idEntity" : "components" , "isClaimable" : true } , "_mode" :…" at bounding box center [275, 301] width 441 height 451
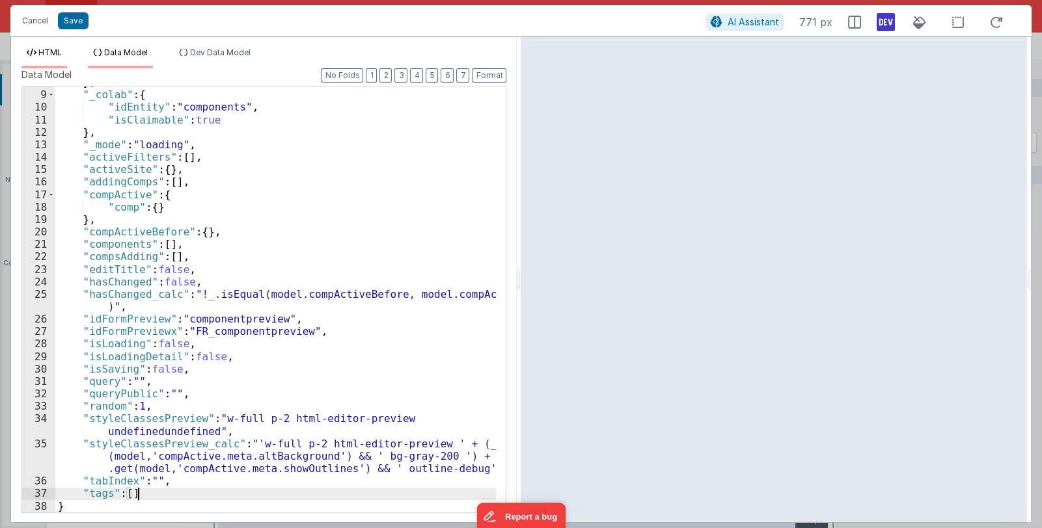
click at [38, 51] on li "HTML" at bounding box center [44, 57] width 46 height 21
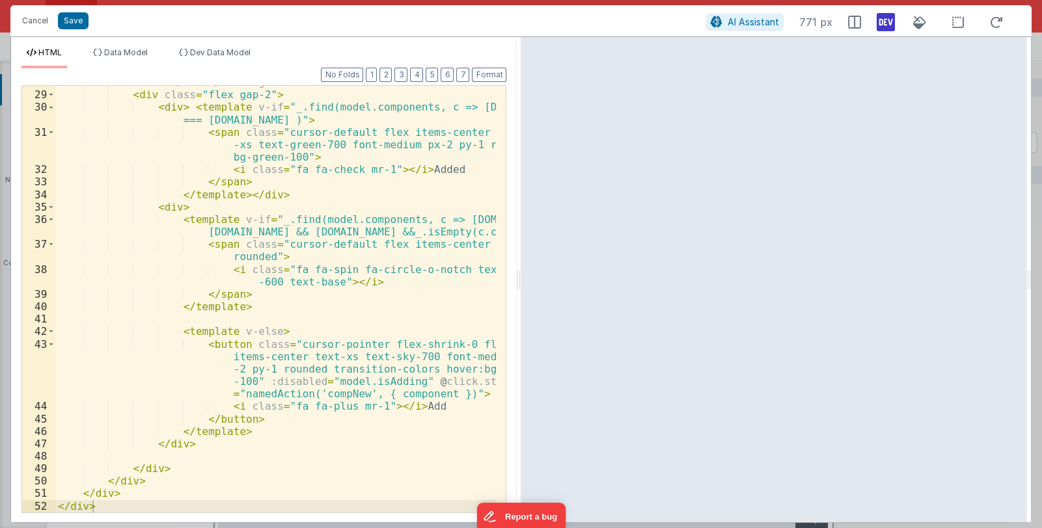
scroll to position [458, 0]
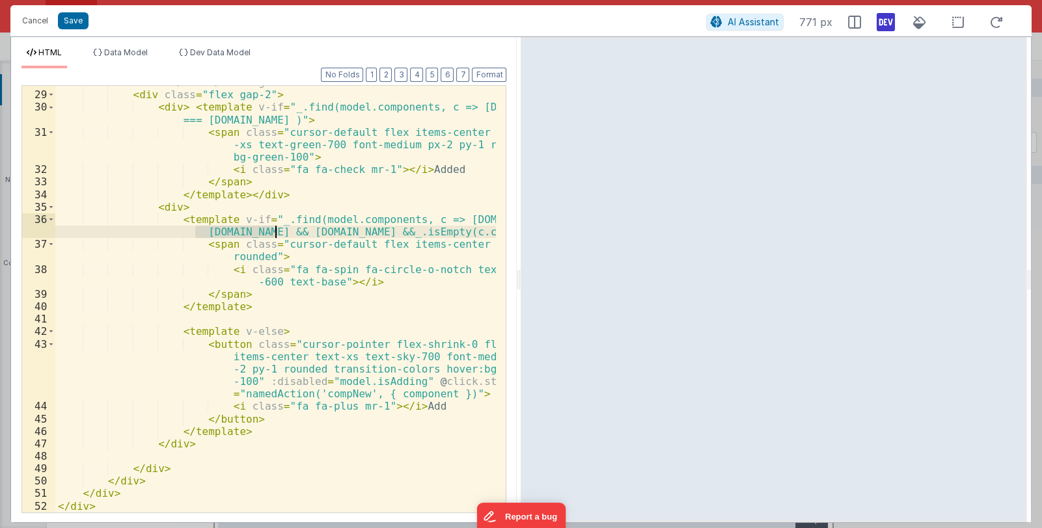
drag, startPoint x: 196, startPoint y: 232, endPoint x: 273, endPoint y: 230, distance: 77.5
click at [273, 230] on div "<!-- Add/Added/Pending button --> < div class = "flex gap-2" > < div > < templa…" at bounding box center [275, 302] width 441 height 452
click at [76, 20] on button "Save" at bounding box center [73, 20] width 31 height 17
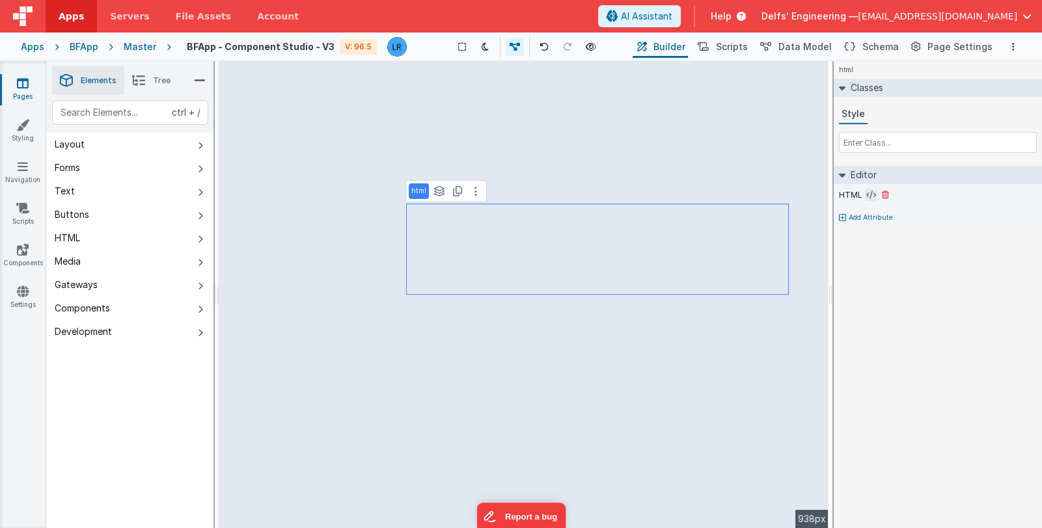
click at [866, 194] on icon at bounding box center [871, 195] width 10 height 10
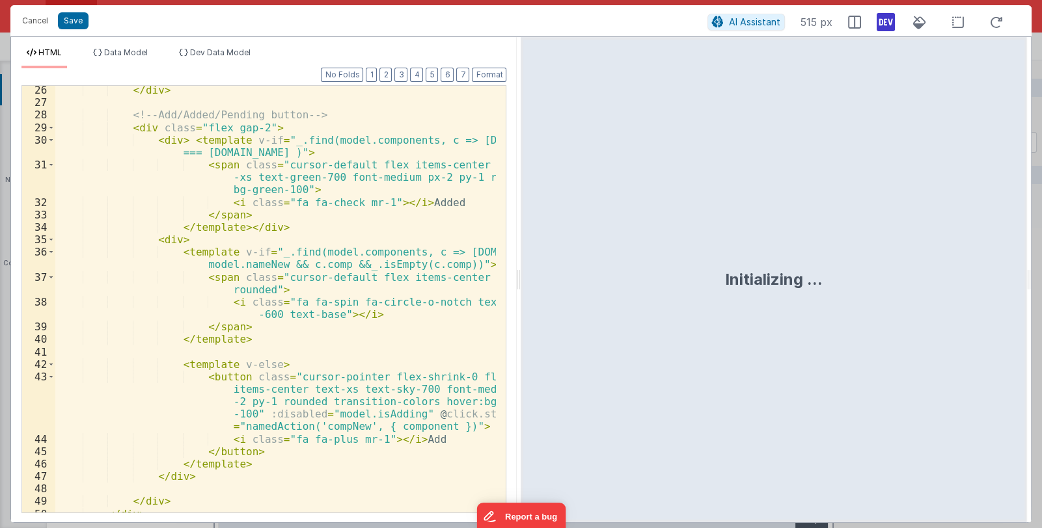
scroll to position [426, 0]
drag, startPoint x: 193, startPoint y: 265, endPoint x: 267, endPoint y: 259, distance: 75.1
click at [267, 259] on div "</ div > <!-- Add/Added/Pending button --> < div class = "flex gap-2" > < div >…" at bounding box center [275, 310] width 441 height 452
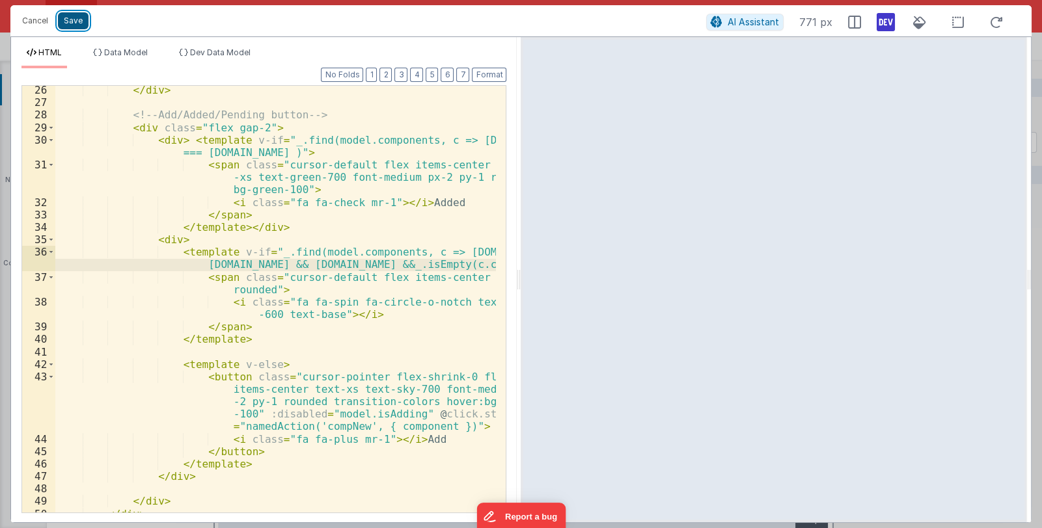
click at [75, 24] on button "Save" at bounding box center [73, 20] width 31 height 17
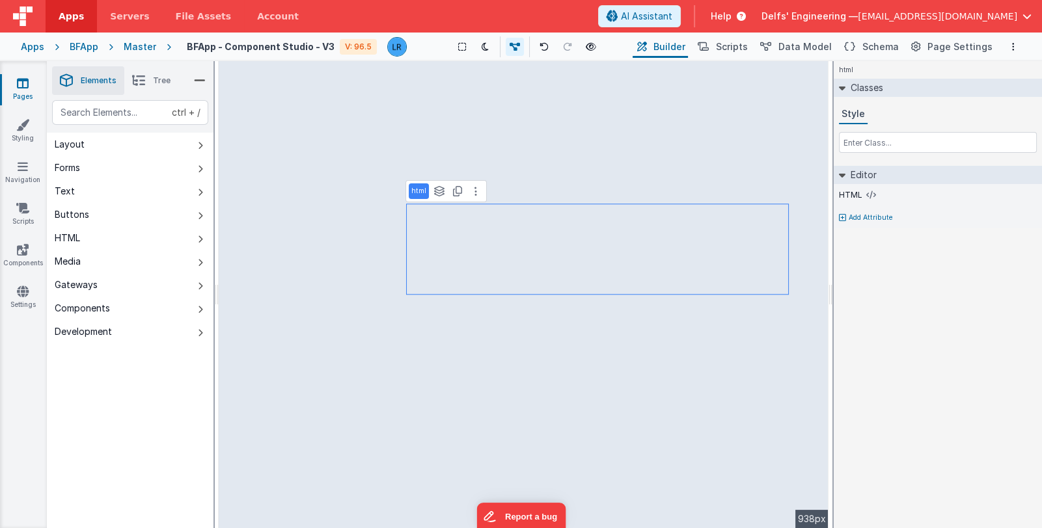
click at [23, 94] on link "Pages" at bounding box center [22, 90] width 47 height 26
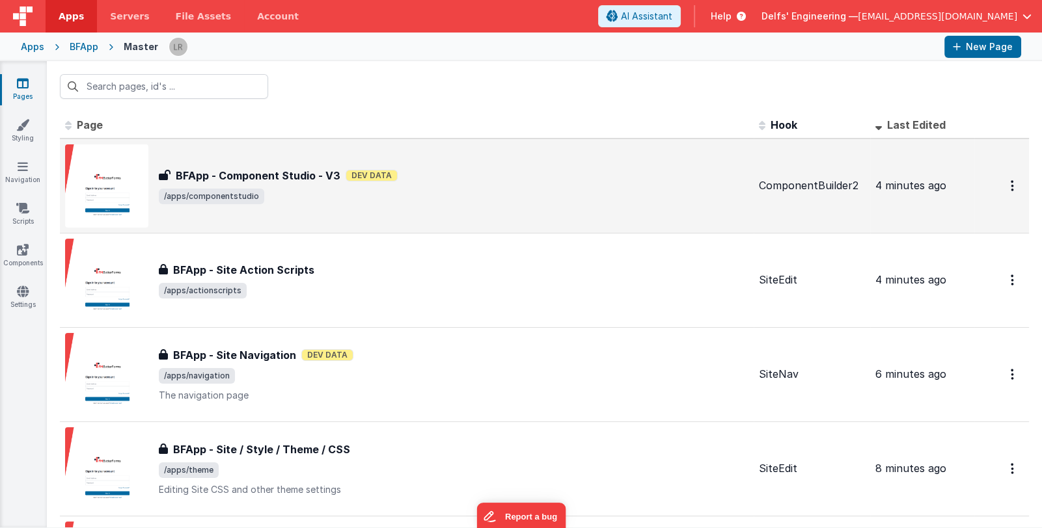
click at [539, 204] on span "/apps/componentstudio" at bounding box center [454, 197] width 590 height 16
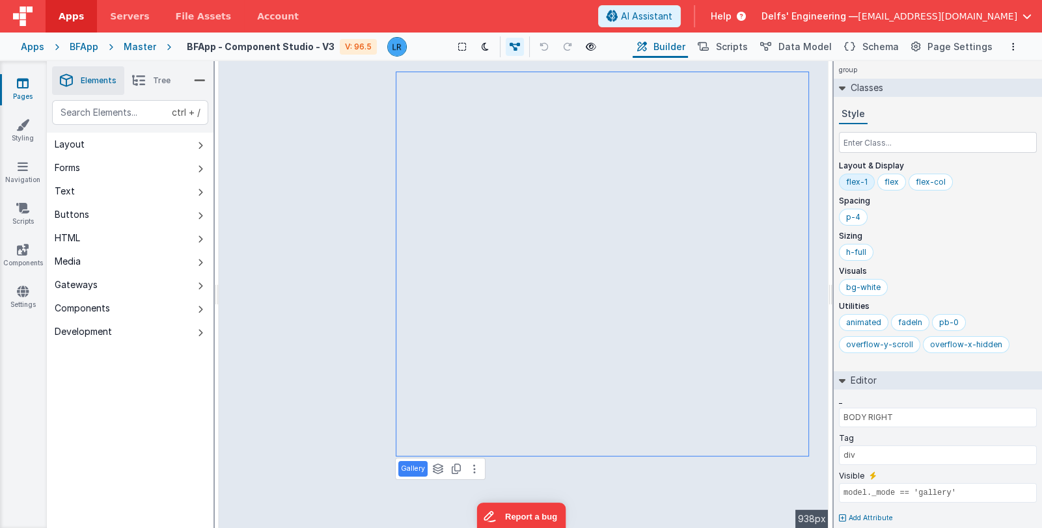
scroll to position [8, 0]
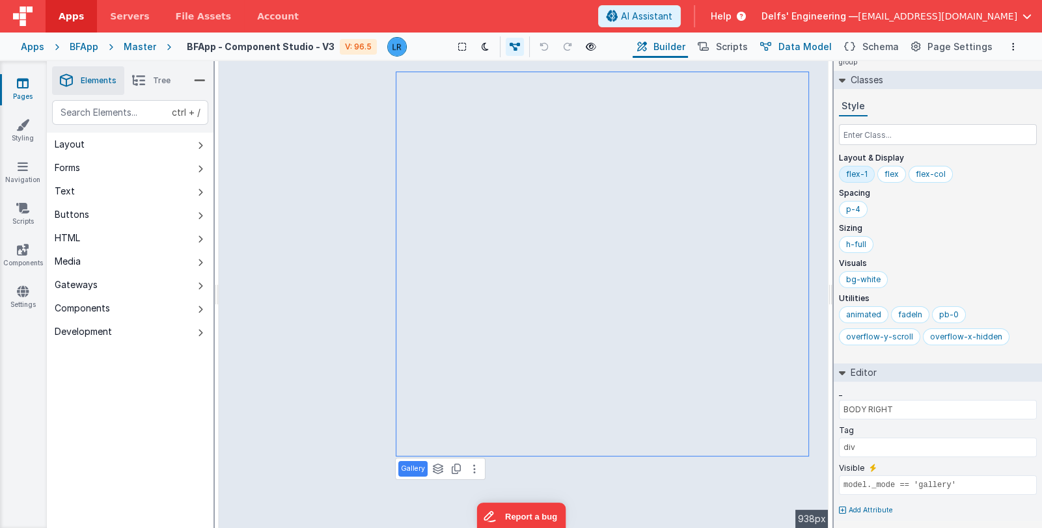
click at [815, 47] on span "Data Model" at bounding box center [804, 46] width 53 height 13
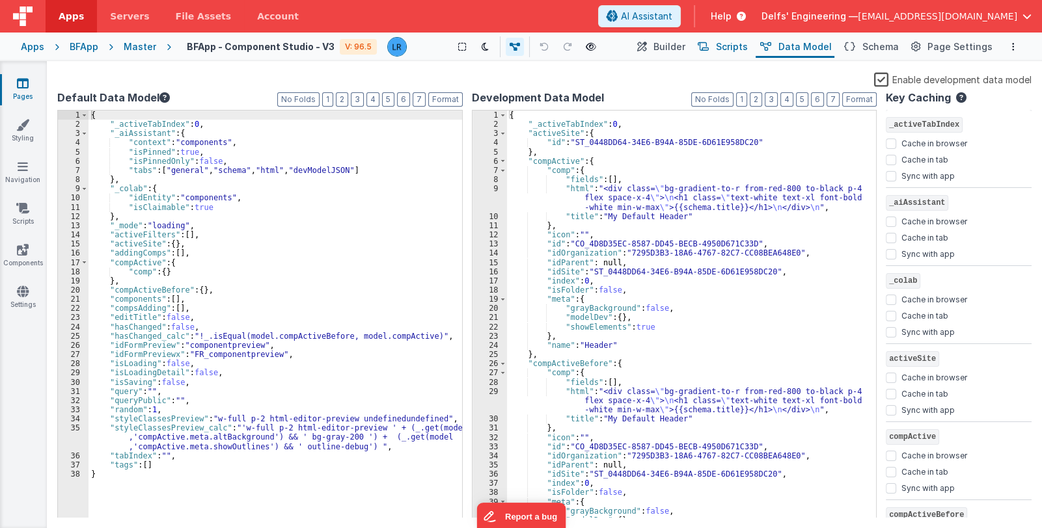
click at [742, 47] on span "Scripts" at bounding box center [732, 46] width 32 height 13
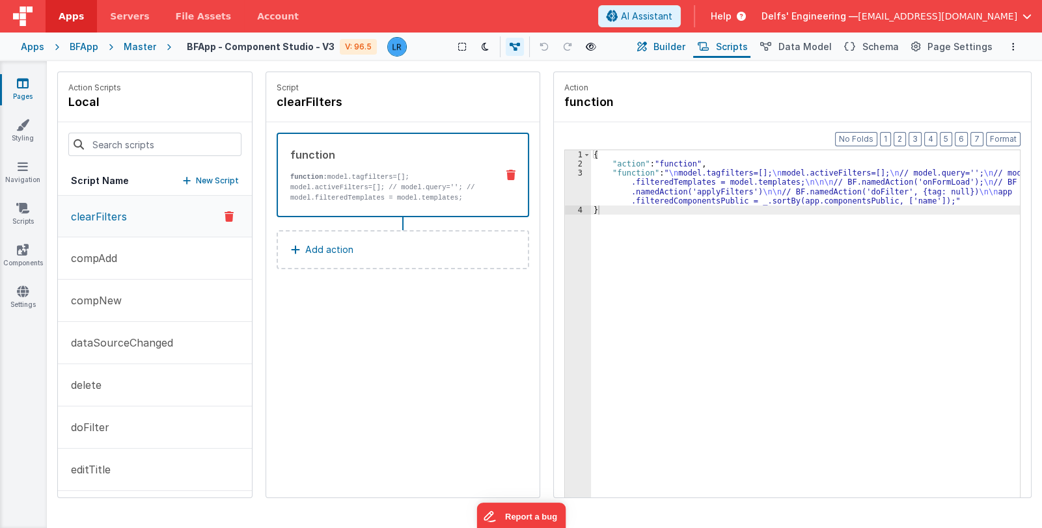
click at [685, 48] on span "Builder" at bounding box center [669, 46] width 32 height 13
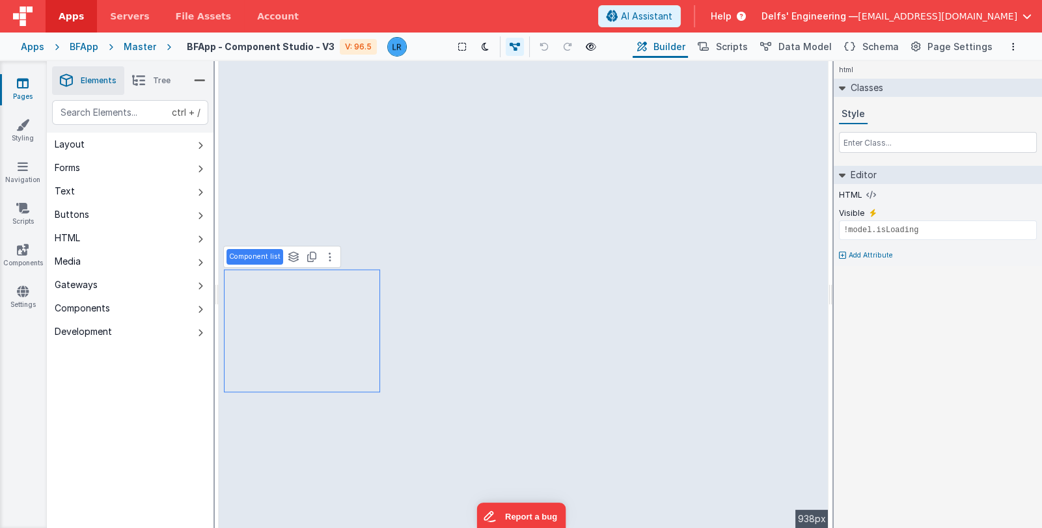
scroll to position [0, 0]
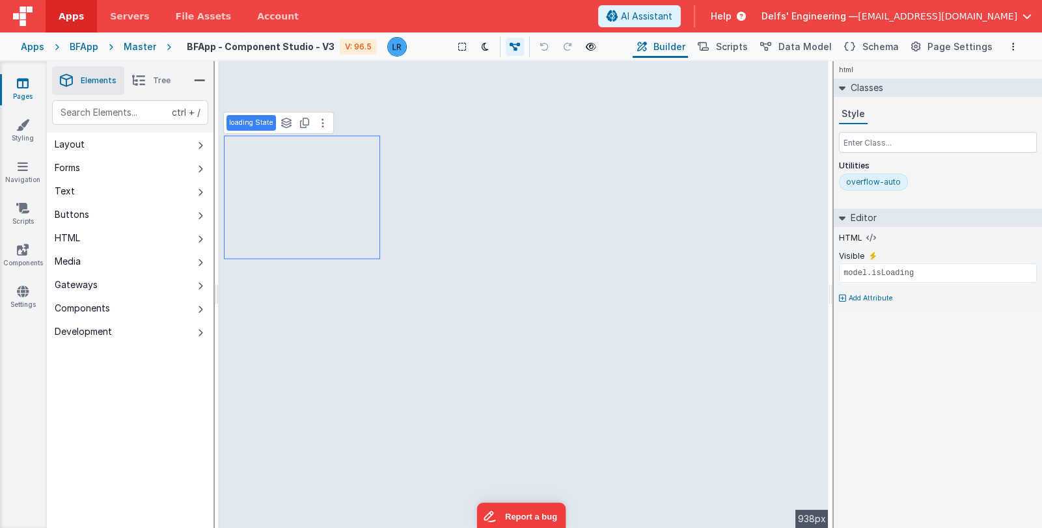
type input "div"
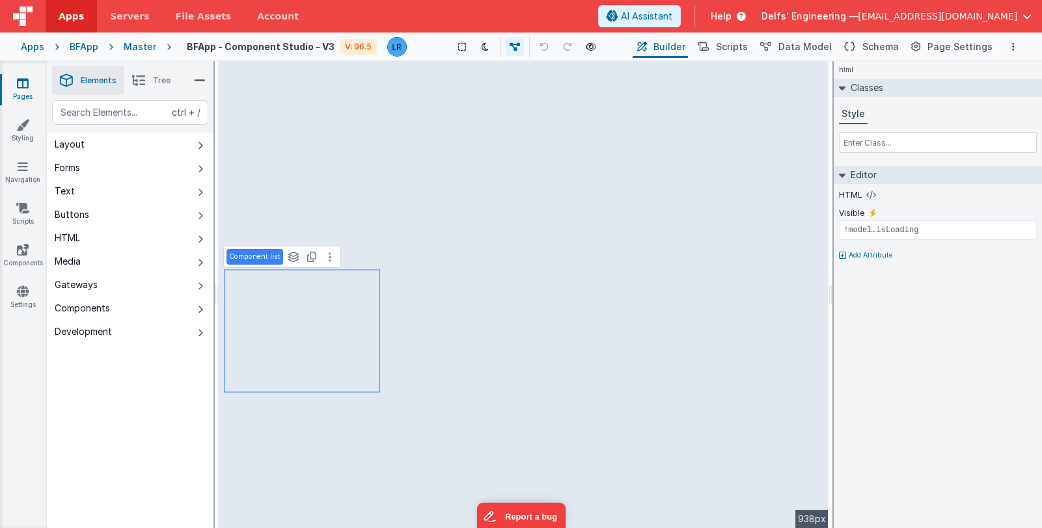
click at [150, 91] on li "Tree" at bounding box center [151, 80] width 54 height 29
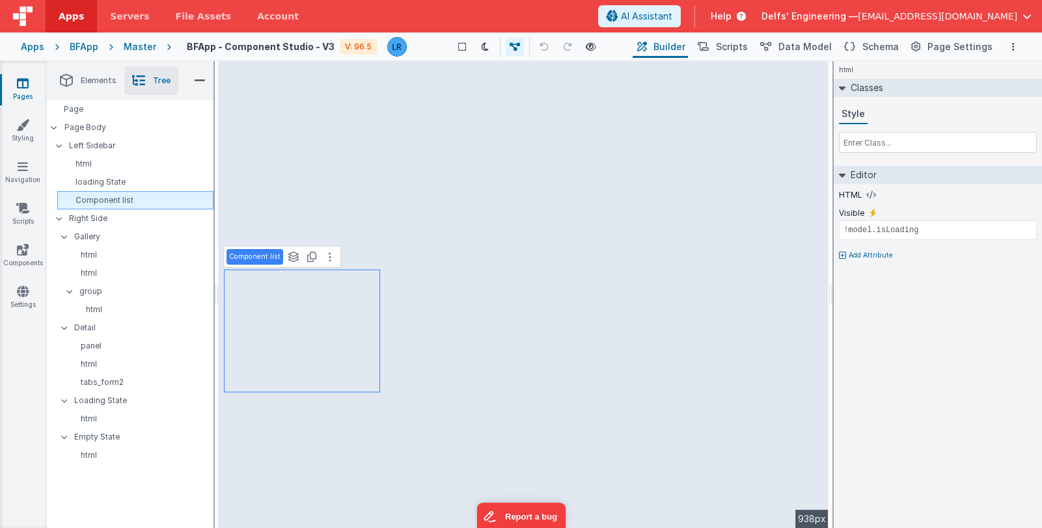
click at [111, 201] on p "Component list" at bounding box center [137, 200] width 150 height 10
click at [867, 194] on icon at bounding box center [871, 195] width 10 height 10
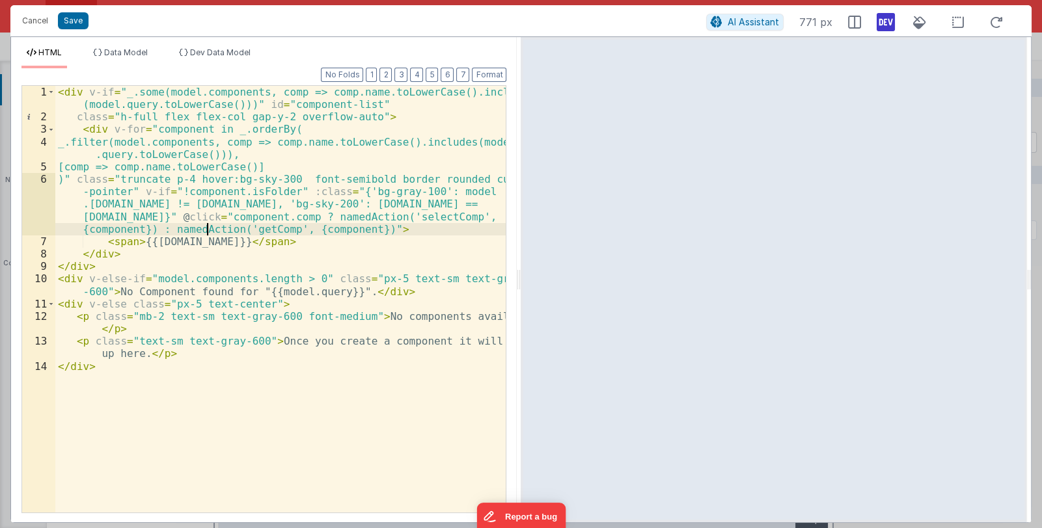
click at [204, 226] on div "< div v-if = "_.some(model.components, comp => comp.name.toLowerCase().includes…" at bounding box center [280, 318] width 451 height 465
click at [325, 229] on div "< div v-if = "_.some(model.components, comp => comp.name.toLowerCase().includes…" at bounding box center [280, 318] width 451 height 465
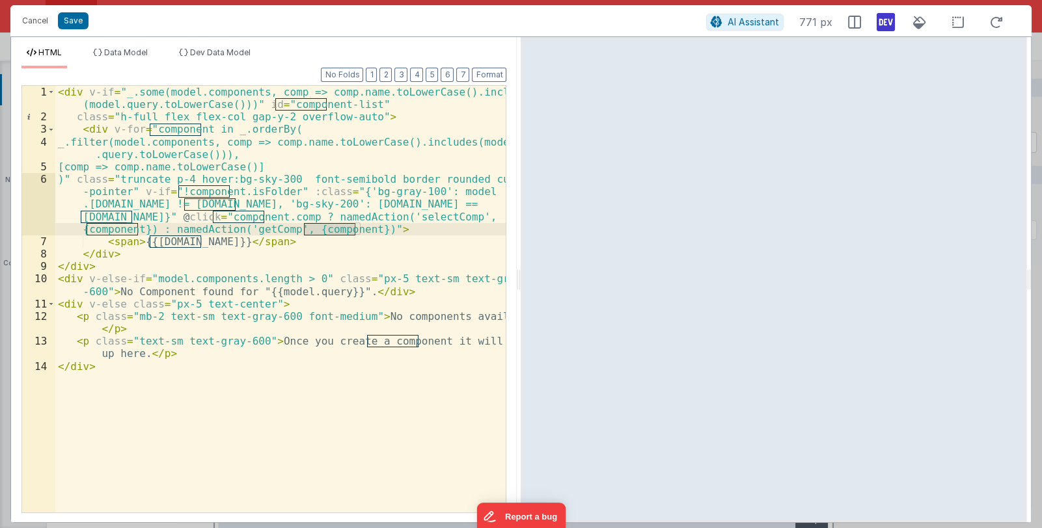
click at [321, 249] on div "< div v-if = "_.some(model.components, comp => comp.name.toLowerCase().includes…" at bounding box center [280, 318] width 451 height 465
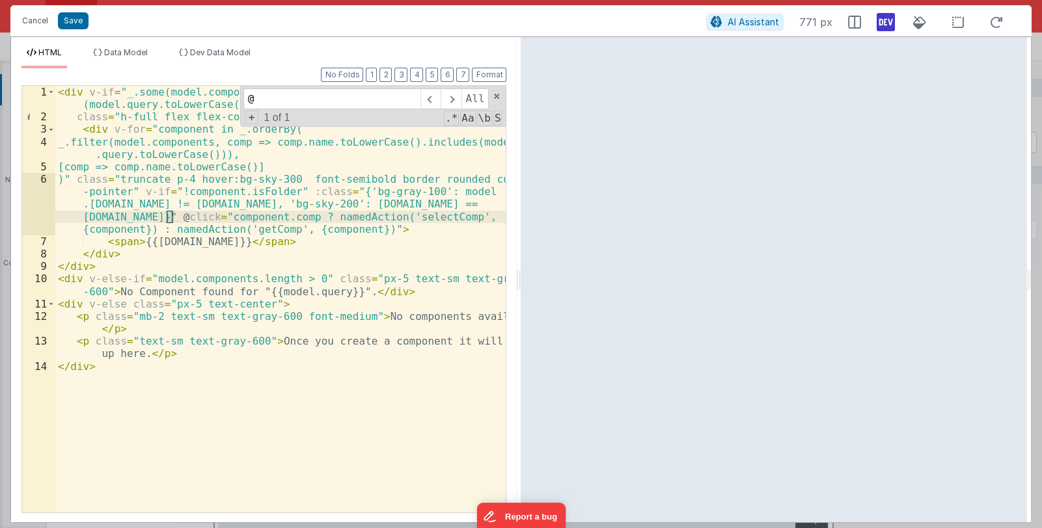
type input "@"
click at [42, 24] on button "Cancel" at bounding box center [35, 21] width 39 height 18
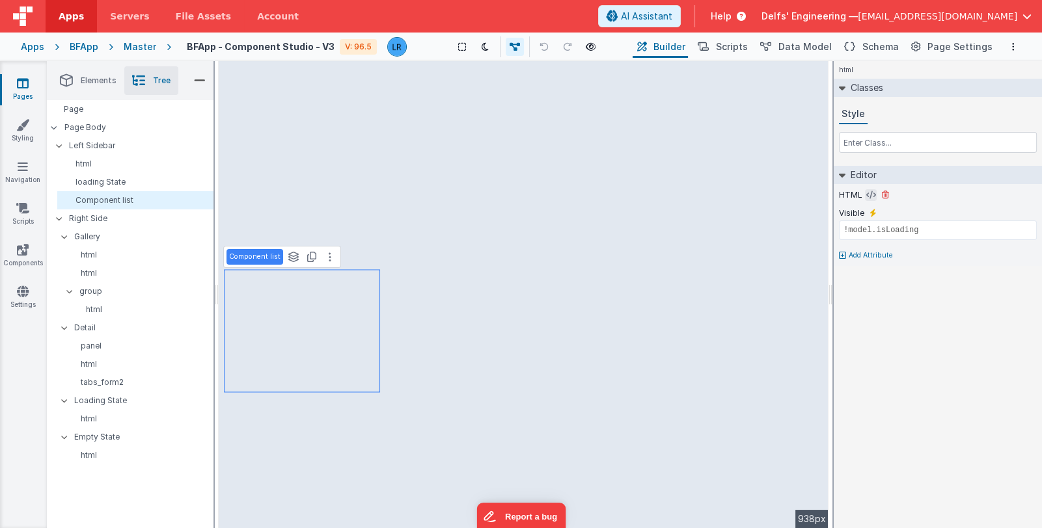
click at [866, 197] on icon at bounding box center [871, 195] width 10 height 10
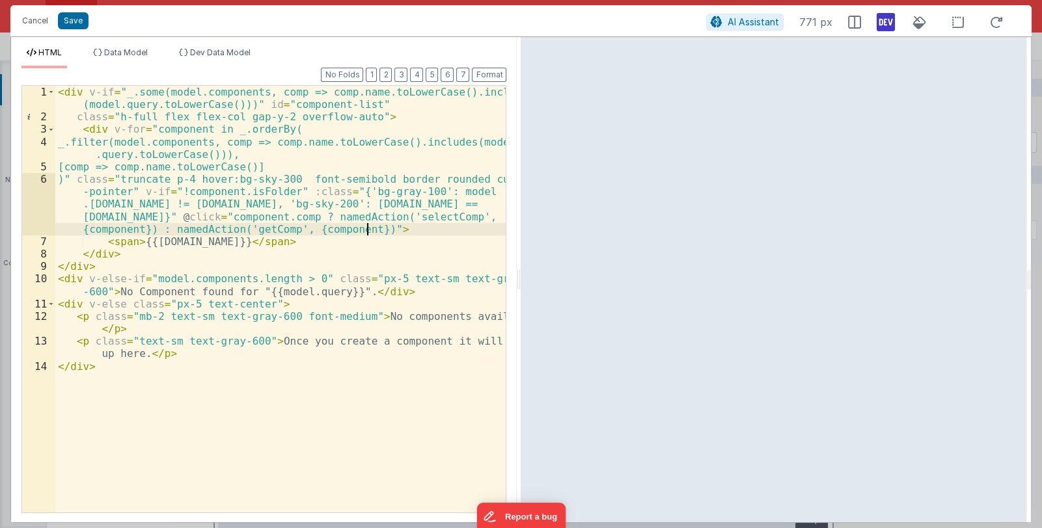
click at [367, 229] on div "< div v-if = "_.some(model.components, comp => comp.name.toLowerCase().includes…" at bounding box center [280, 318] width 451 height 465
click at [34, 23] on button "Cancel" at bounding box center [35, 21] width 39 height 18
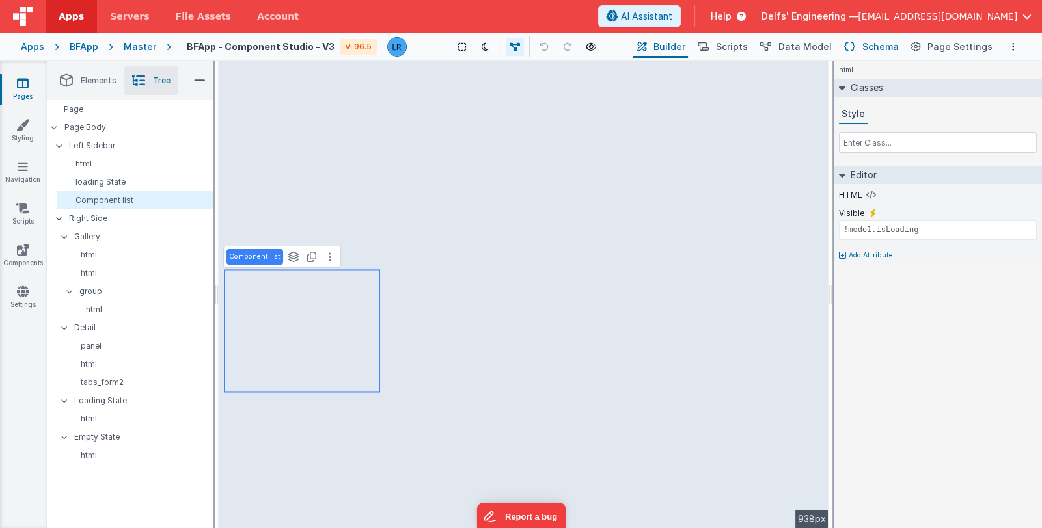
drag, startPoint x: 887, startPoint y: 44, endPoint x: 878, endPoint y: 45, distance: 9.1
click at [887, 44] on span "Schema" at bounding box center [880, 46] width 36 height 13
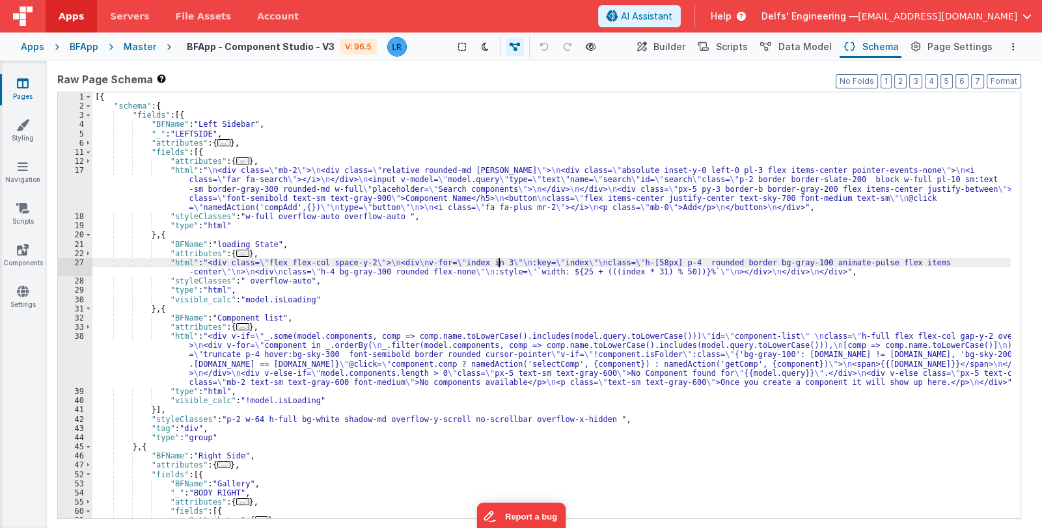
click at [497, 264] on div "[{ "schema" : { "fields" : [{ "BFName" : "Left Sidebar" , "_" : "LEFTSIDE" , "a…" at bounding box center [551, 314] width 918 height 445
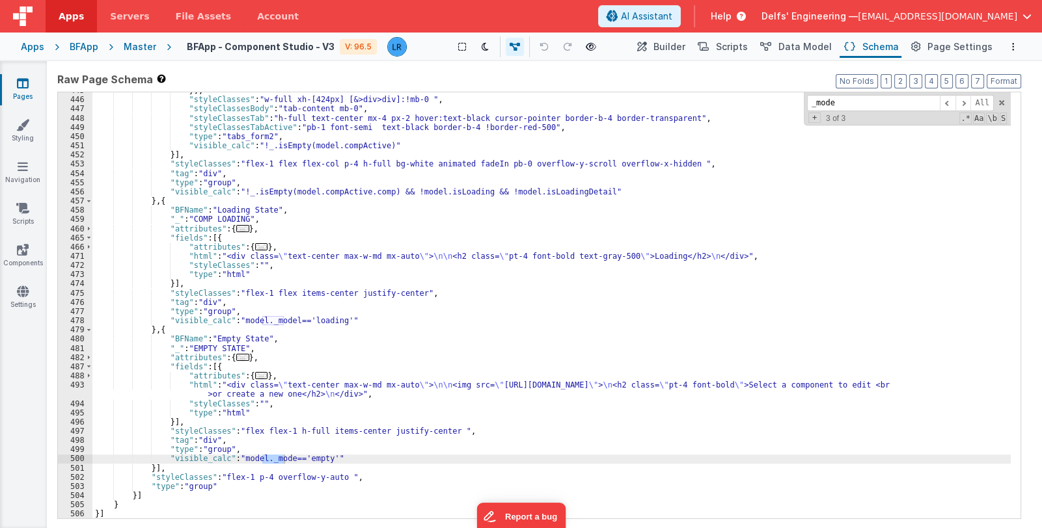
scroll to position [634, 0]
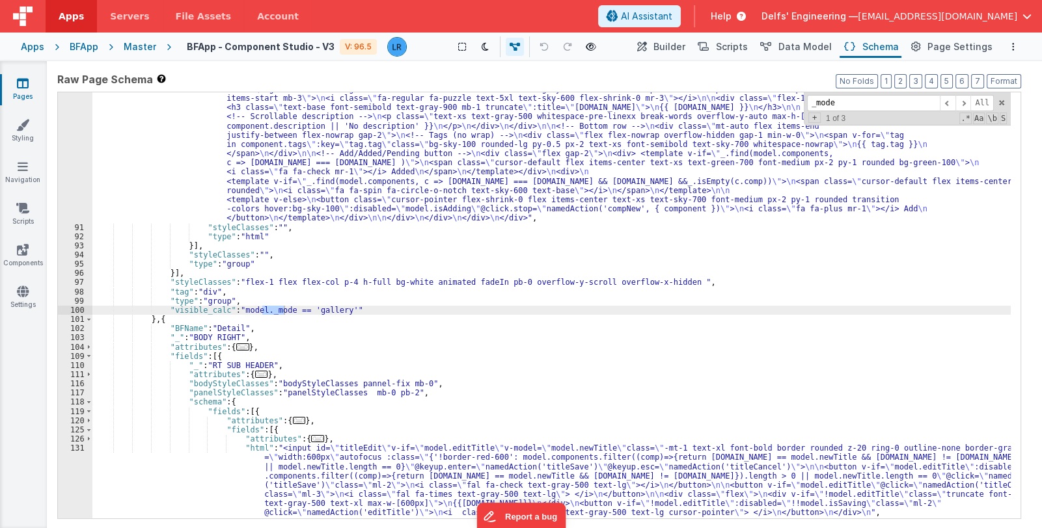
type input "_mode"
click at [172, 320] on div ""html" : "<div class= \" grid grid-cols-1 sm:grid-cols-2 md:grid-cols-3 gap-6 \…" at bounding box center [551, 367] width 918 height 584
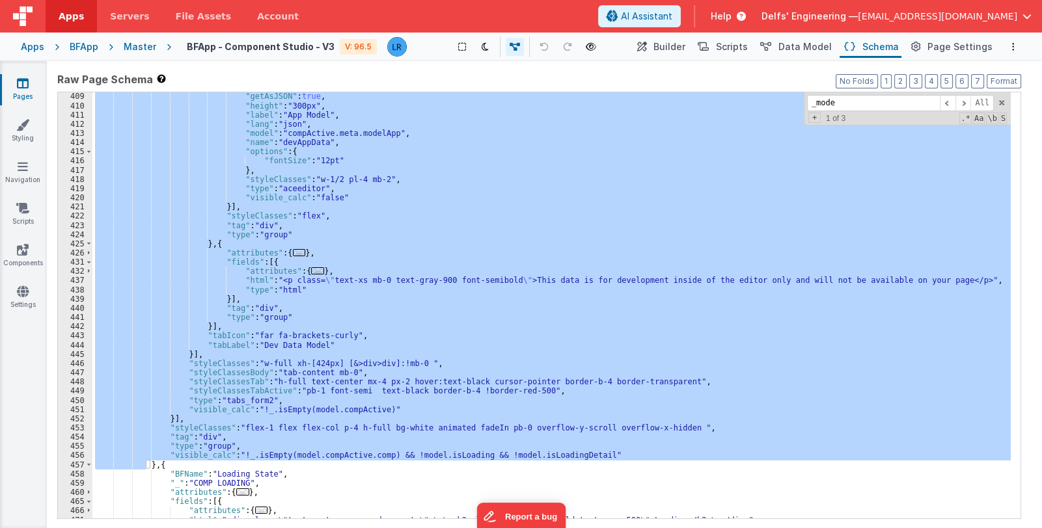
scroll to position [3190, 0]
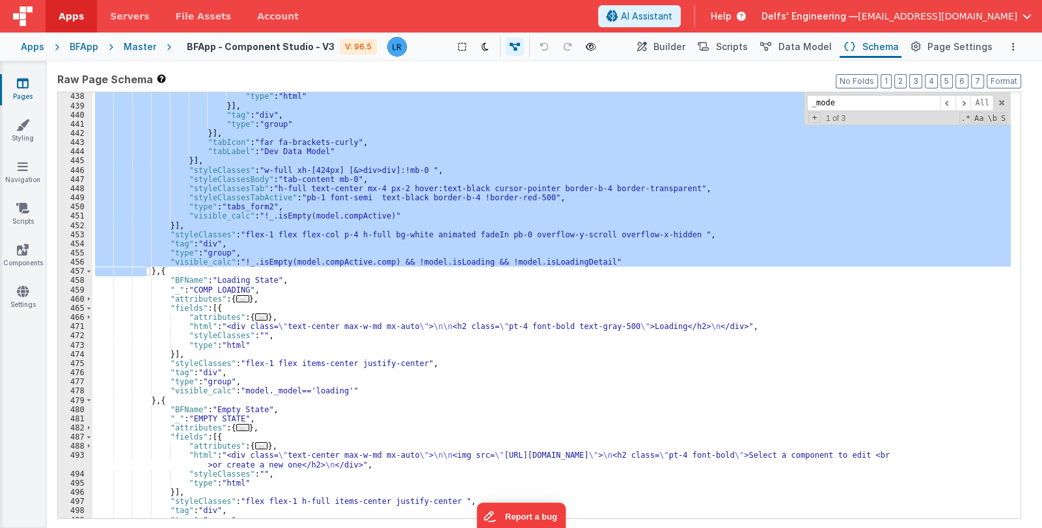
click at [575, 262] on div ""type" : "html" }] , "tag" : "div" , "type" : "group" }] , "tabIcon" : "far fa-…" at bounding box center [551, 305] width 918 height 426
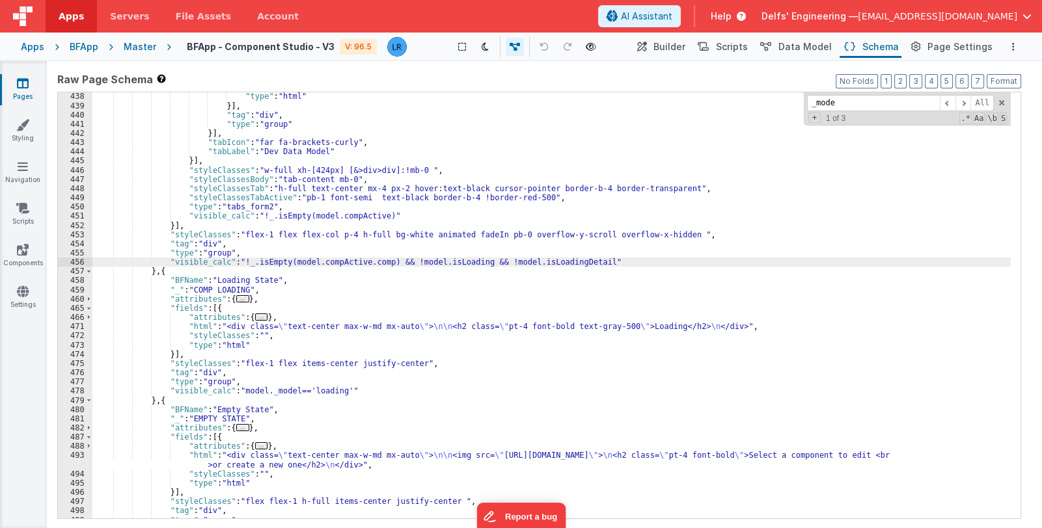
click at [575, 262] on div ""type" : "html" }] , "tag" : "div" , "type" : "group" }] , "tabIcon" : "far fa-…" at bounding box center [551, 314] width 918 height 445
click at [677, 45] on span "Builder" at bounding box center [669, 46] width 32 height 13
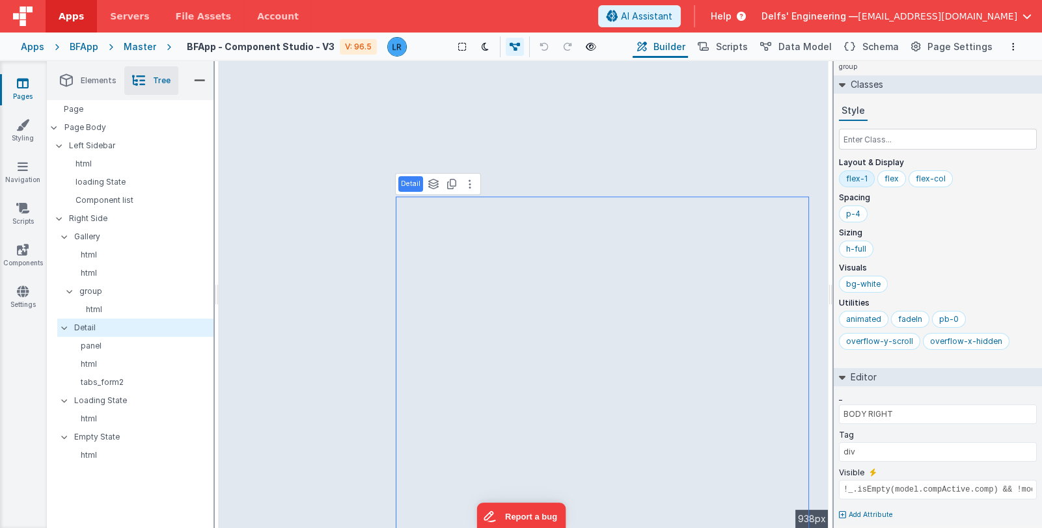
scroll to position [8, 0]
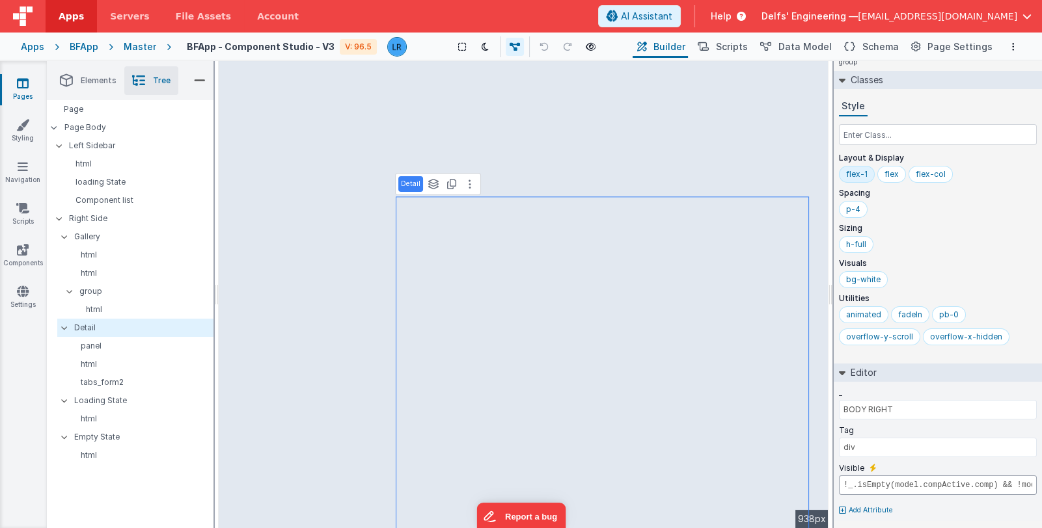
click at [841, 480] on input "!_.isEmpty(model.compActive.comp) && !model.isLoading && !model.isLoadingDetail…" at bounding box center [938, 486] width 198 height 20
drag, startPoint x: 947, startPoint y: 483, endPoint x: 1040, endPoint y: 477, distance: 93.9
click at [1040, 477] on div "_ BODY RIGHT Tag div Visible model._mode=='' && !_.isEmpty(model.compActive.com…" at bounding box center [938, 451] width 208 height 139
click at [978, 483] on input "model._mode=='' && !_.isEmpty(model.compActive.comp) && !model.isLoading && !mo…" at bounding box center [938, 486] width 198 height 20
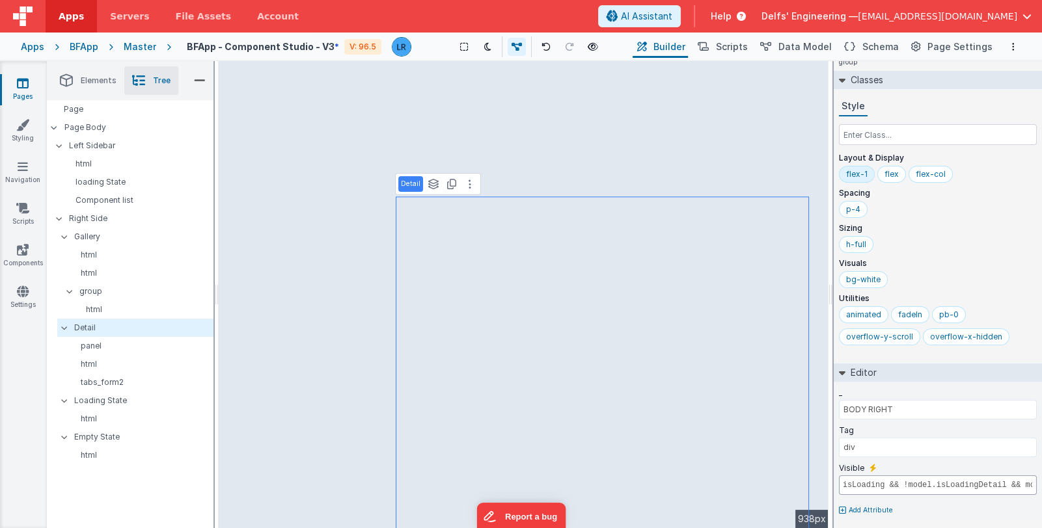
drag, startPoint x: 971, startPoint y: 483, endPoint x: 1040, endPoint y: 478, distance: 69.8
click at [1040, 478] on div "_ BODY RIGHT Tag div Visible model._mode=='' && !_.isEmpty(model.compActive.com…" at bounding box center [938, 451] width 208 height 139
click at [902, 483] on input "model._mode=='' && !_.isEmpty(model.compActive.comp) && !model.isLoading && !mo…" at bounding box center [938, 486] width 198 height 20
drag, startPoint x: 932, startPoint y: 480, endPoint x: 838, endPoint y: 482, distance: 94.4
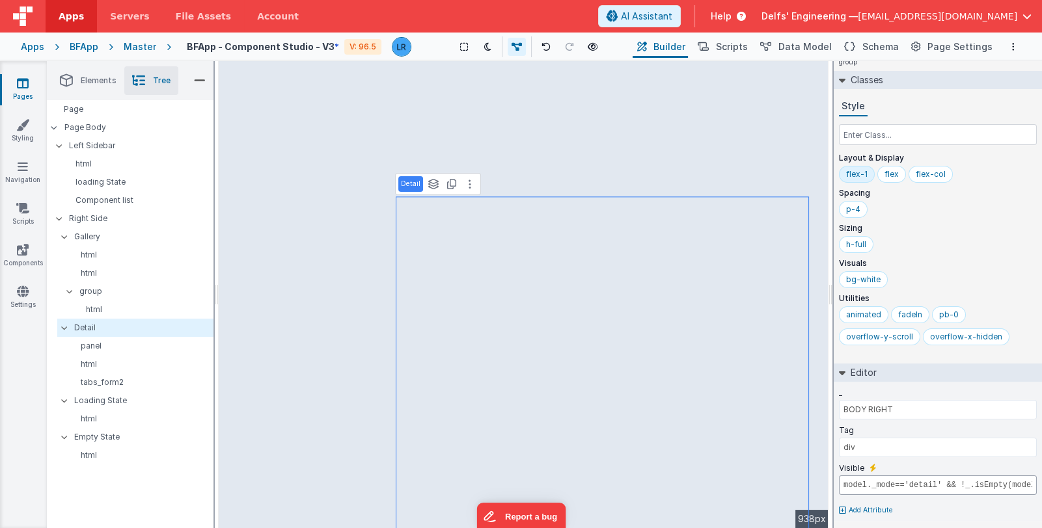
click at [839, 482] on input "model._mode=='detail' && !_.isEmpty(model.compActive.comp) && !model.isLoading …" at bounding box center [938, 486] width 198 height 20
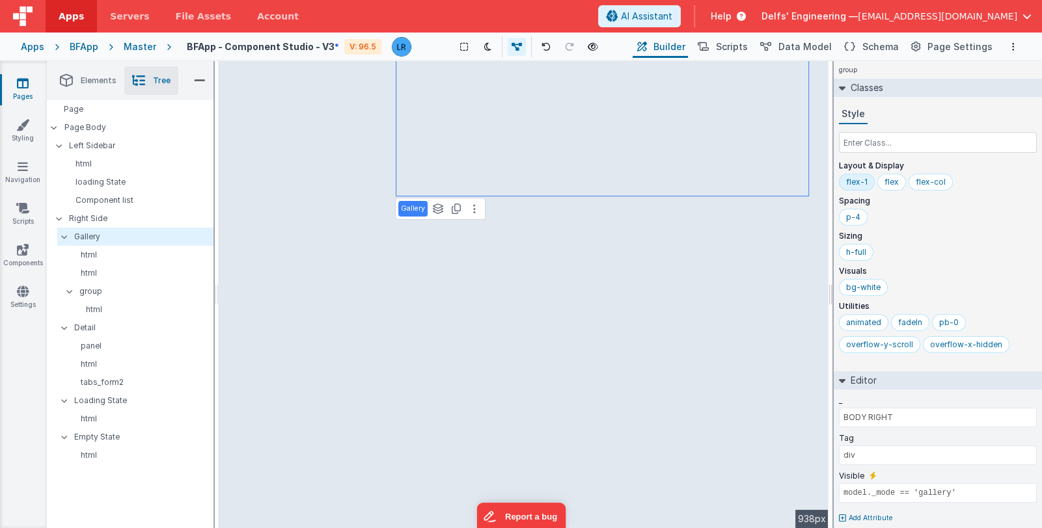
type input "model._mode=='detail' && !_.isEmpty(model.compActive.comp) && !model.isLoading …"
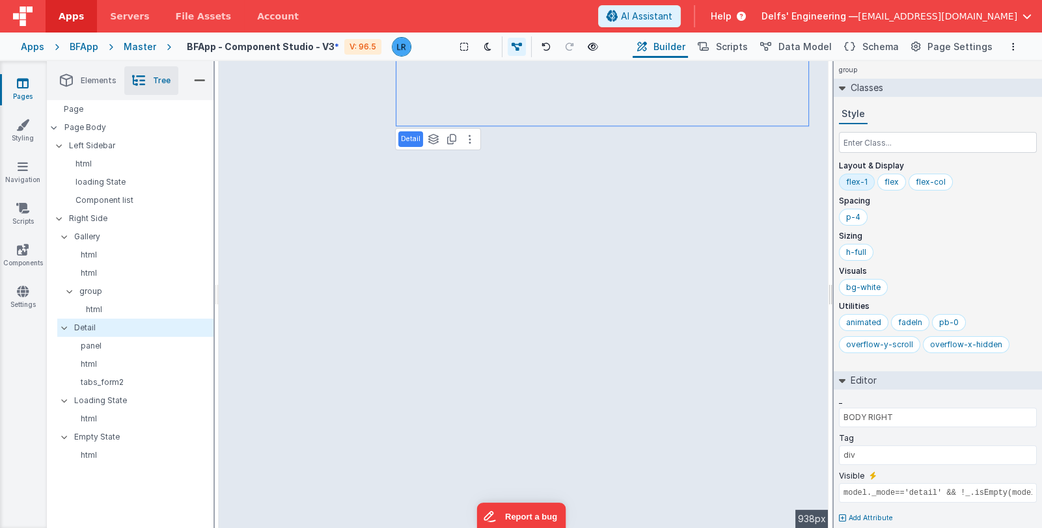
type input "EMPTY STATE"
type input "model._mode=='empty'"
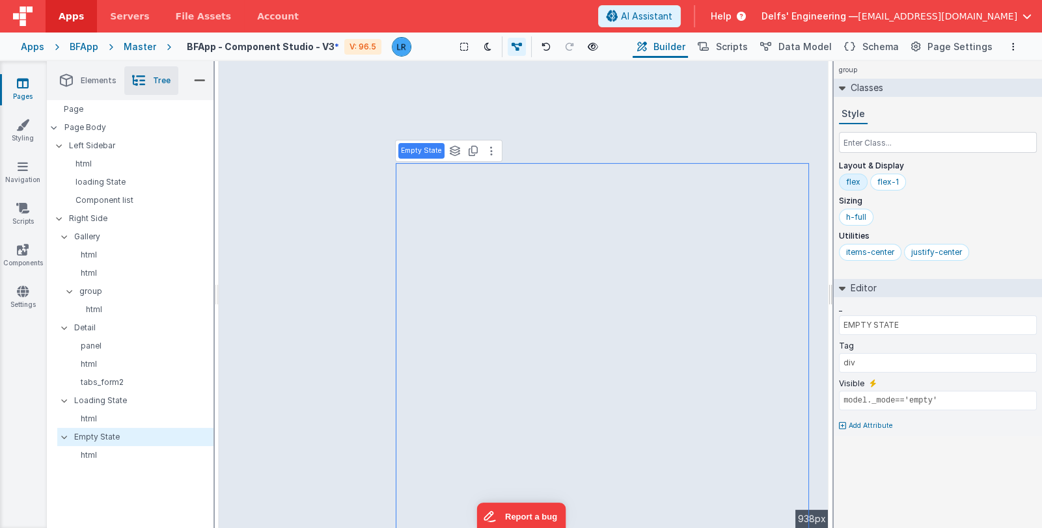
type input "COMP LOADING"
type input "model._model=='loading'"
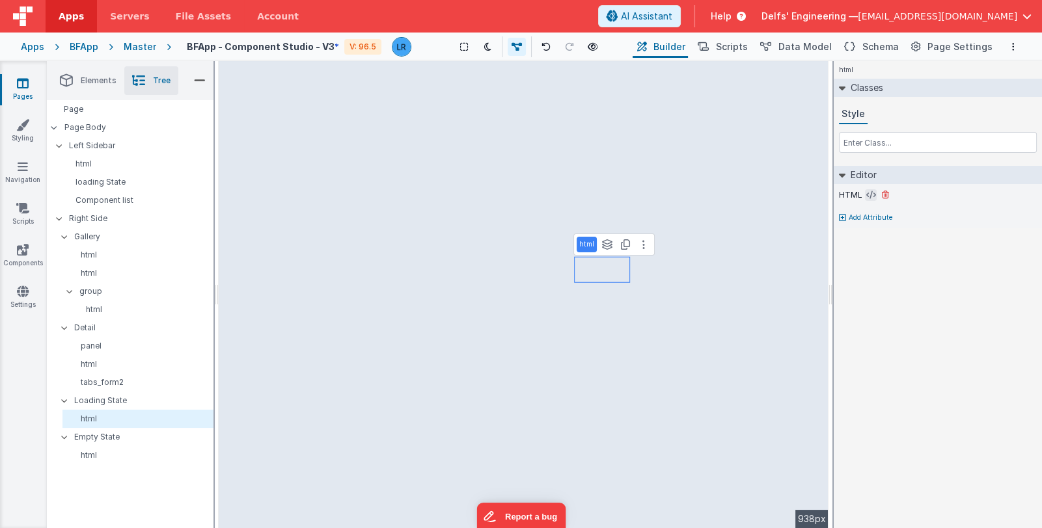
click at [866, 195] on icon at bounding box center [871, 195] width 10 height 10
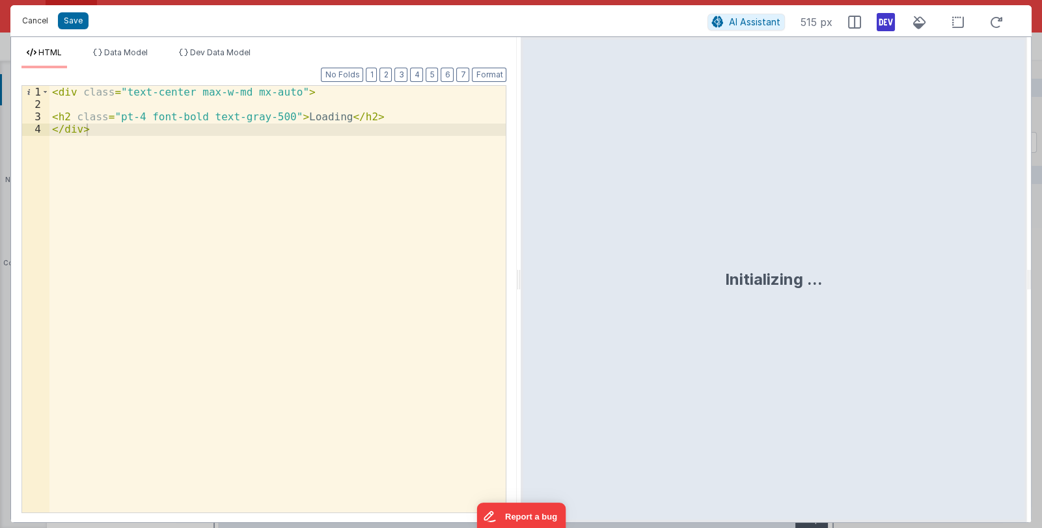
click at [33, 20] on button "Cancel" at bounding box center [35, 21] width 39 height 18
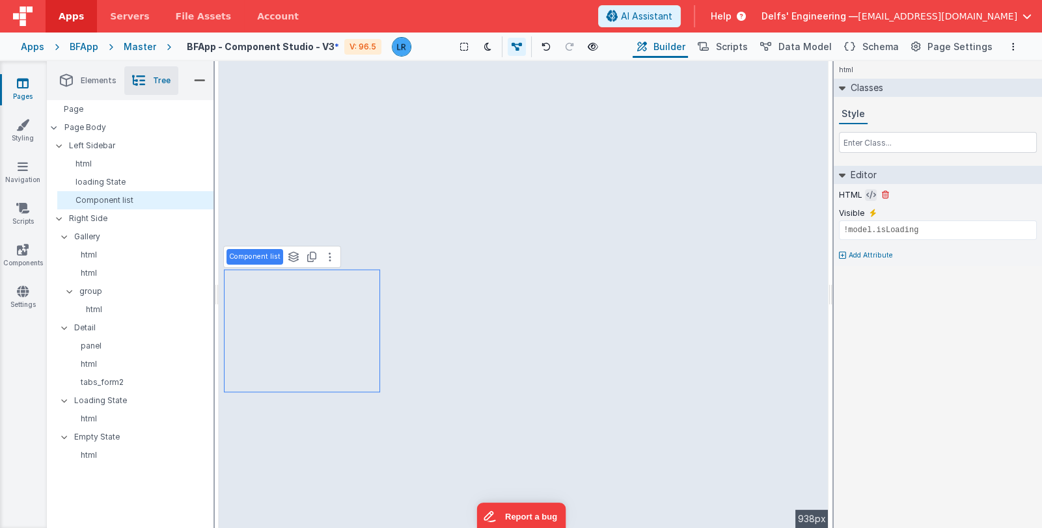
click at [867, 191] on icon at bounding box center [871, 195] width 10 height 10
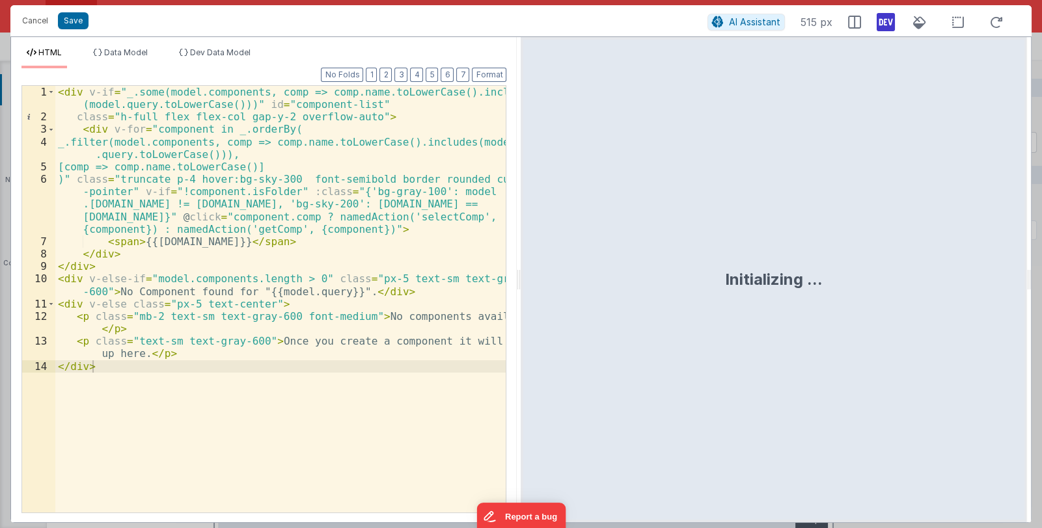
click at [367, 228] on div "< div v-if = "_.some(model.components, comp => comp.name.toLowerCase().includes…" at bounding box center [280, 318] width 451 height 465
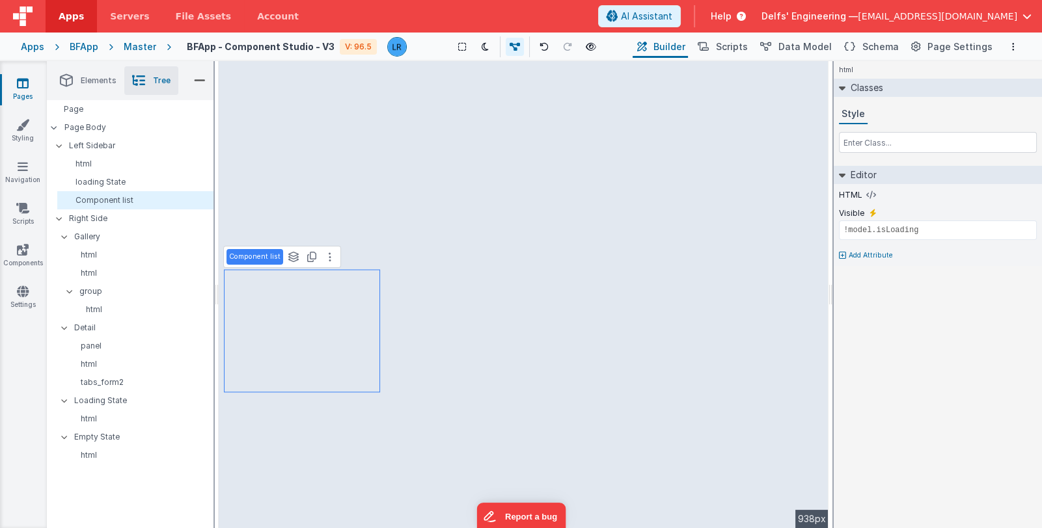
type input "namedAction"
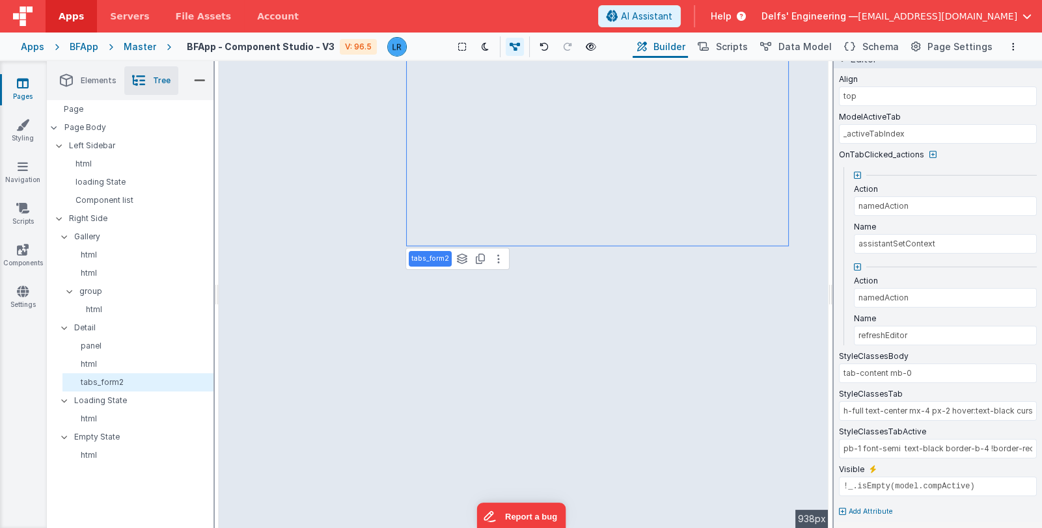
scroll to position [195, 0]
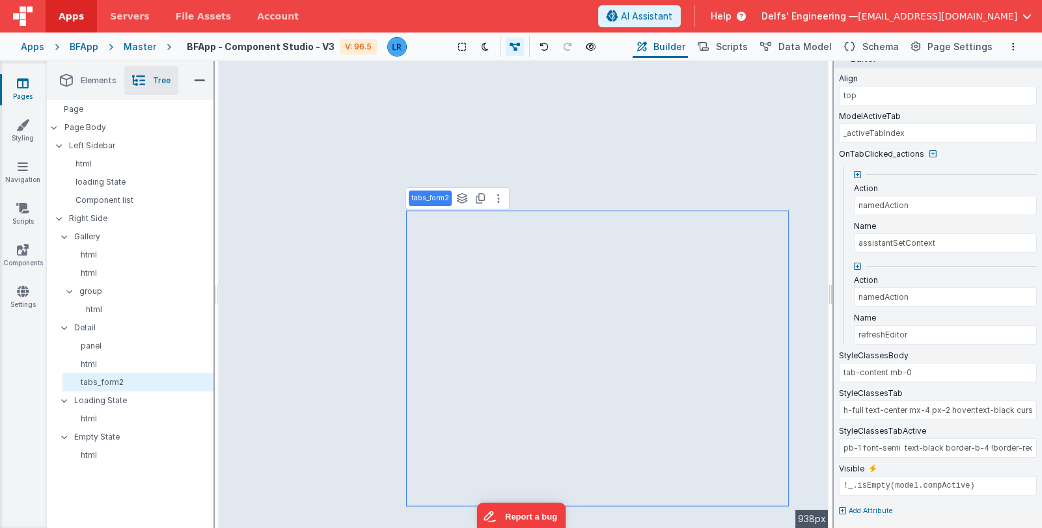
type input "div"
type input "model._mode=='detail' && !_.isEmpty(model.compActive.comp) && !model.isLoading …"
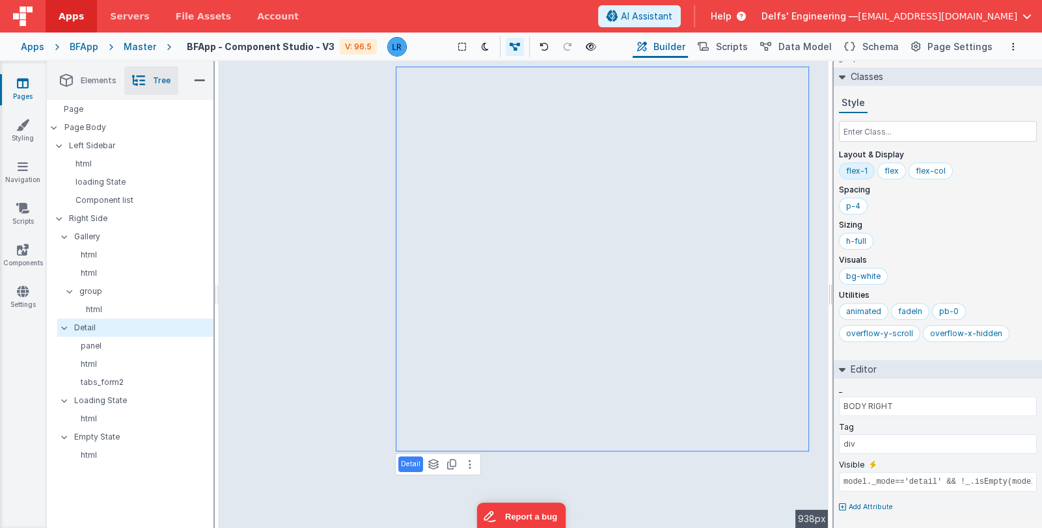
scroll to position [0, 0]
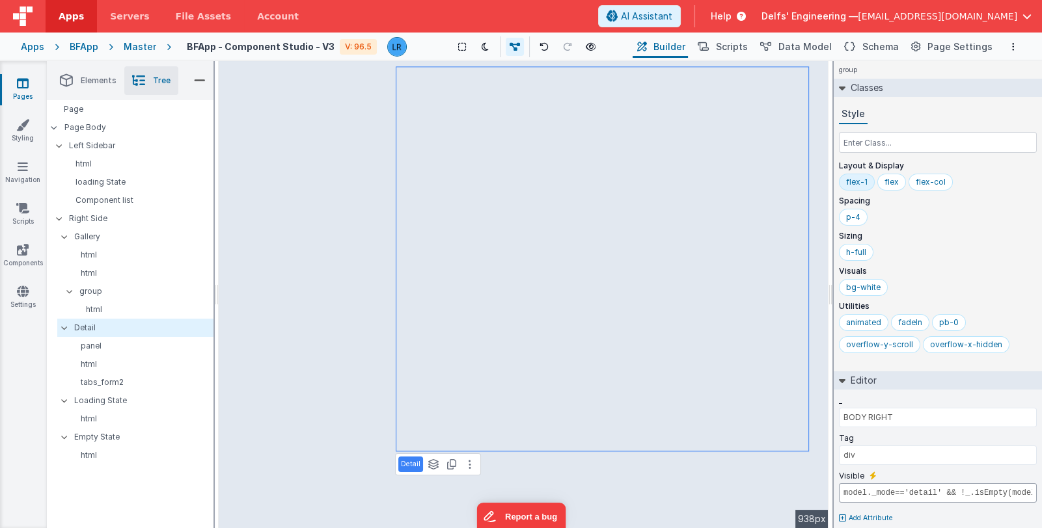
type input "!_.isEmpty(model.compActive.comp) && !model.isLoading && !model.isLoadingDetail"
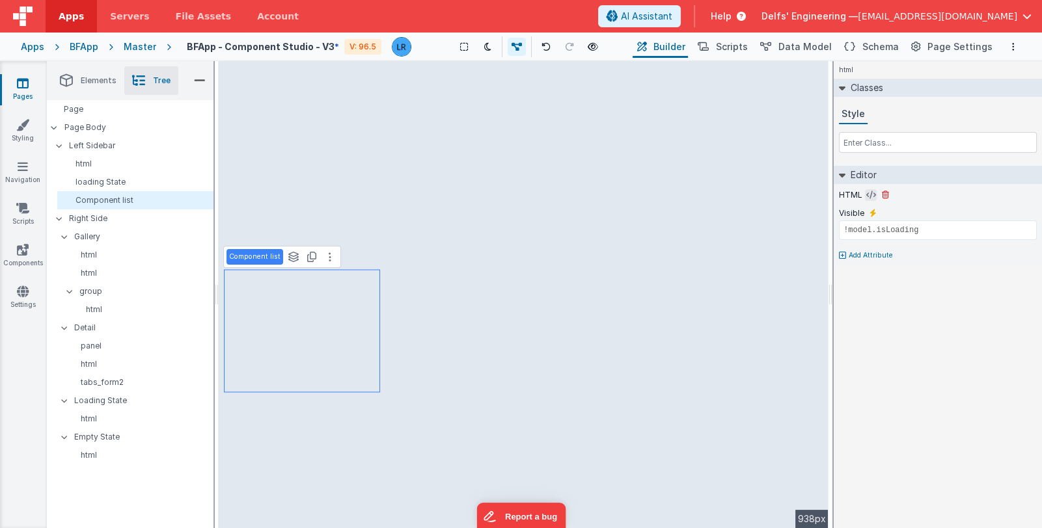
click at [865, 197] on button at bounding box center [871, 195] width 12 height 12
click at [869, 192] on icon at bounding box center [871, 195] width 10 height 10
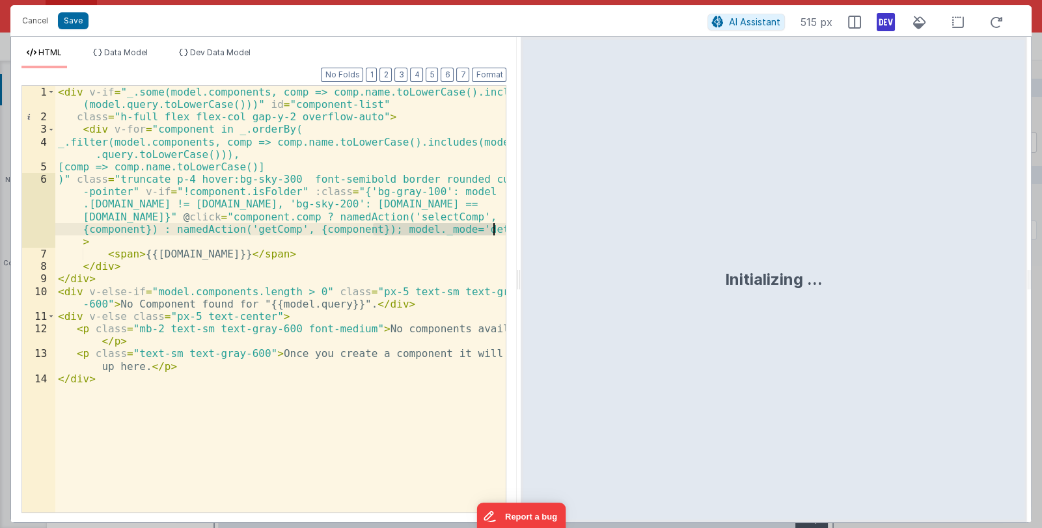
drag, startPoint x: 375, startPoint y: 228, endPoint x: 491, endPoint y: 228, distance: 116.5
click at [491, 228] on div "< div v-if = "_.some(model.components, comp => comp.name.toLowerCase().includes…" at bounding box center [280, 318] width 451 height 465
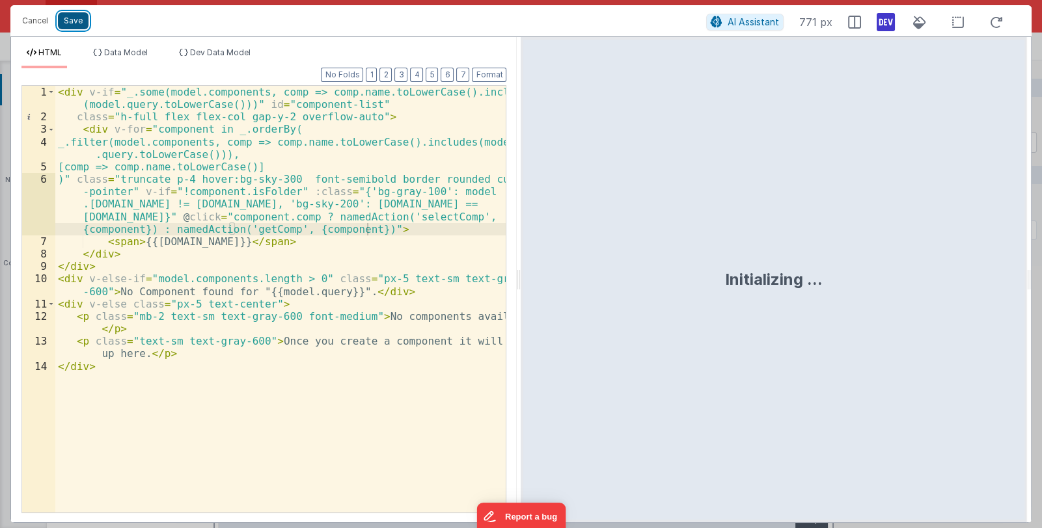
click at [74, 17] on button "Save" at bounding box center [73, 20] width 31 height 17
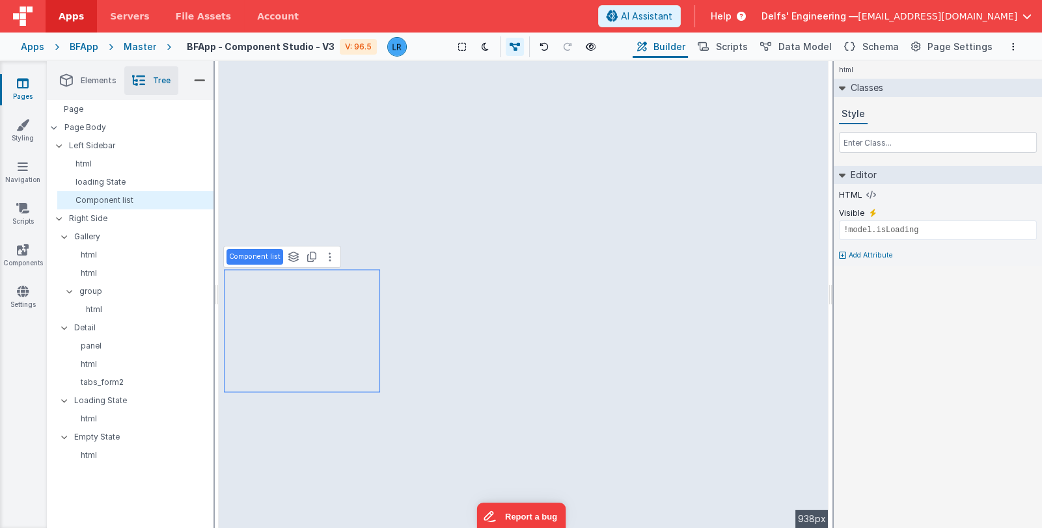
click at [21, 87] on icon at bounding box center [23, 83] width 12 height 13
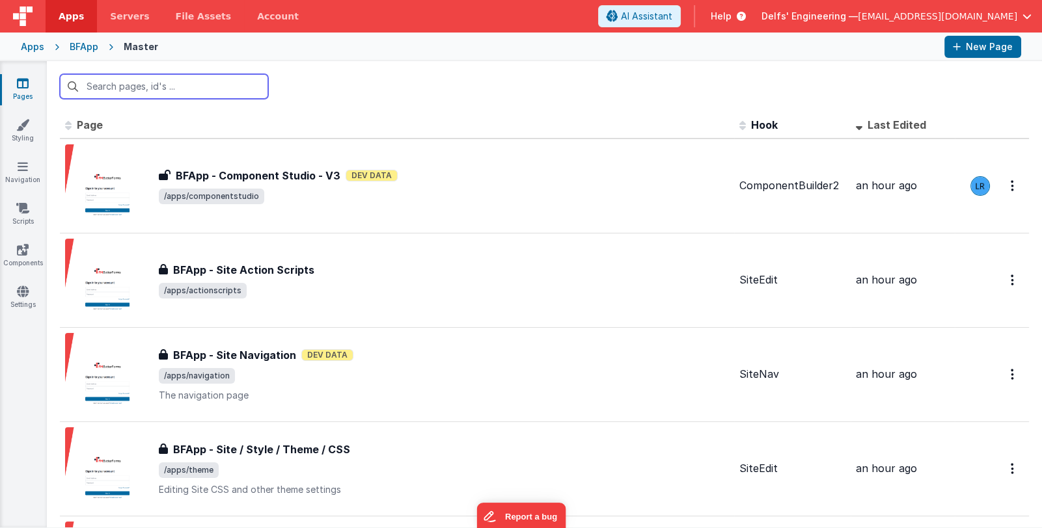
click at [105, 87] on input "text" at bounding box center [164, 86] width 208 height 25
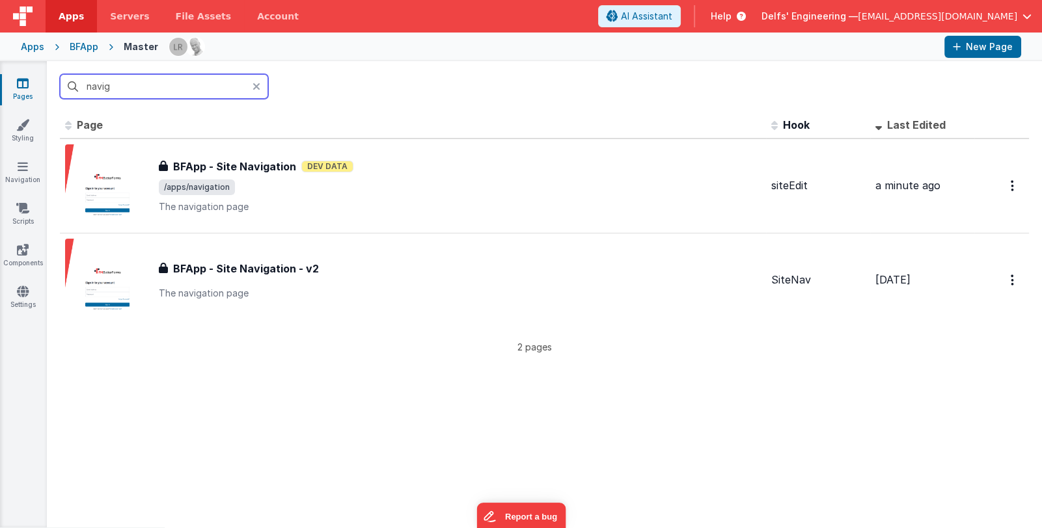
type input "navig"
click at [259, 83] on icon at bounding box center [256, 86] width 8 height 10
